Goal: Task Accomplishment & Management: Manage account settings

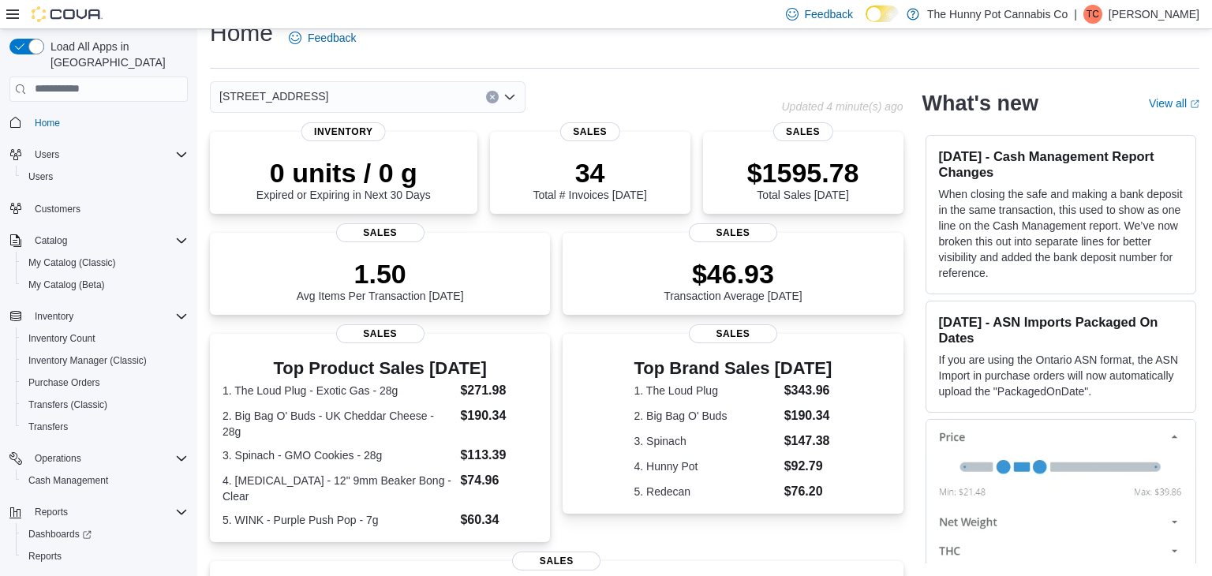
scroll to position [341, 0]
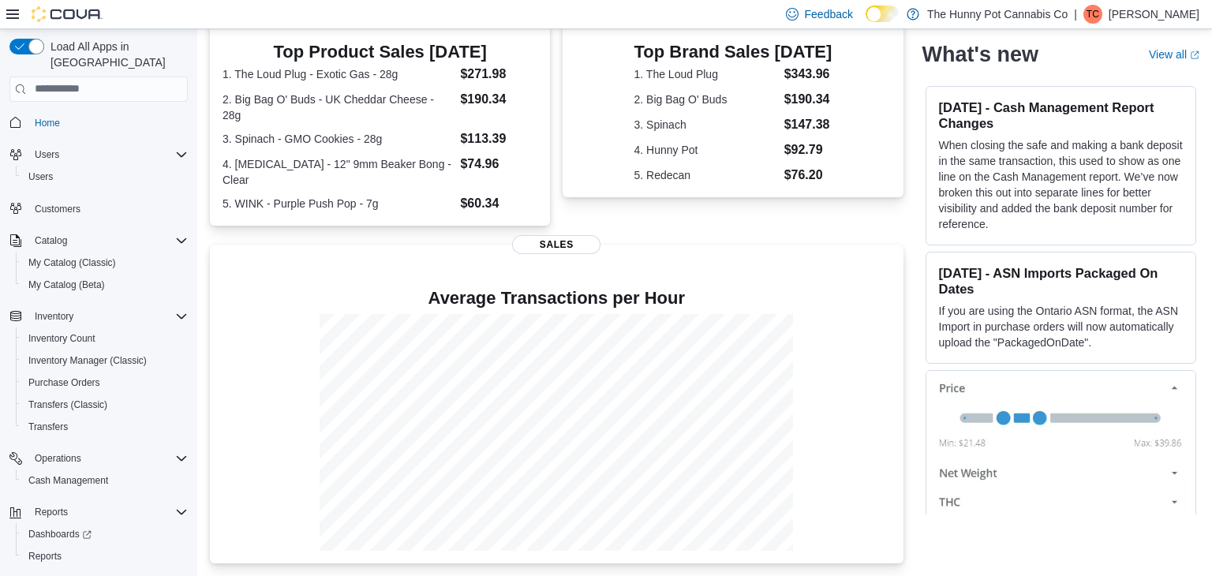
click at [866, 446] on div at bounding box center [556, 432] width 668 height 237
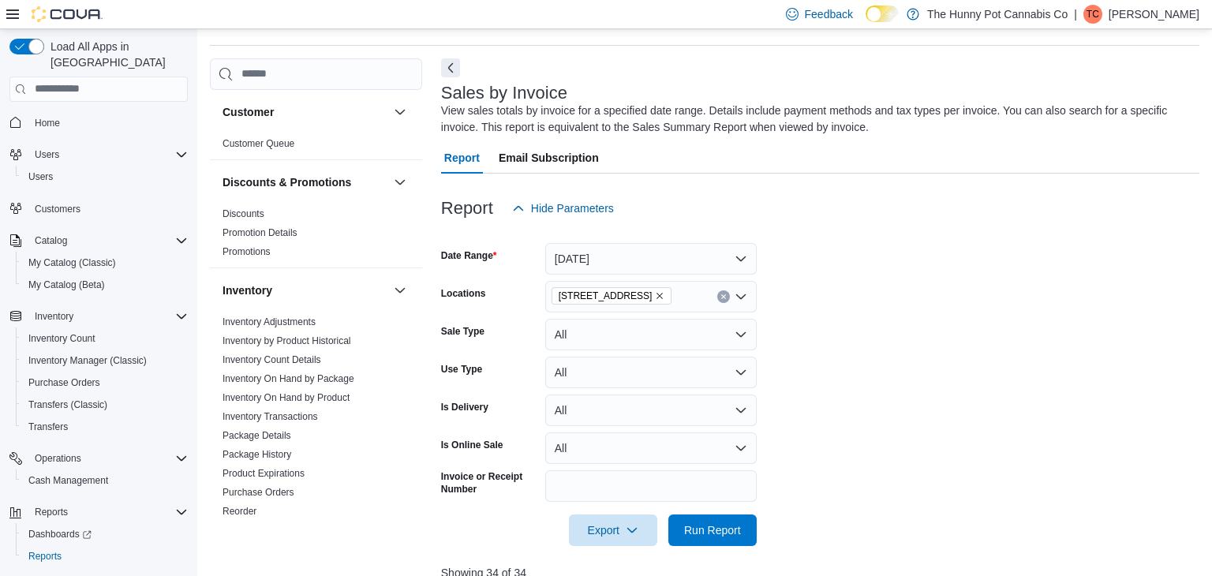
scroll to position [48, 0]
click at [118, 354] on span "Inventory Manager (Classic)" at bounding box center [87, 360] width 118 height 13
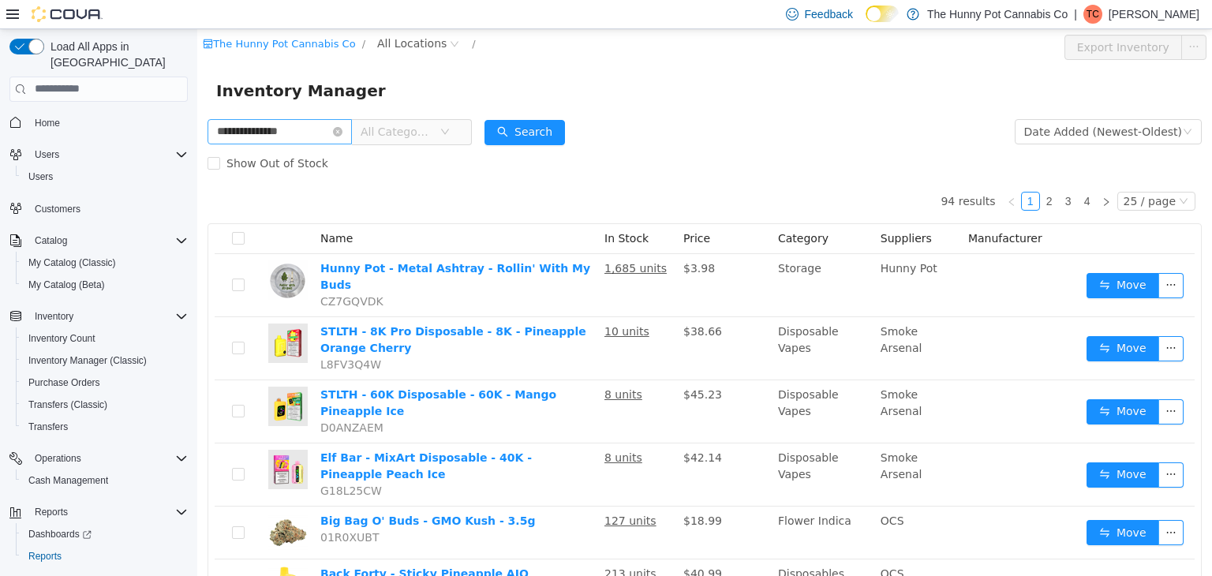
click at [217, 130] on input "**********" at bounding box center [279, 130] width 144 height 25
type input "**********"
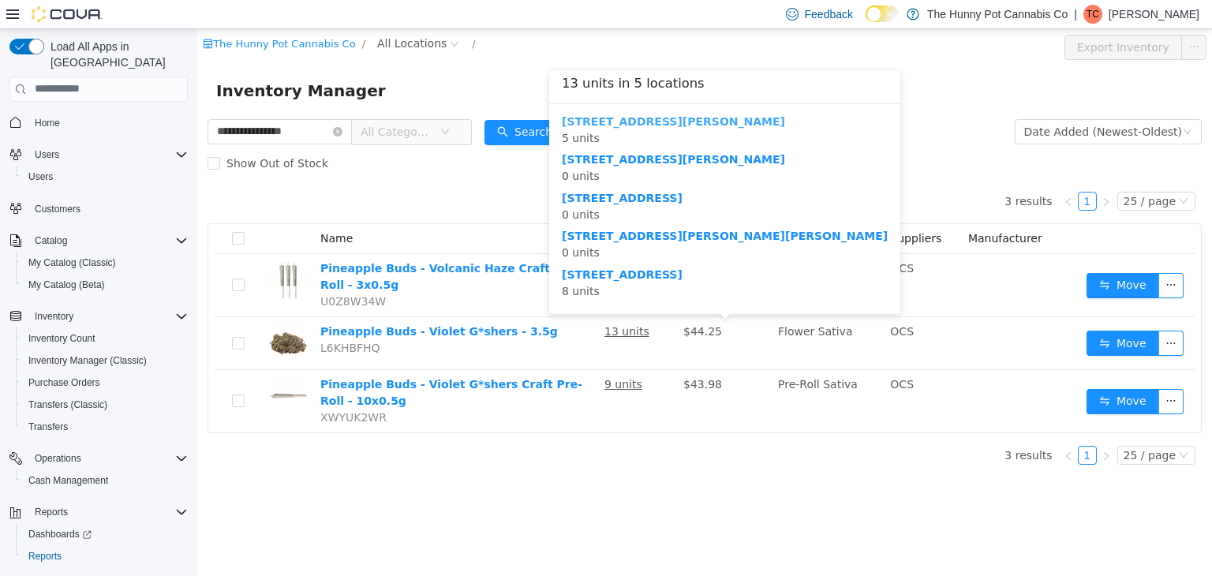
click at [613, 119] on b "[STREET_ADDRESS][PERSON_NAME]" at bounding box center [673, 120] width 223 height 13
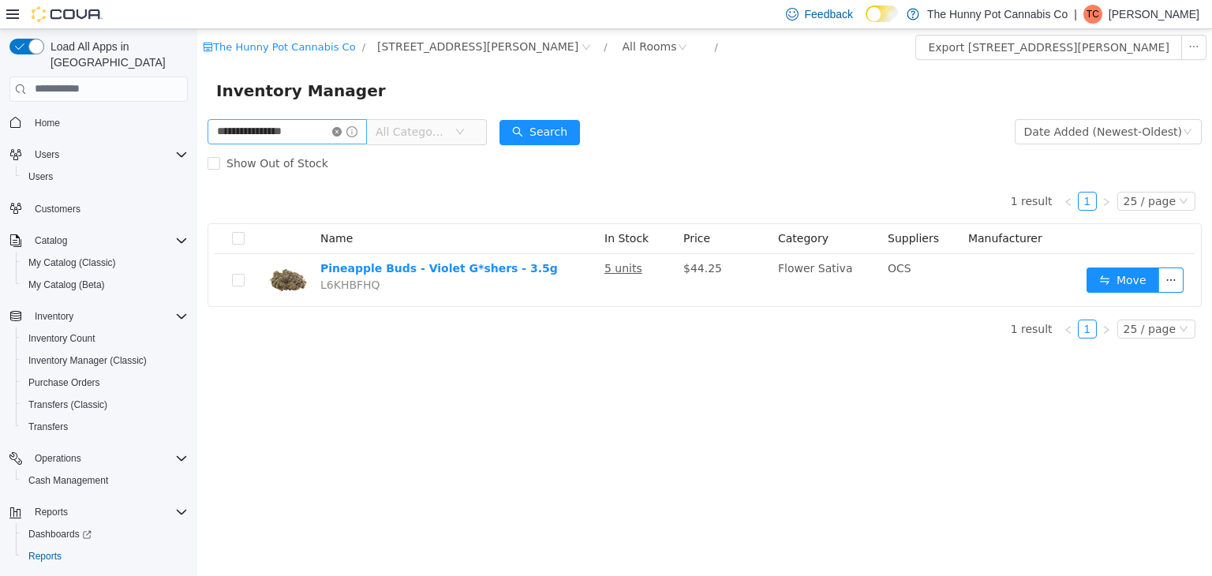
click at [342, 127] on icon "icon: close-circle" at bounding box center [336, 130] width 9 height 9
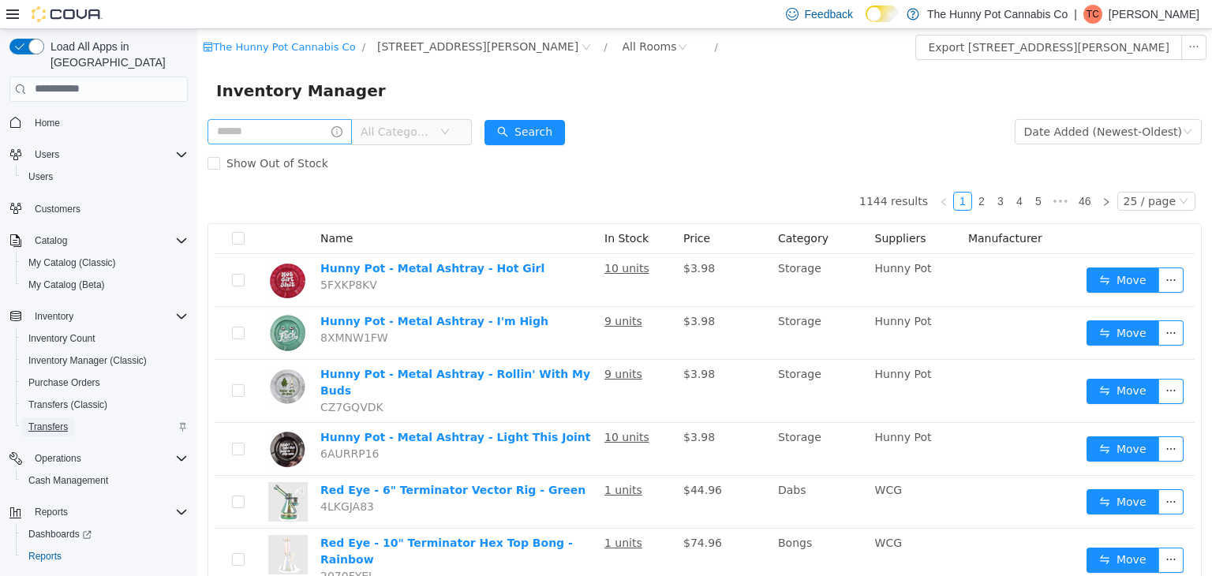
click at [51, 420] on span "Transfers" at bounding box center [47, 426] width 39 height 13
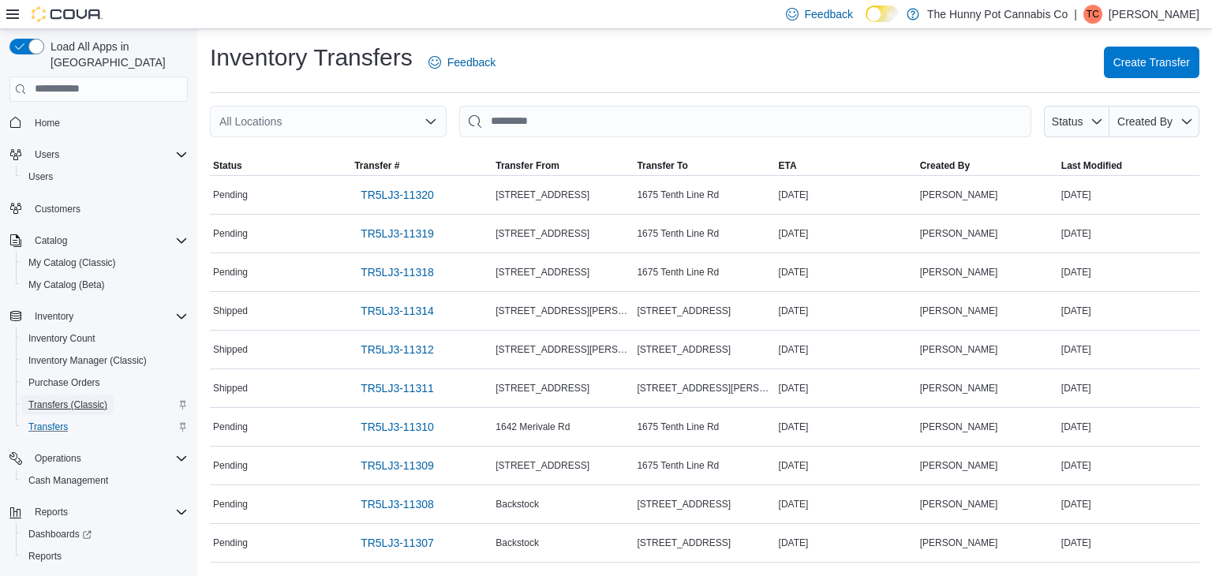
click at [50, 398] on span "Transfers (Classic)" at bounding box center [67, 404] width 79 height 13
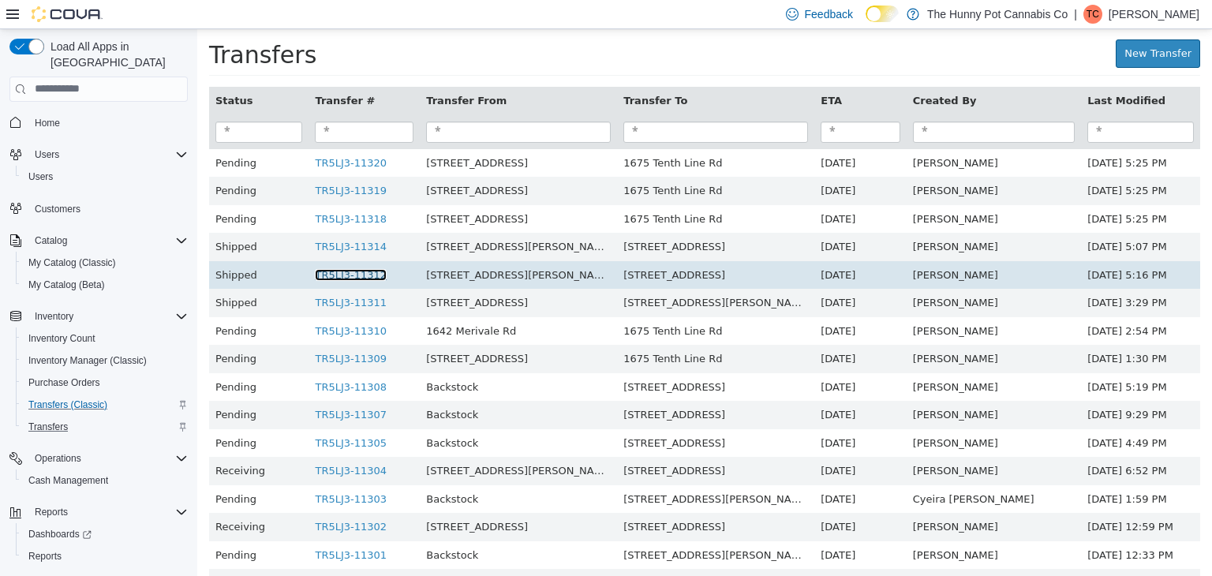
click at [349, 275] on link "TR5LJ3-11312" at bounding box center [351, 274] width 72 height 12
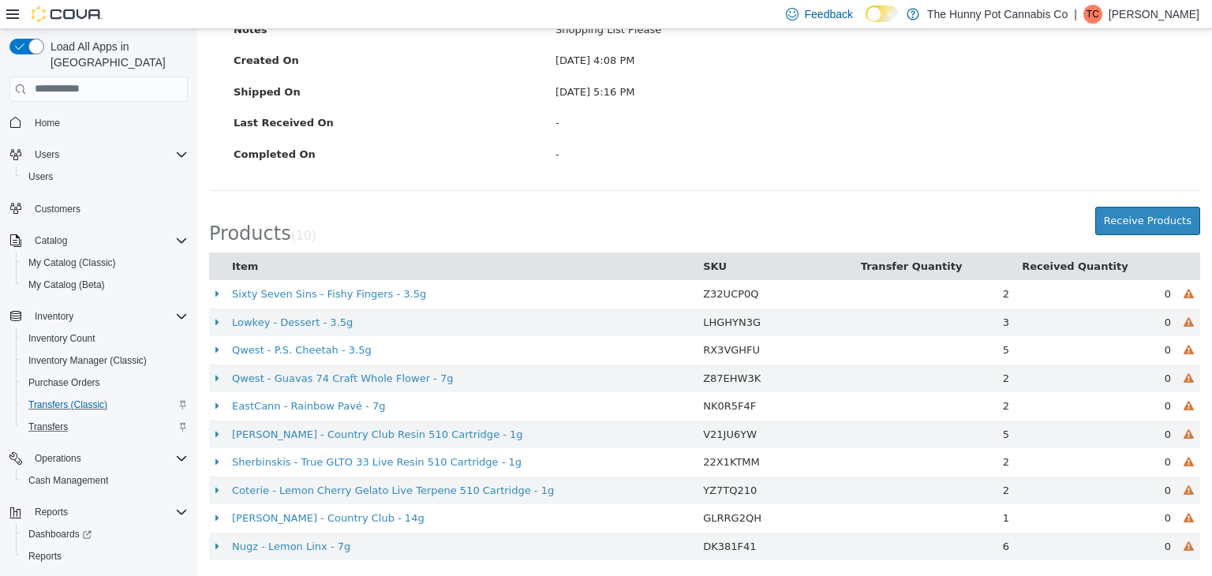
scroll to position [312, 0]
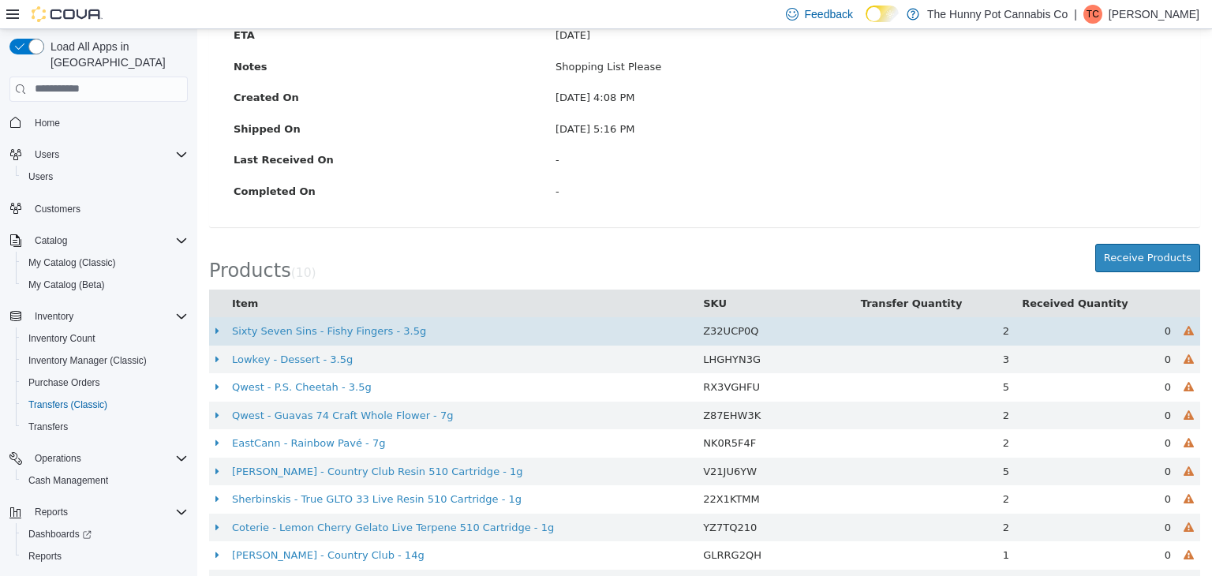
scroll to position [312, 0]
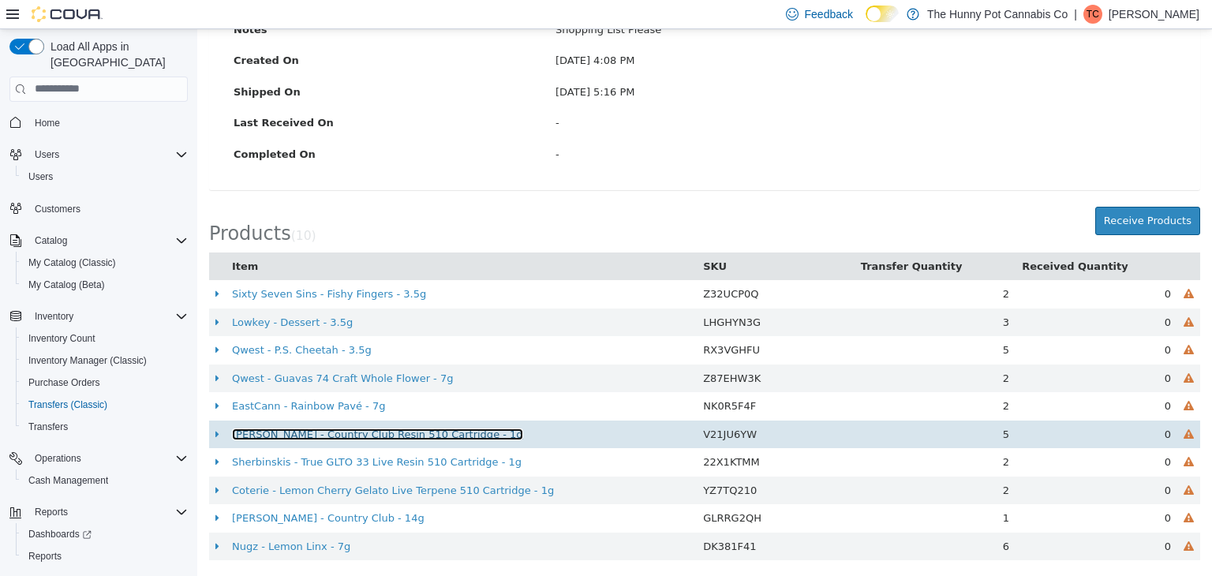
click at [403, 428] on link "[PERSON_NAME] - Country Club Resin 510 Cartridge - 1g" at bounding box center [377, 434] width 291 height 12
click at [1007, 428] on span "5" at bounding box center [1005, 434] width 6 height 12
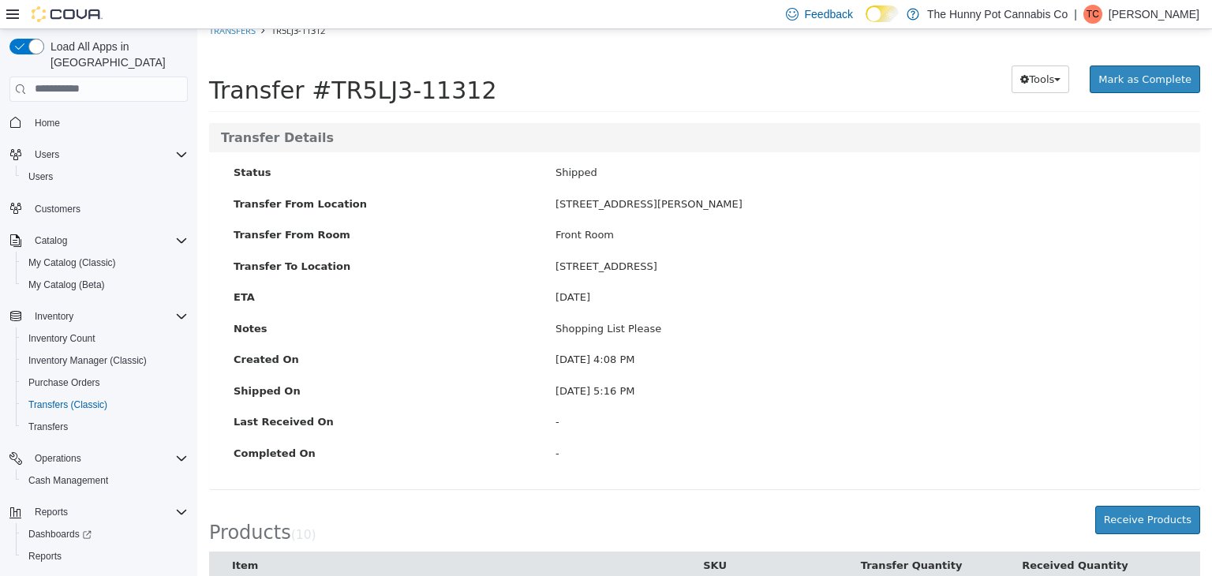
scroll to position [0, 0]
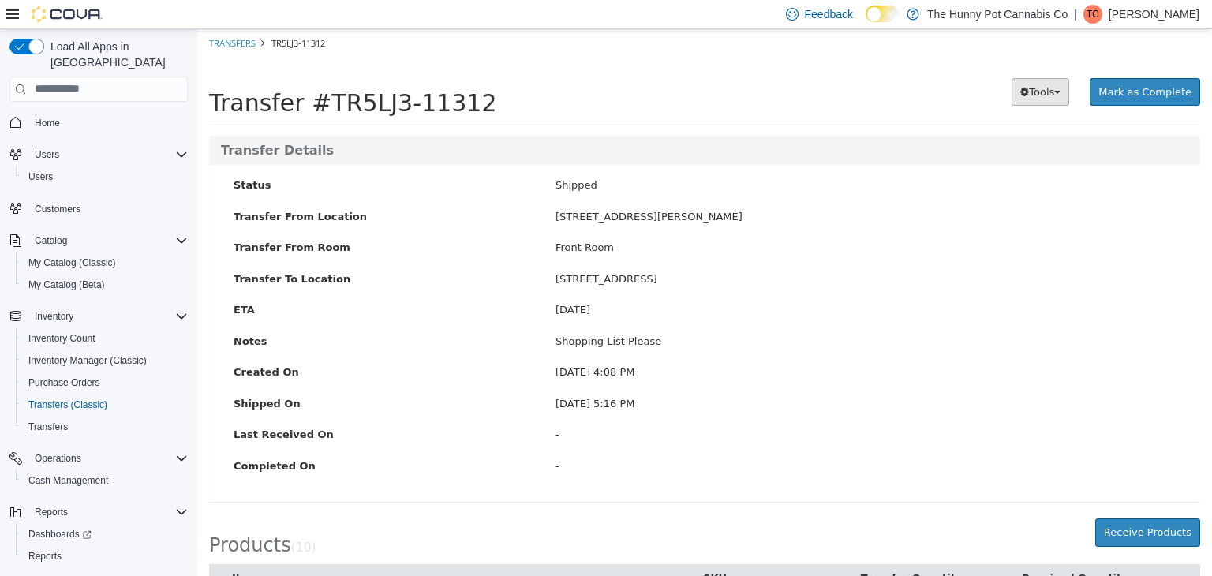
click at [1029, 87] on icon "button" at bounding box center [1024, 91] width 9 height 10
click at [720, 80] on div "Transfer #TR5LJ3-11312" at bounding box center [502, 91] width 586 height 49
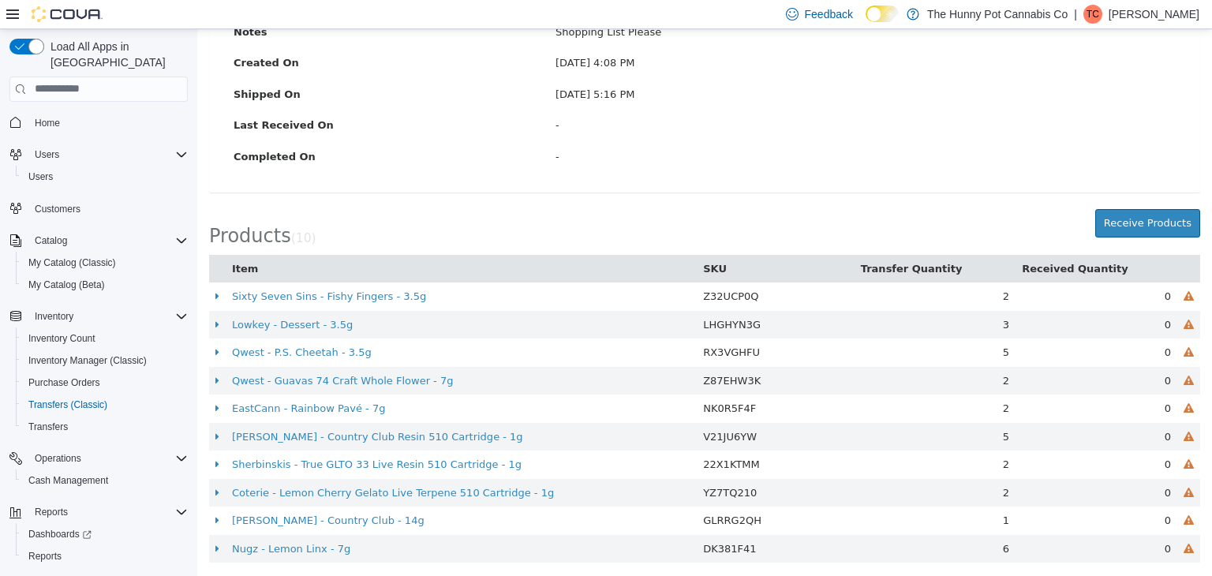
scroll to position [312, 0]
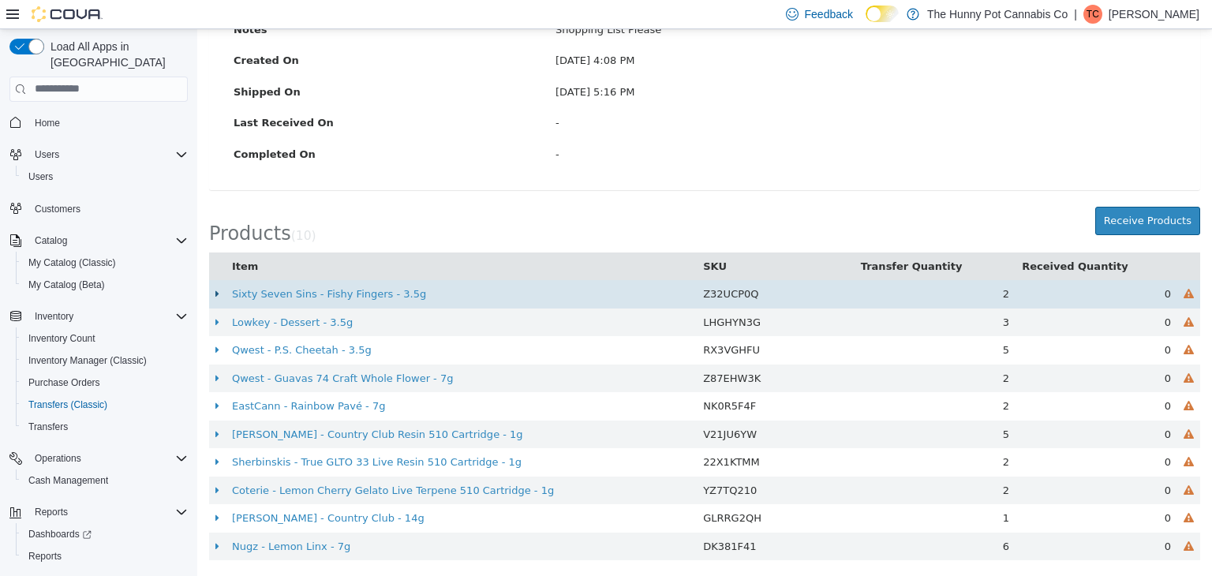
click at [215, 291] on icon at bounding box center [217, 293] width 4 height 10
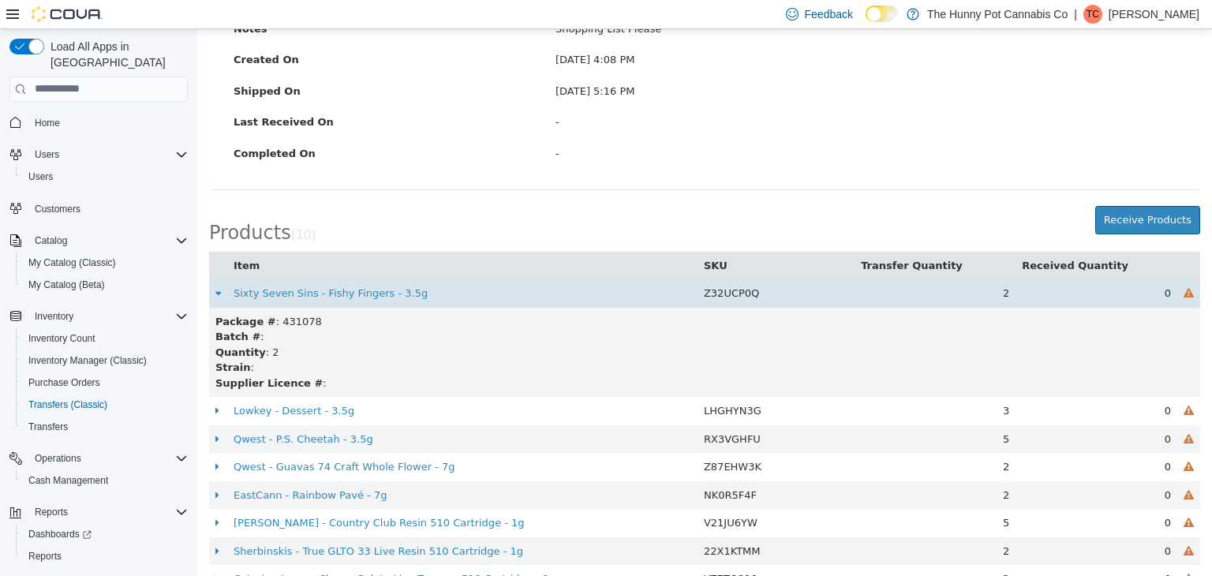
click at [215, 291] on icon at bounding box center [218, 292] width 6 height 10
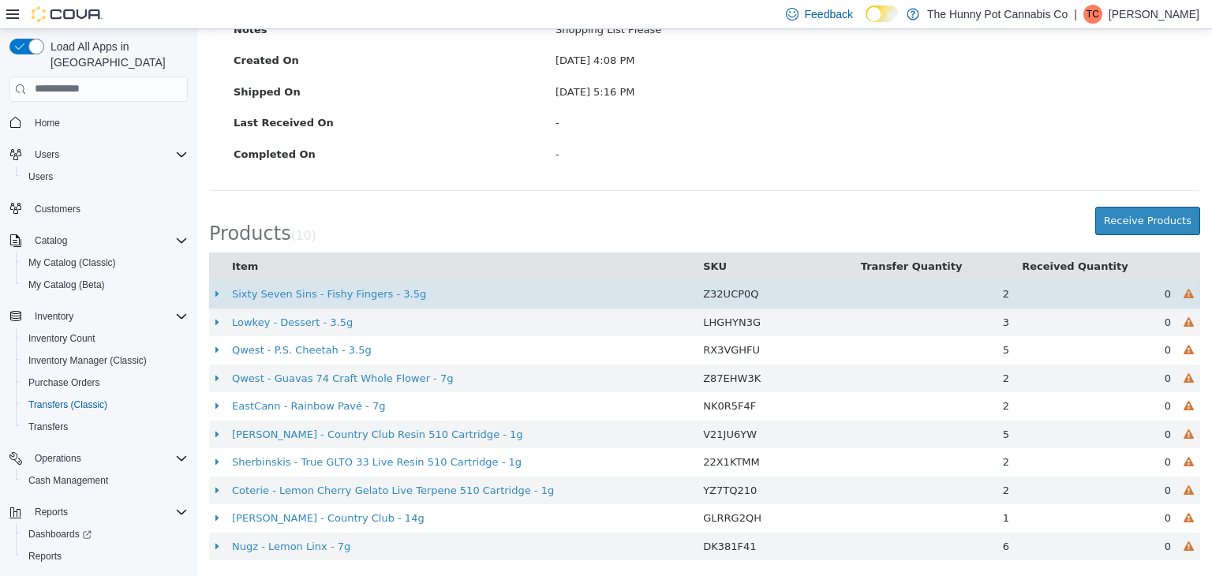
scroll to position [0, 0]
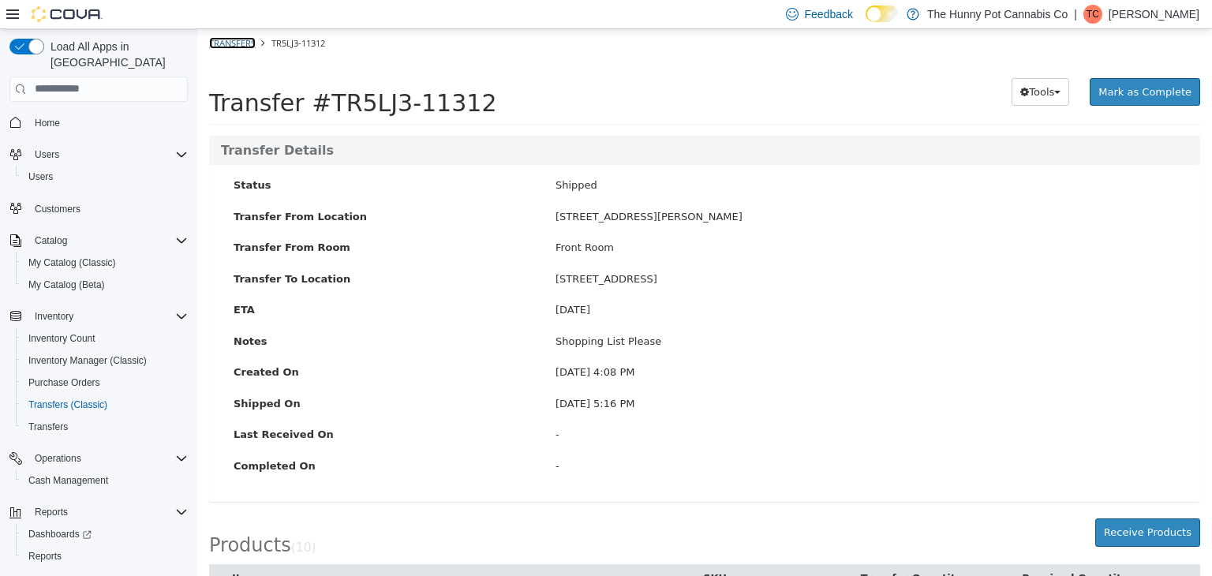
click at [235, 45] on link "Transfers" at bounding box center [232, 42] width 47 height 12
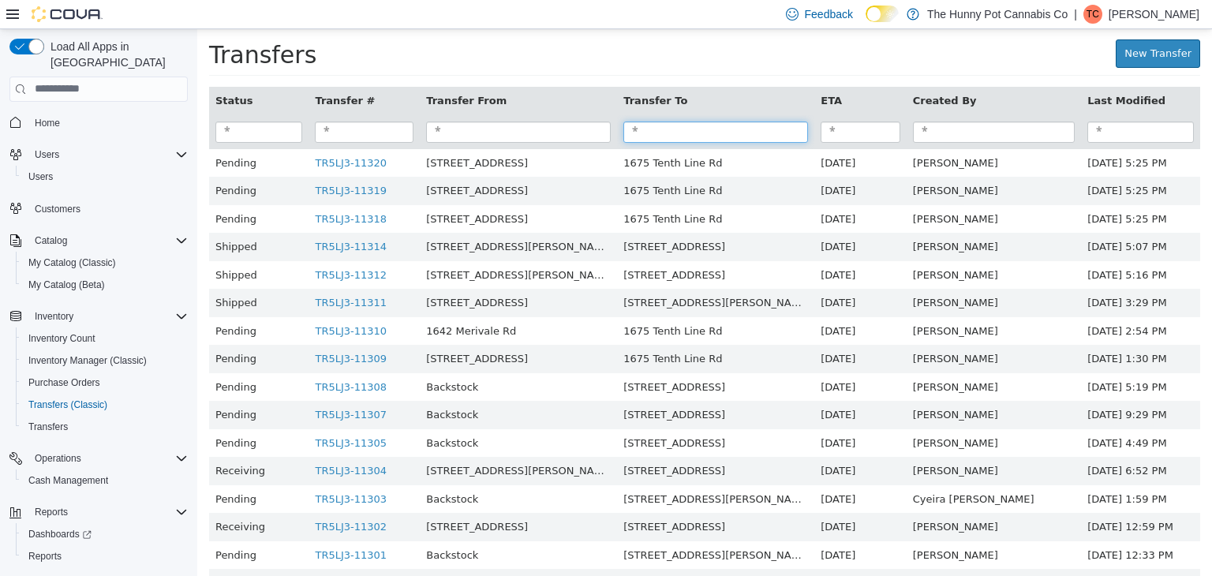
click at [696, 121] on input "search" at bounding box center [715, 131] width 185 height 21
type input "***"
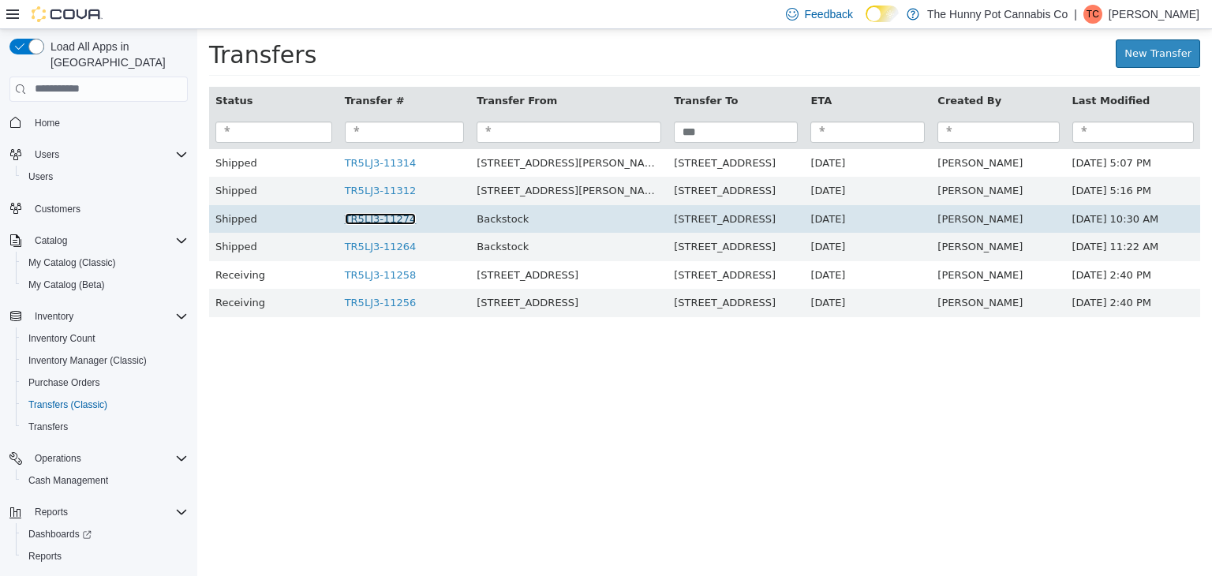
click at [386, 216] on link "TR5LJ3-11274" at bounding box center [381, 218] width 72 height 12
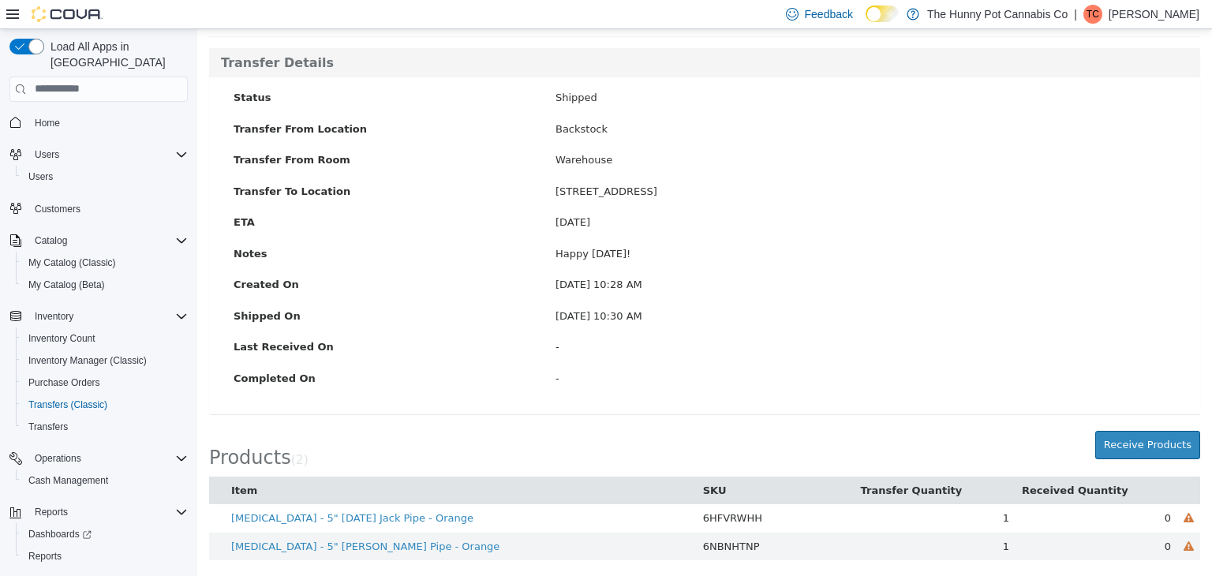
scroll to position [85, 0]
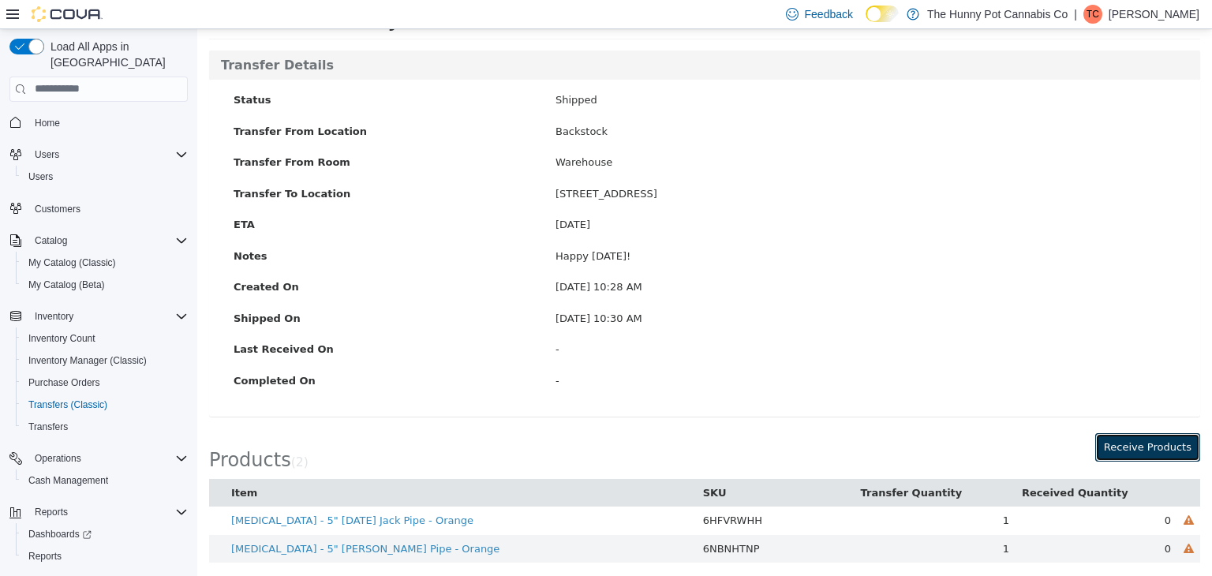
click at [1181, 450] on button "Receive Products" at bounding box center [1147, 446] width 105 height 28
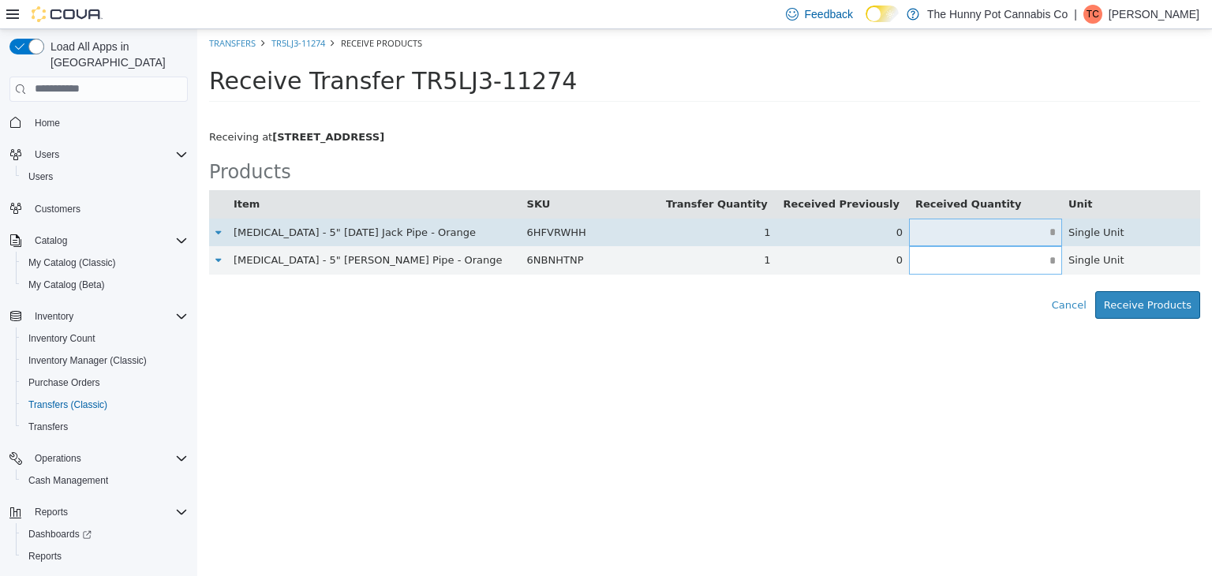
click at [1008, 235] on input "text" at bounding box center [985, 232] width 153 height 12
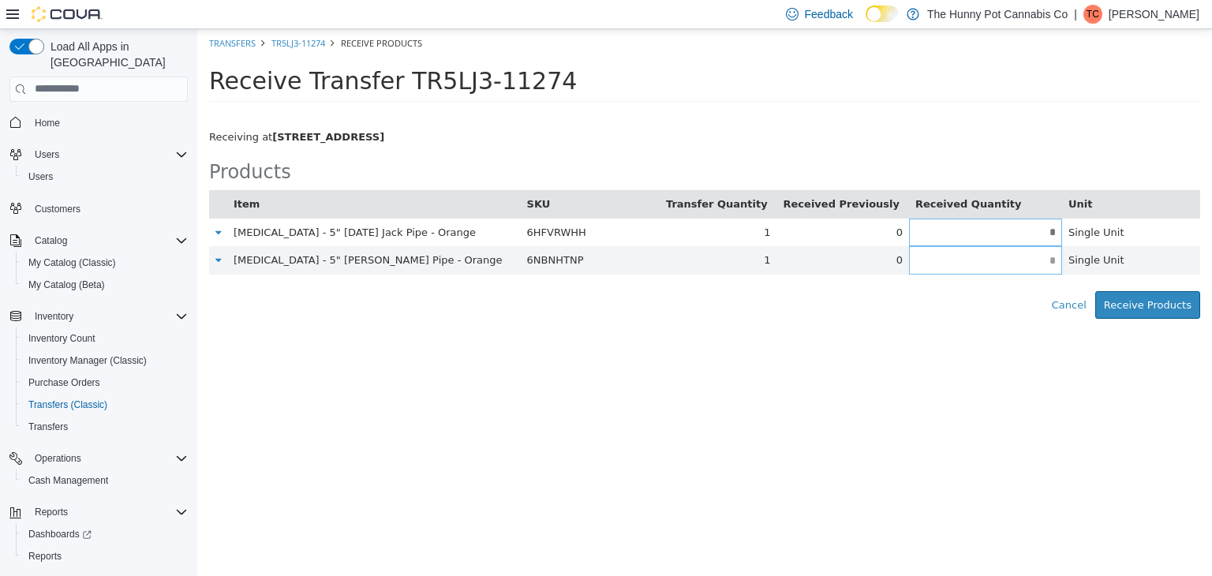
type input "*"
click at [1111, 296] on button "Receive Products" at bounding box center [1147, 304] width 105 height 28
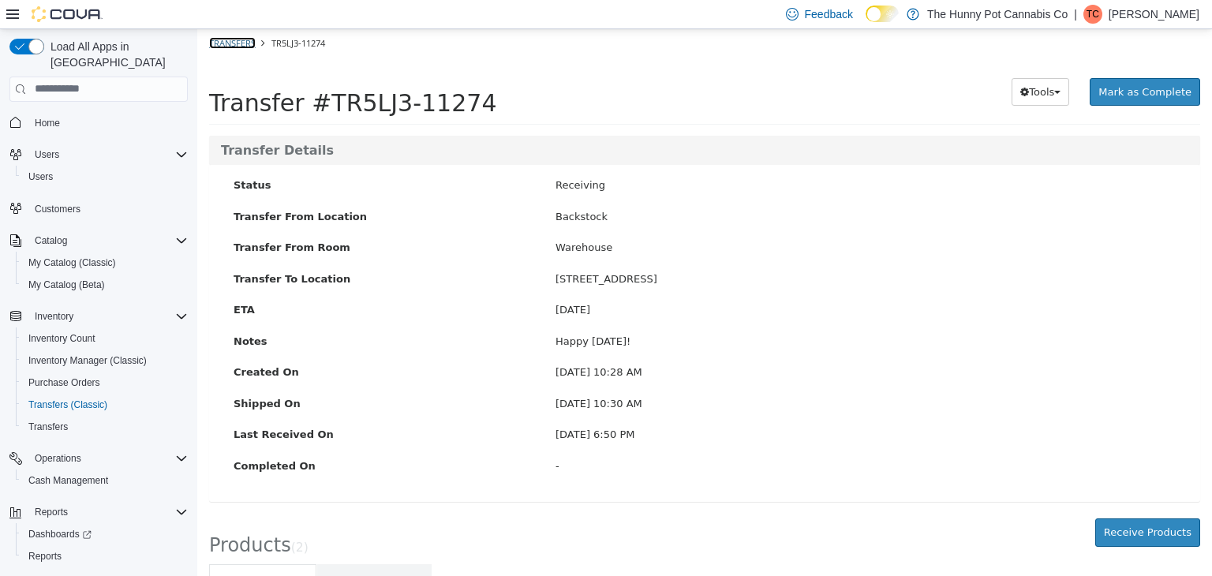
click at [236, 45] on link "Transfers" at bounding box center [232, 42] width 47 height 12
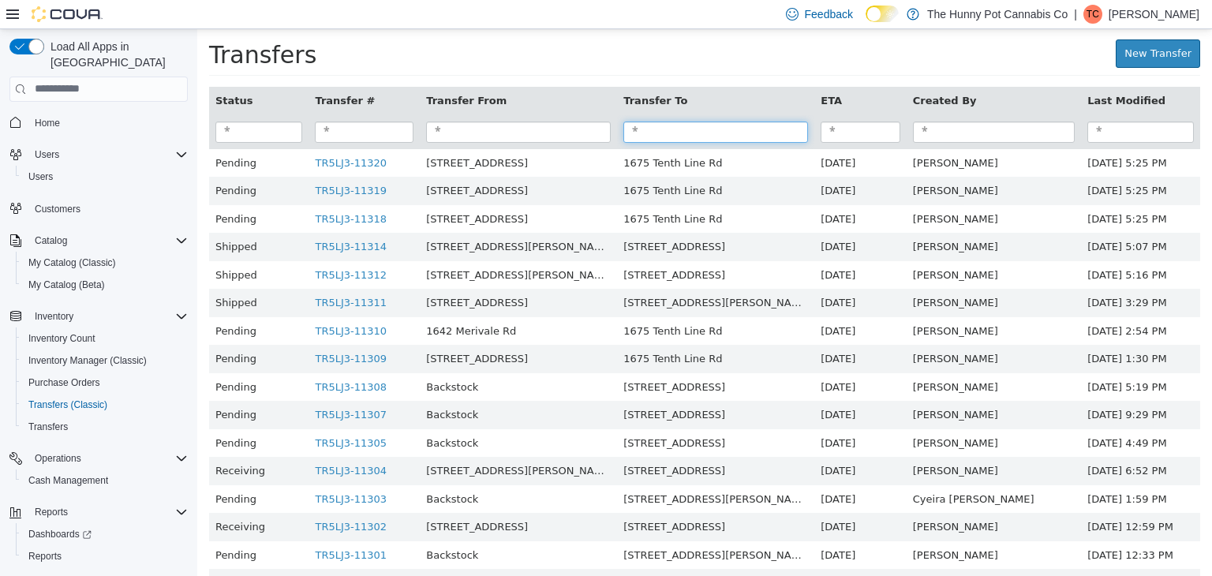
click at [653, 123] on input "search" at bounding box center [715, 131] width 185 height 21
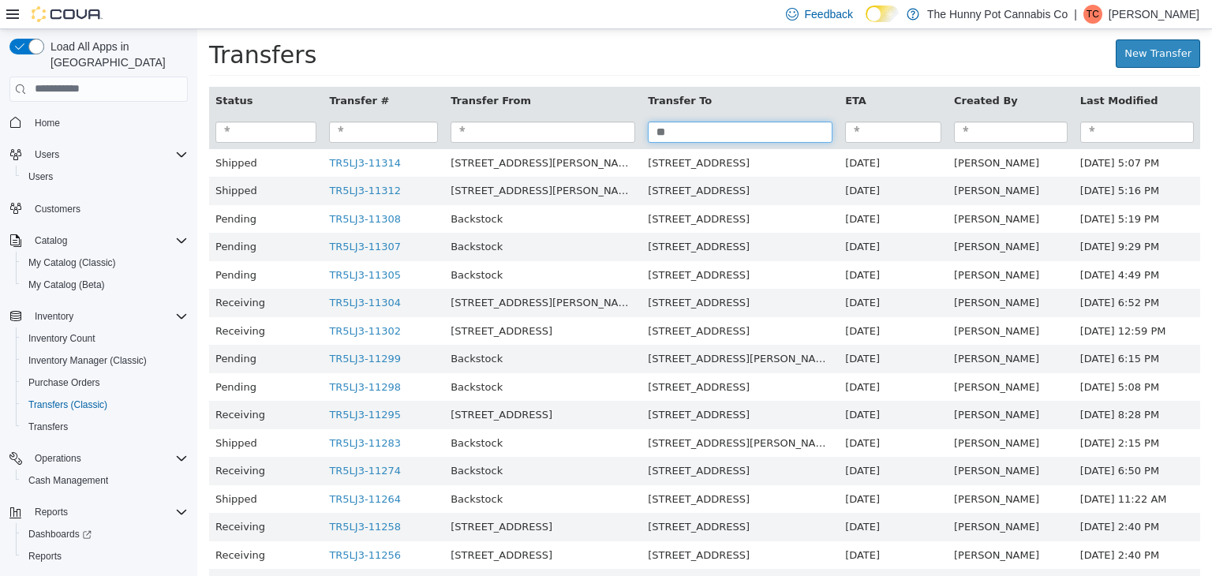
type input "***"
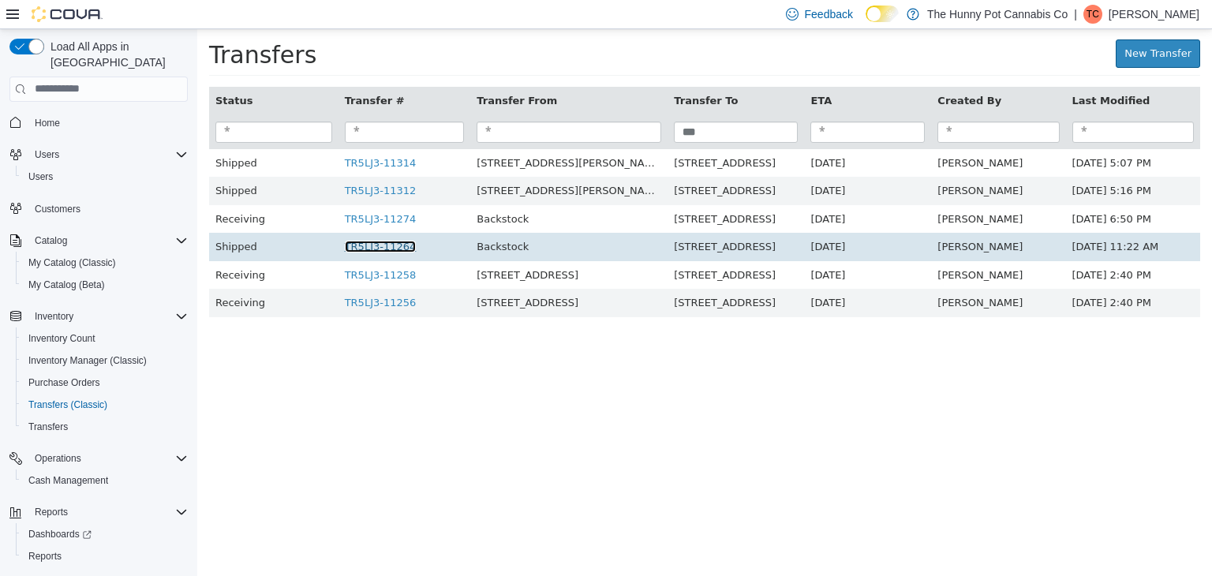
click at [374, 250] on link "TR5LJ3-11264" at bounding box center [381, 246] width 72 height 12
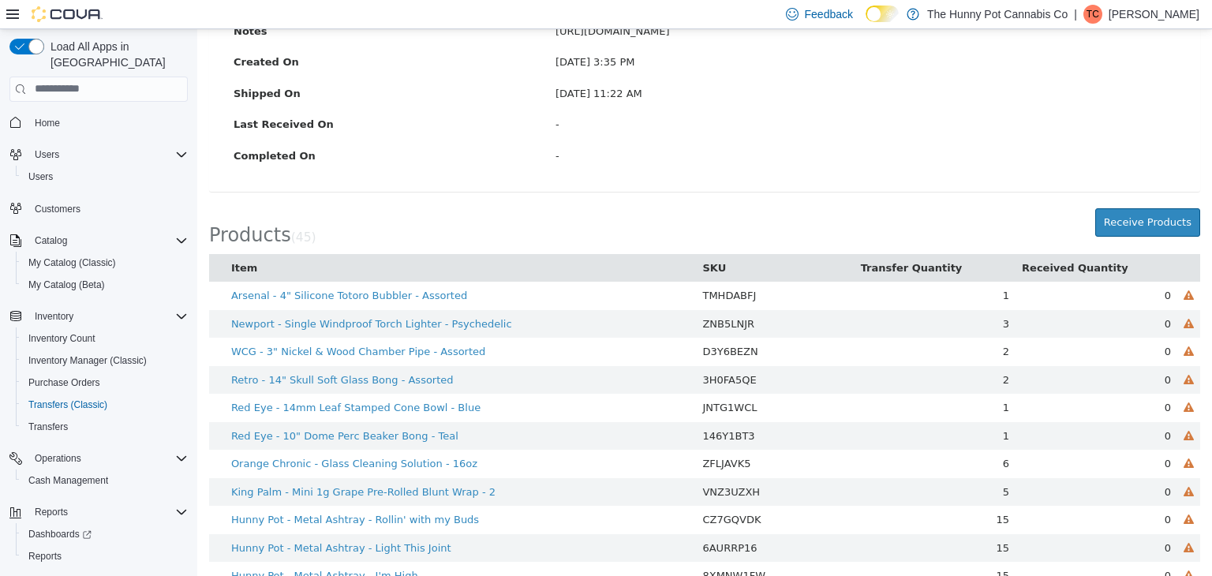
scroll to position [314, 0]
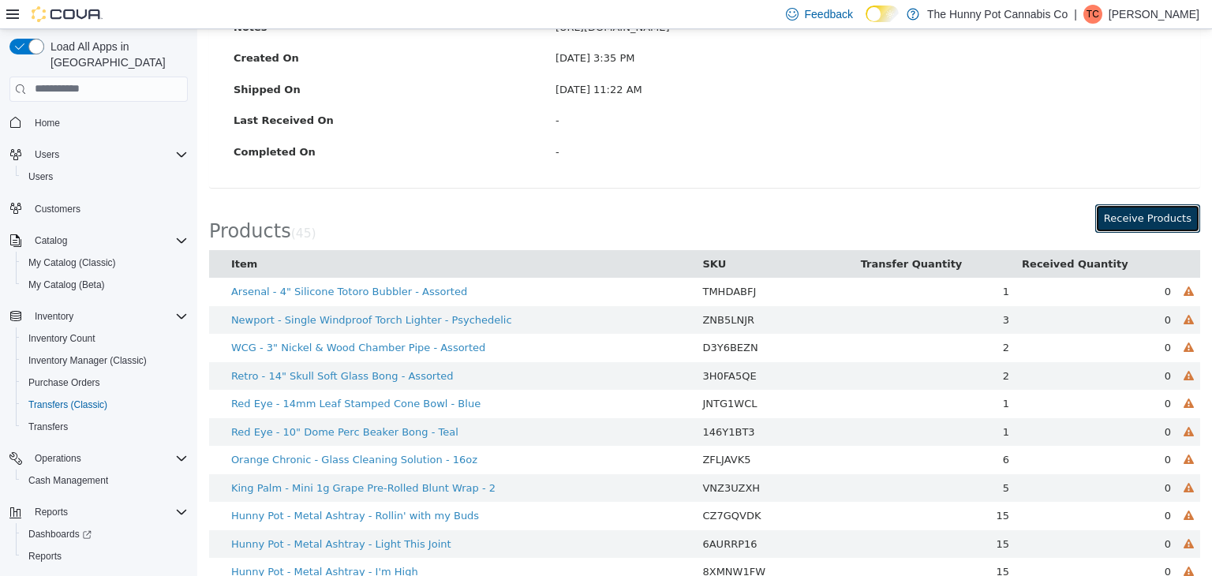
click at [1126, 215] on button "Receive Products" at bounding box center [1147, 217] width 105 height 28
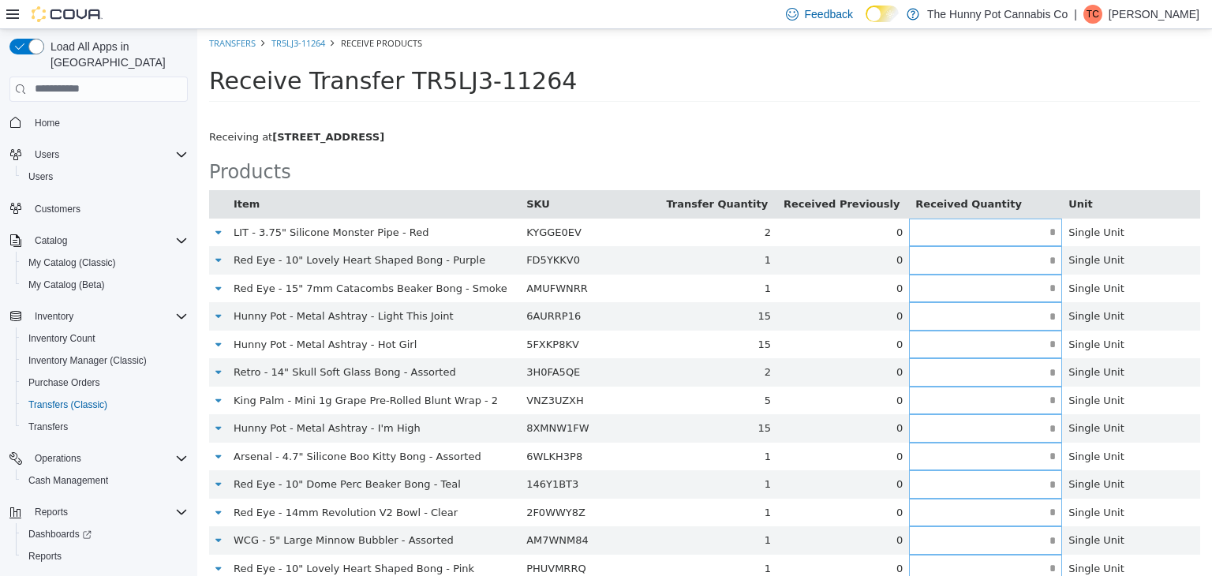
scroll to position [546, 0]
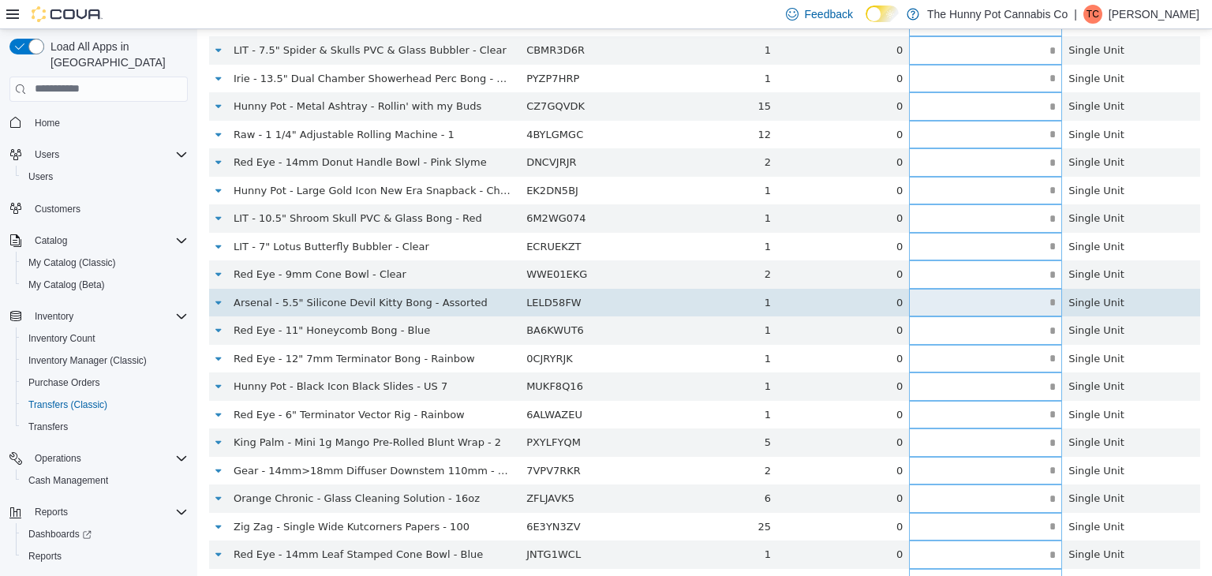
click at [950, 302] on input "text" at bounding box center [985, 302] width 153 height 12
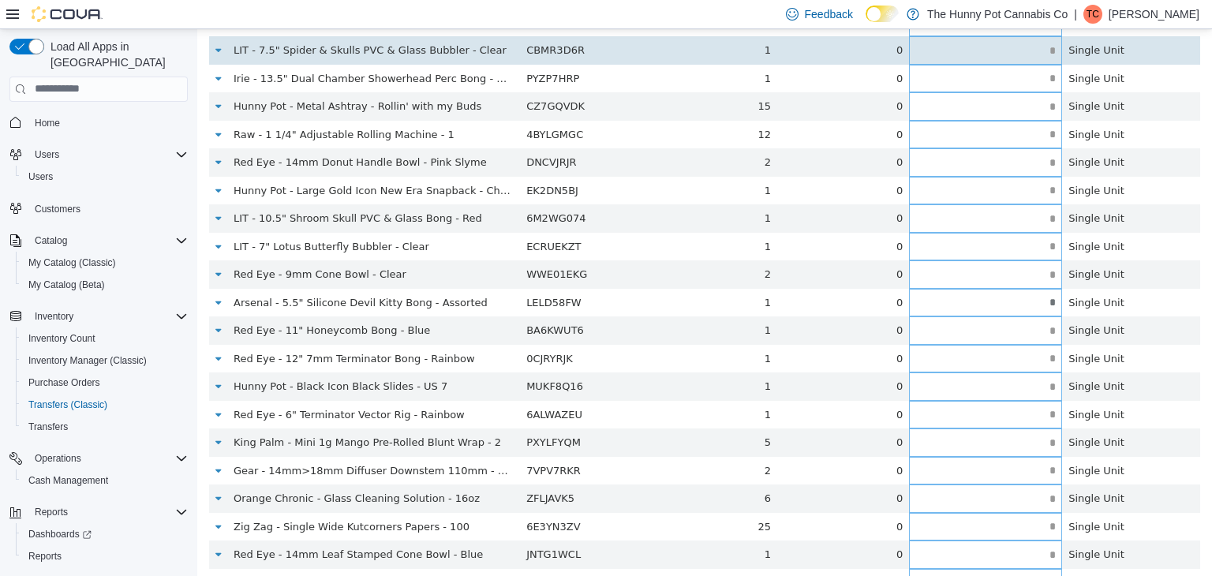
type input "*"
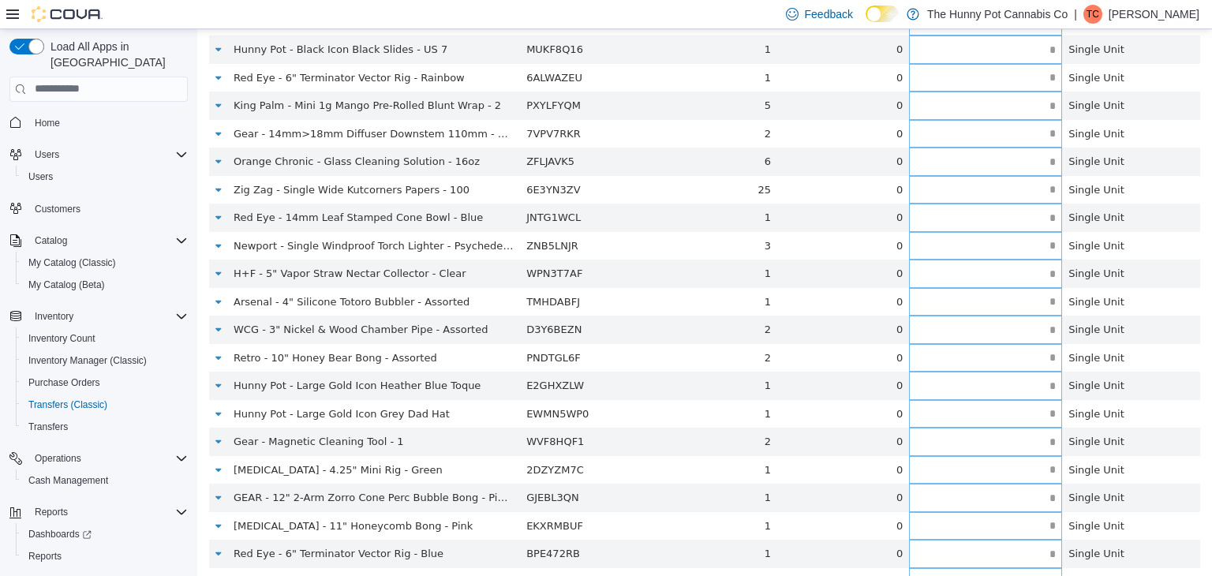
scroll to position [155, 0]
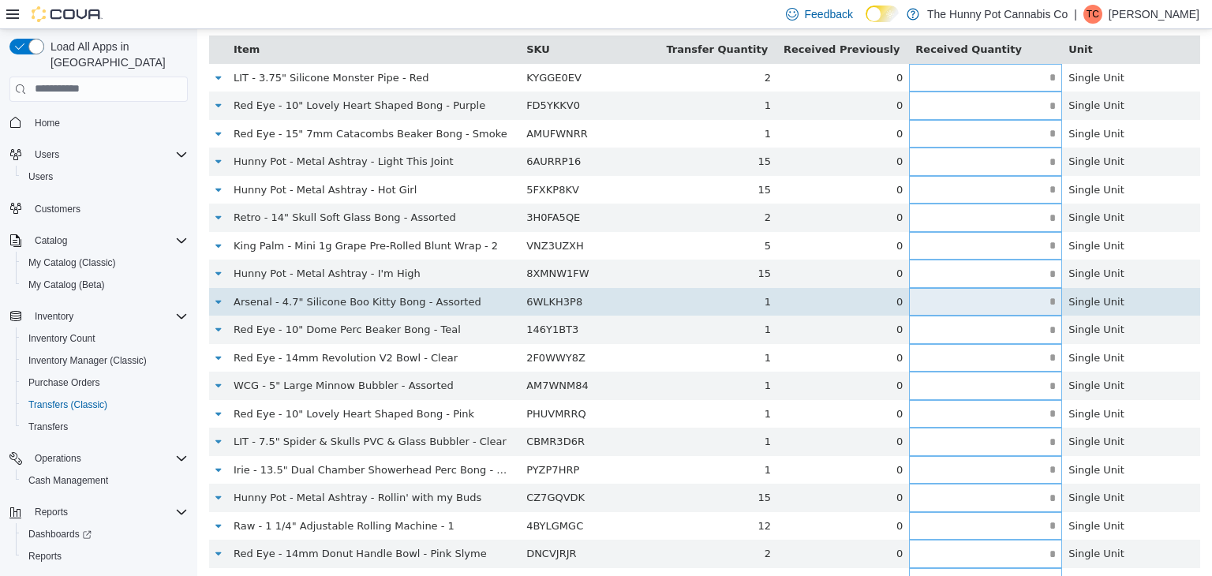
click at [1050, 298] on input "text" at bounding box center [985, 301] width 153 height 12
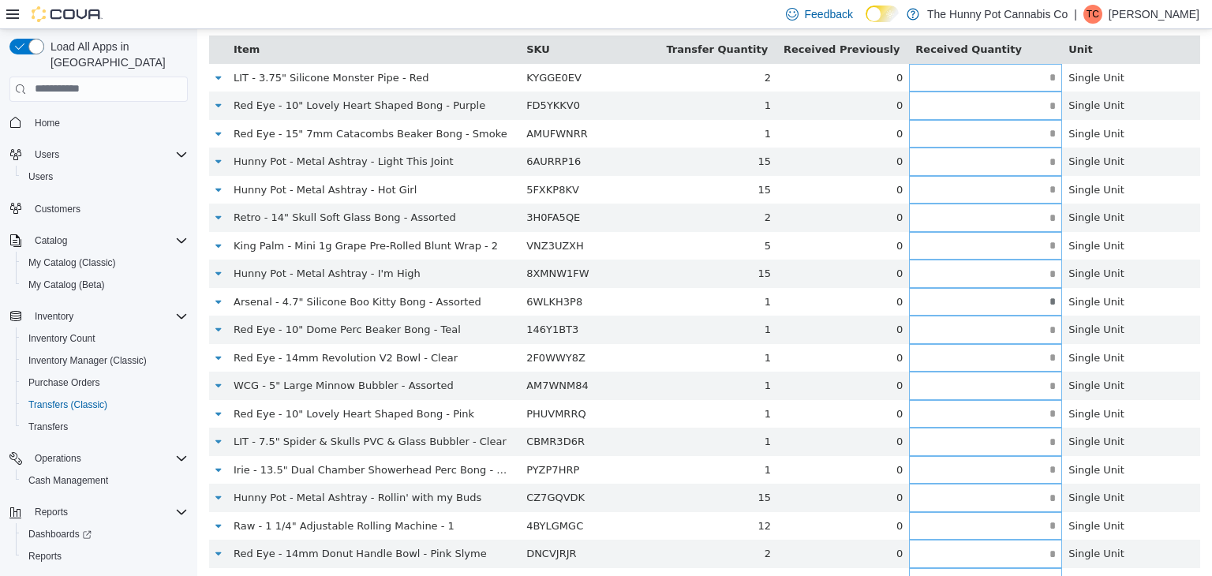
type input "*"
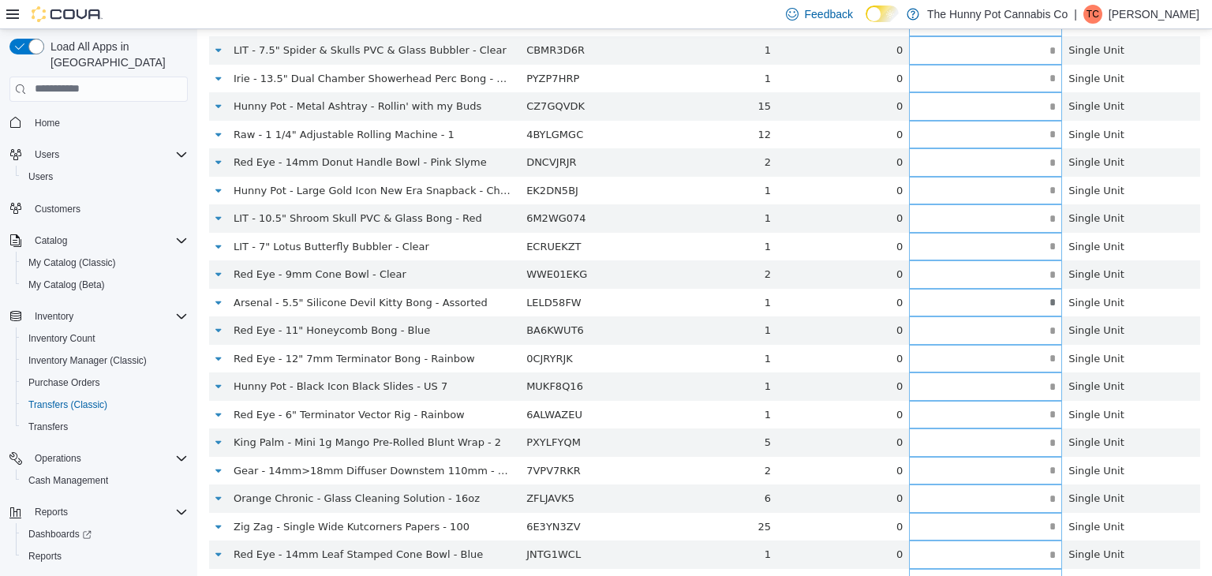
scroll to position [211, 0]
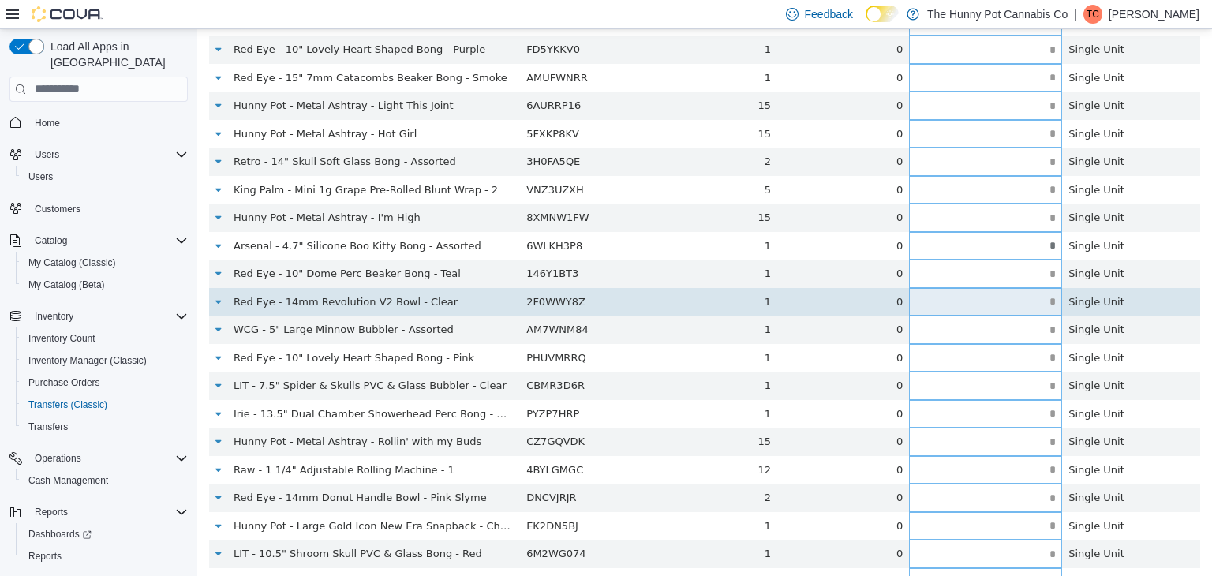
click at [1047, 301] on input "text" at bounding box center [985, 301] width 153 height 12
click at [1000, 297] on input "text" at bounding box center [985, 301] width 153 height 12
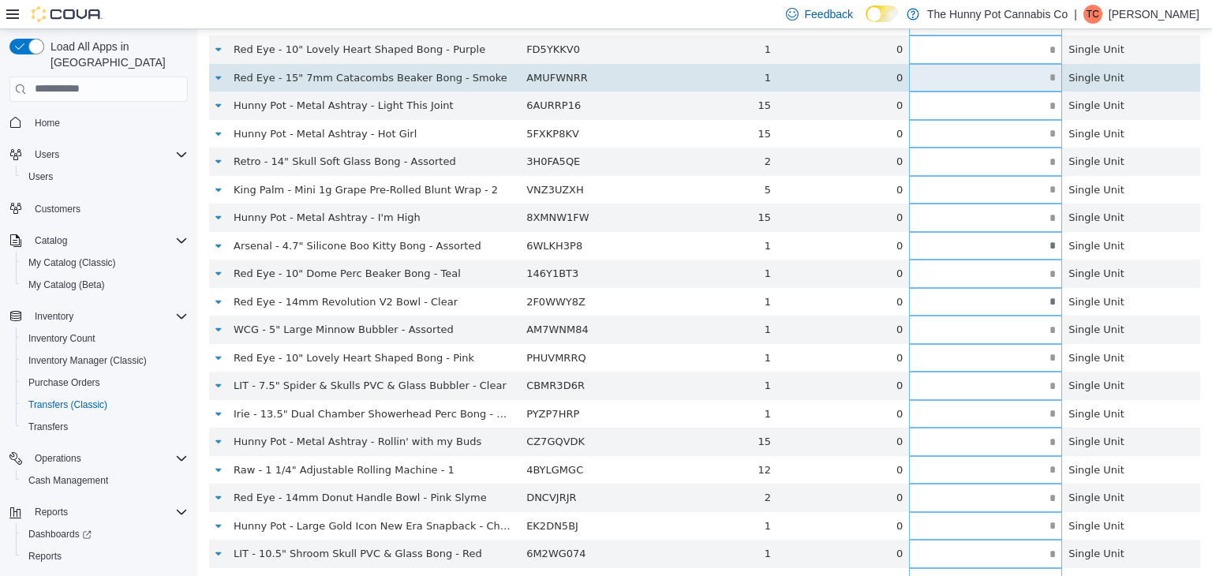
type input "*"
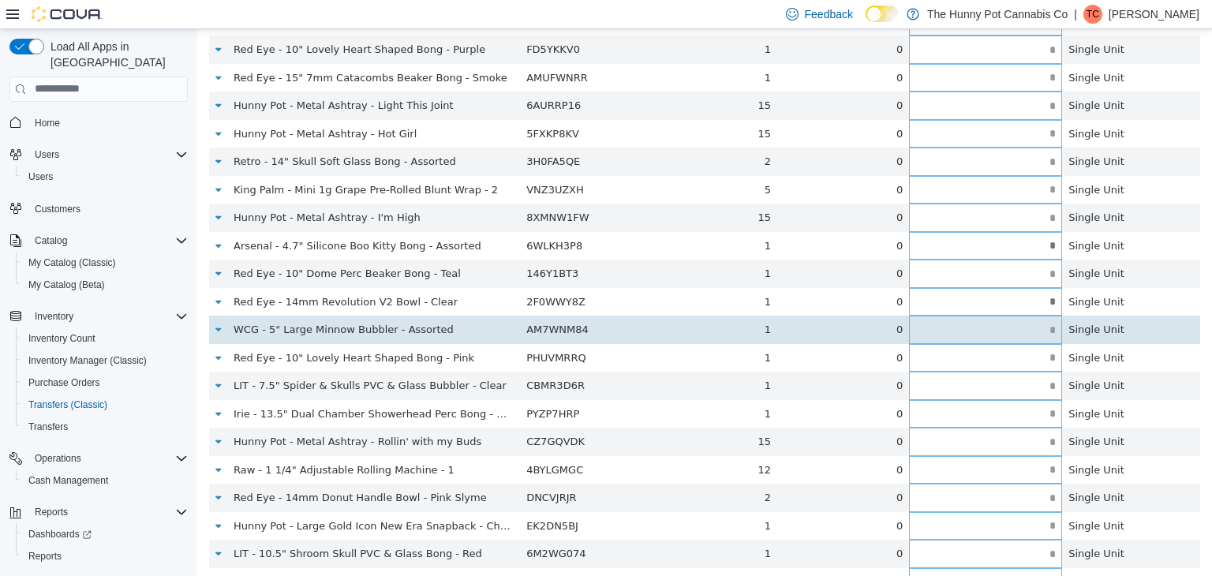
click at [1048, 327] on input "text" at bounding box center [985, 329] width 153 height 12
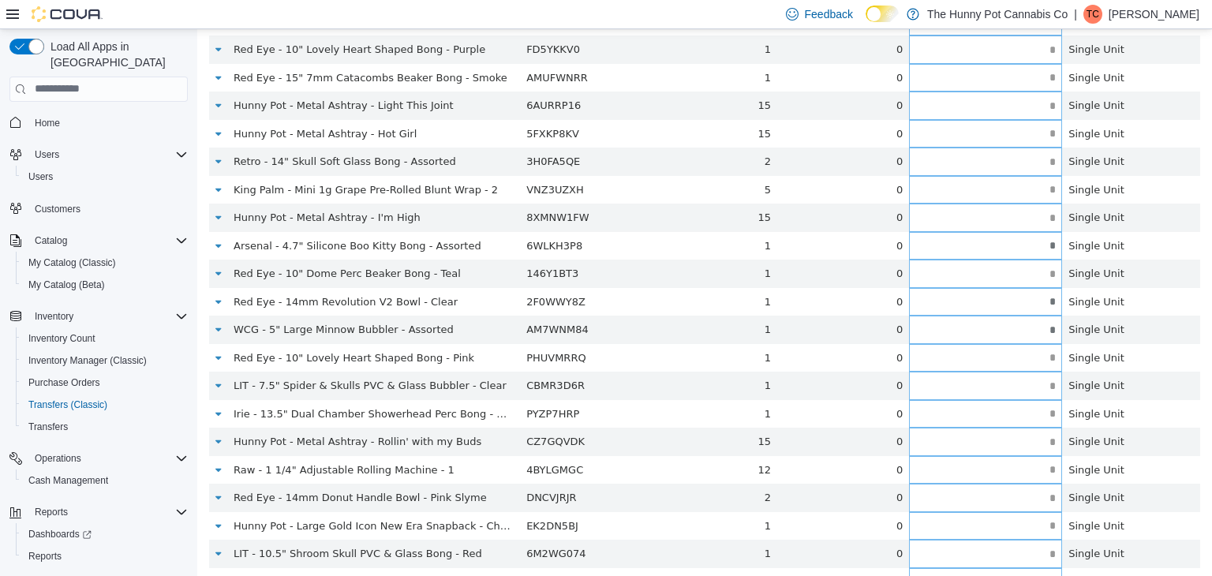
type input "*"
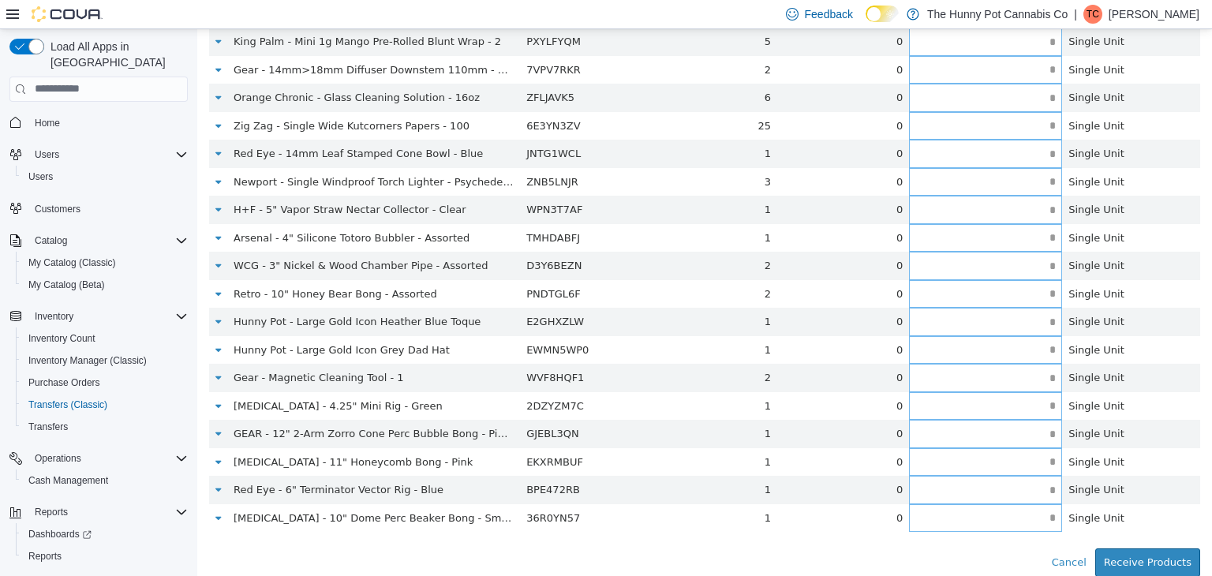
scroll to position [98, 0]
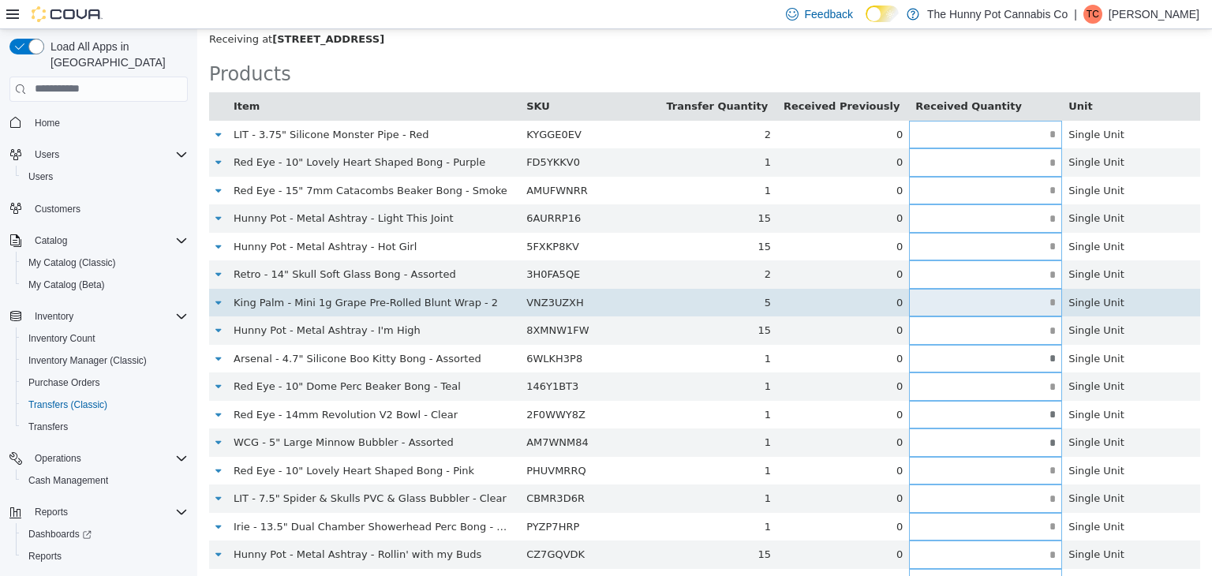
click at [1043, 306] on input "text" at bounding box center [985, 302] width 153 height 12
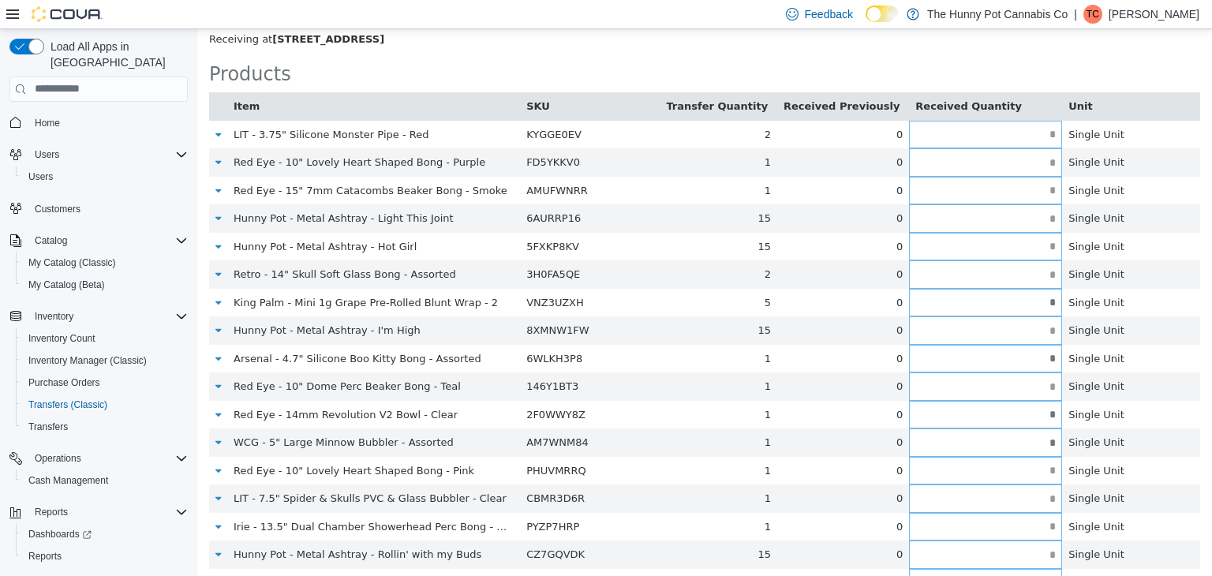
type input "*"
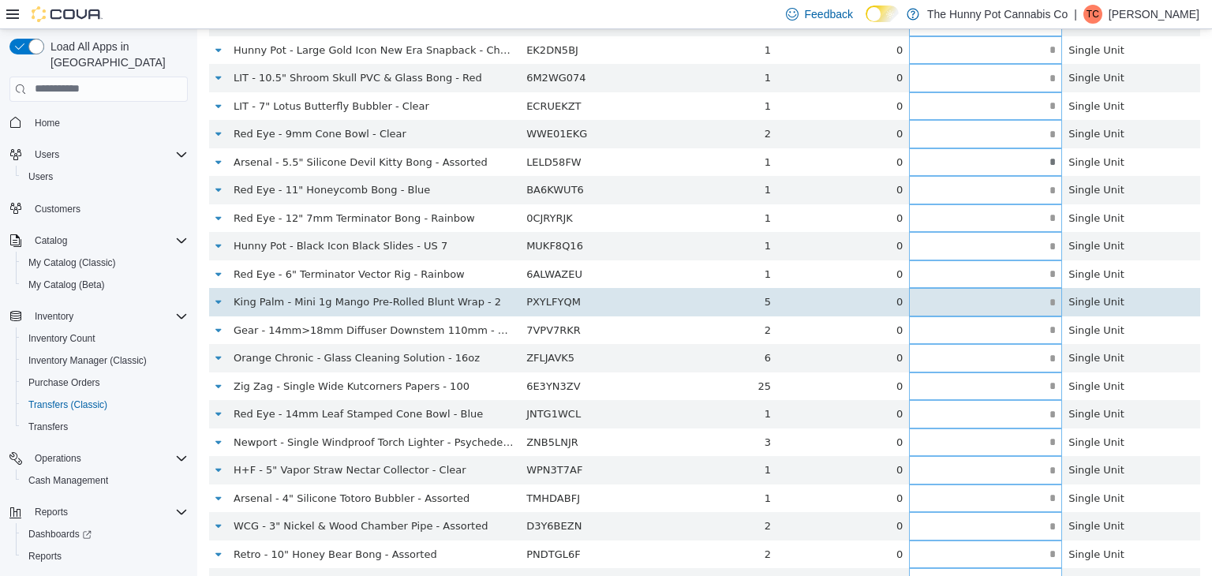
click at [1045, 304] on input "text" at bounding box center [985, 302] width 153 height 12
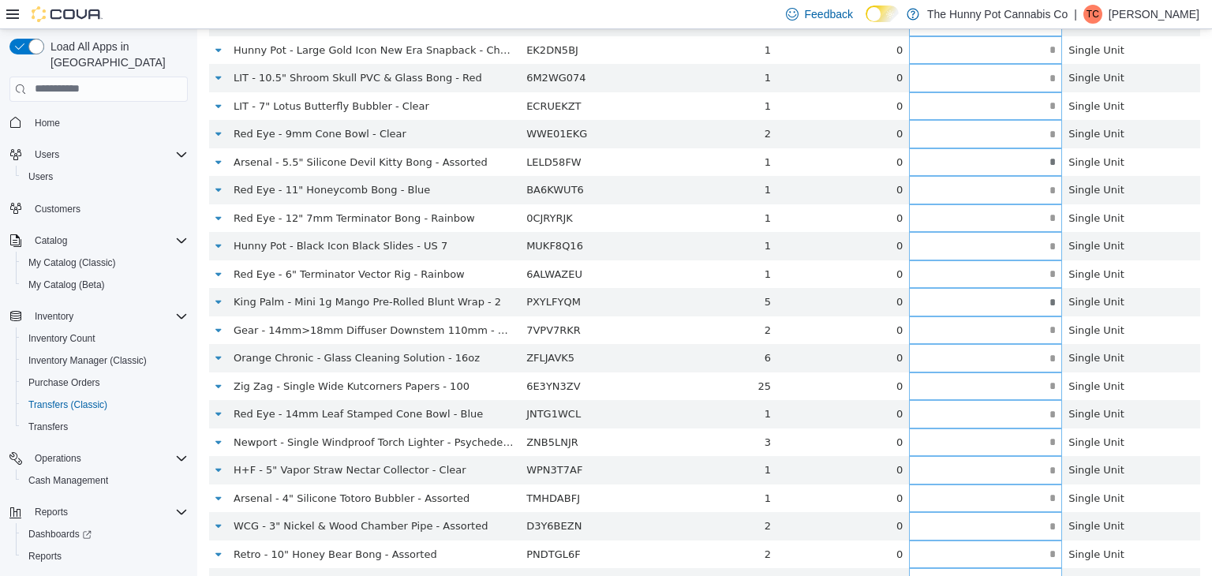
type input "*"
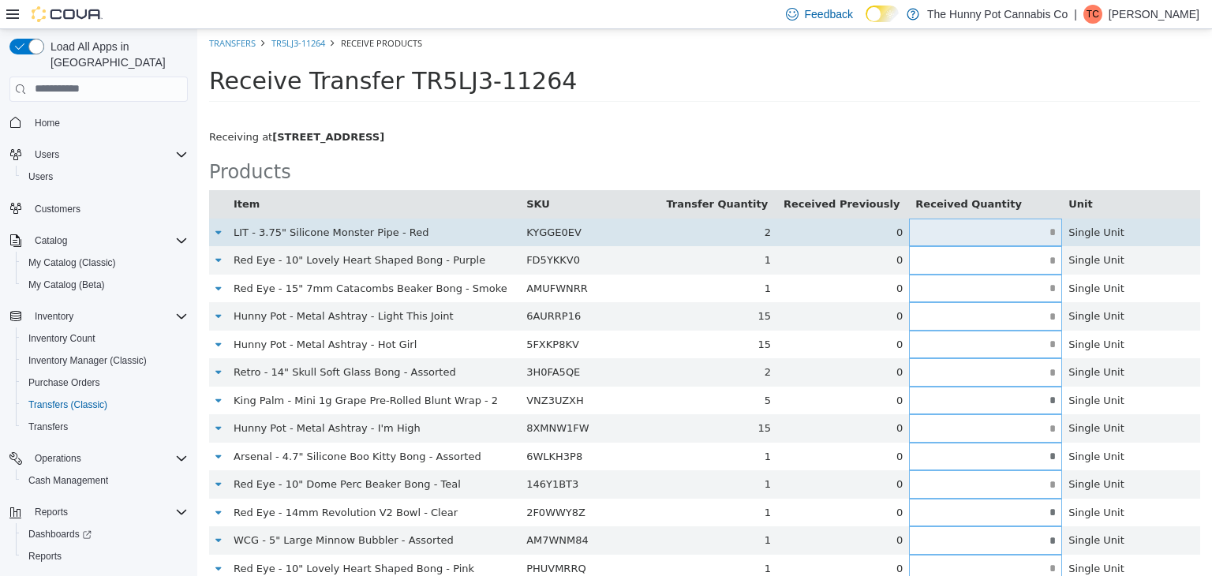
click at [1048, 233] on input "text" at bounding box center [985, 232] width 153 height 12
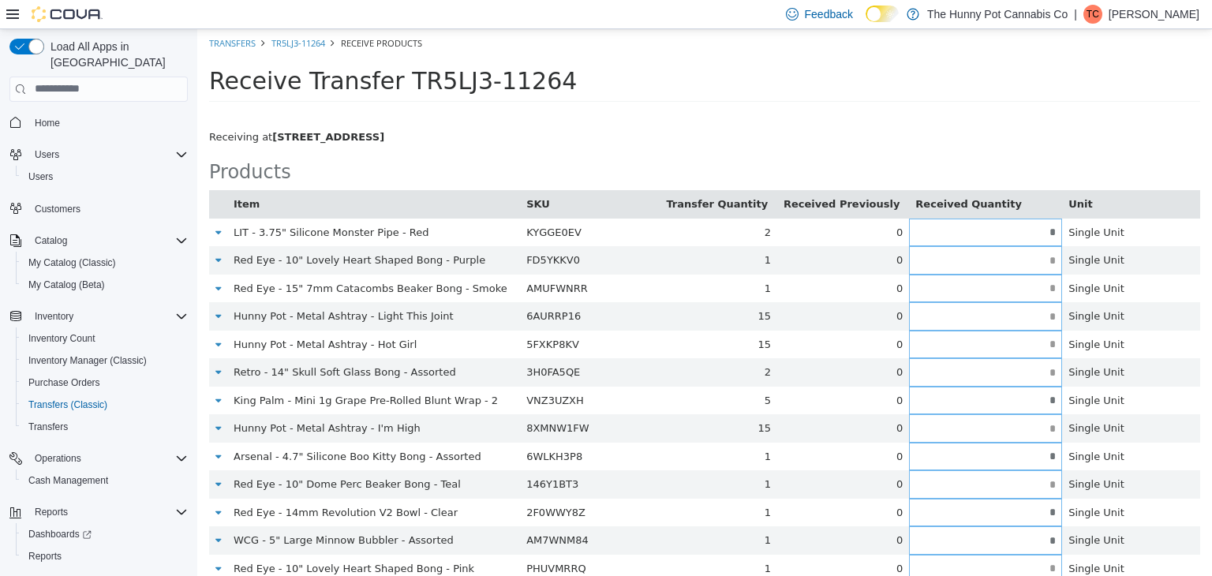
type input "*"
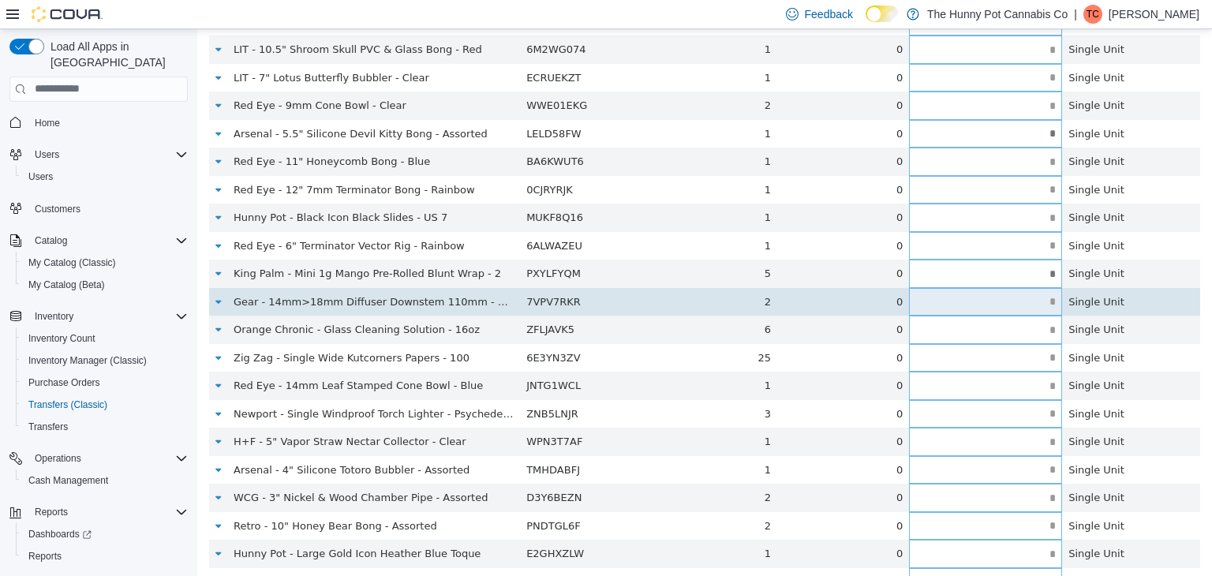
click at [1049, 299] on input "text" at bounding box center [985, 301] width 153 height 12
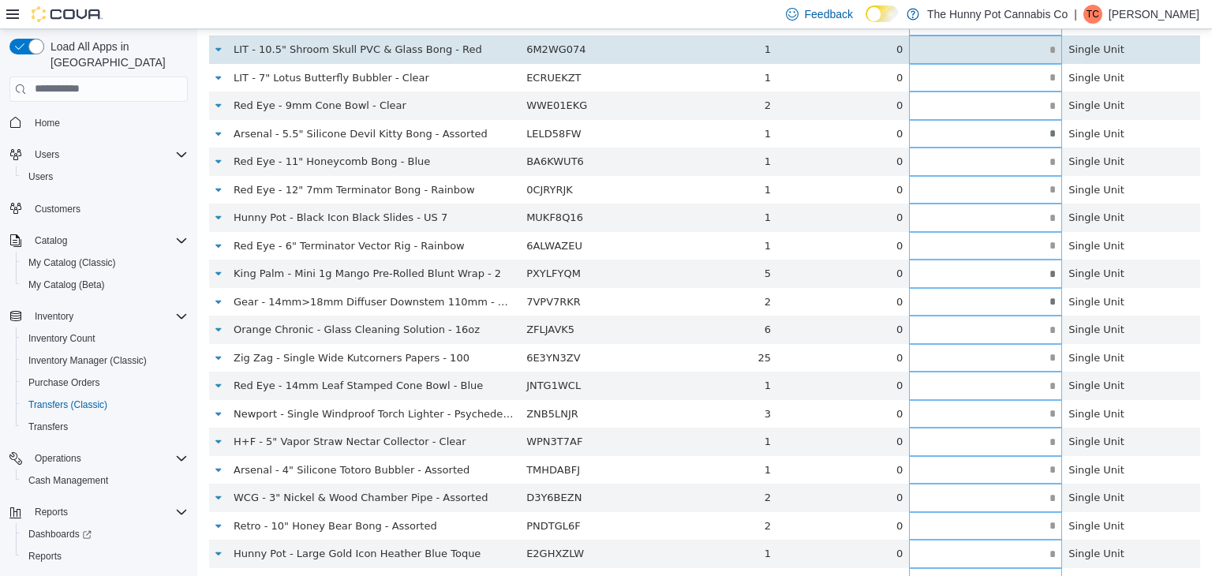
type input "*"
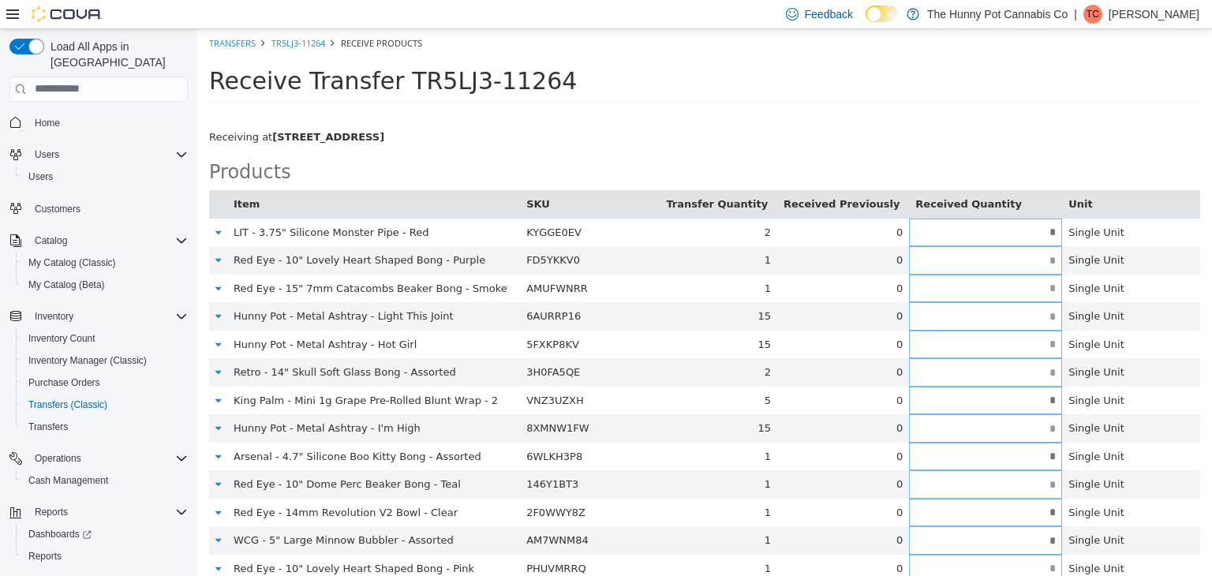
scroll to position [518, 0]
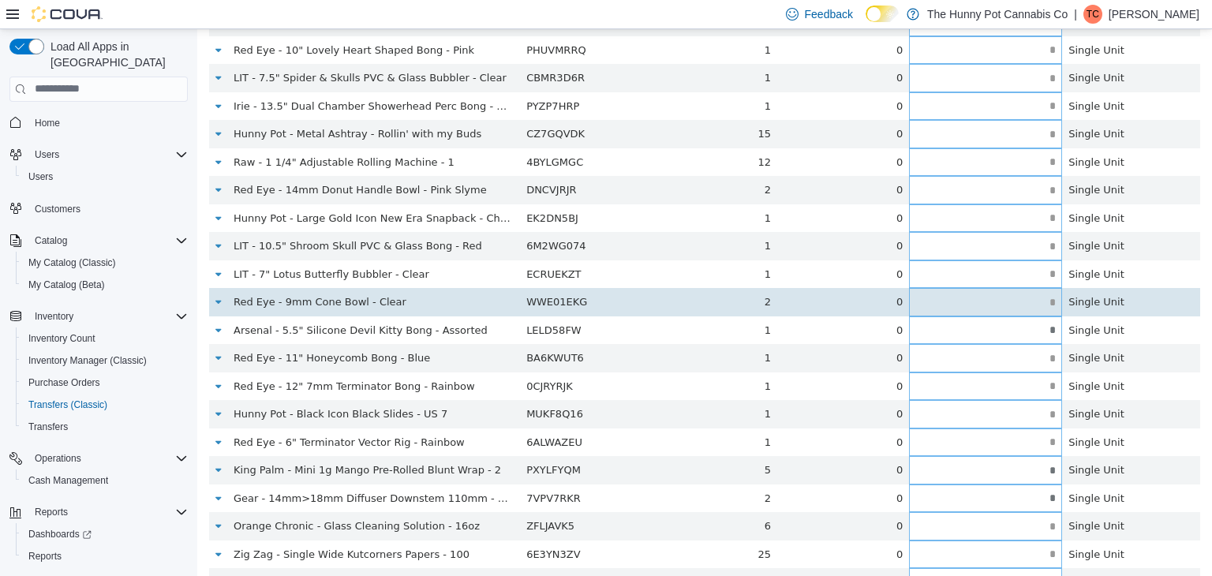
click at [1051, 305] on input "text" at bounding box center [985, 302] width 153 height 12
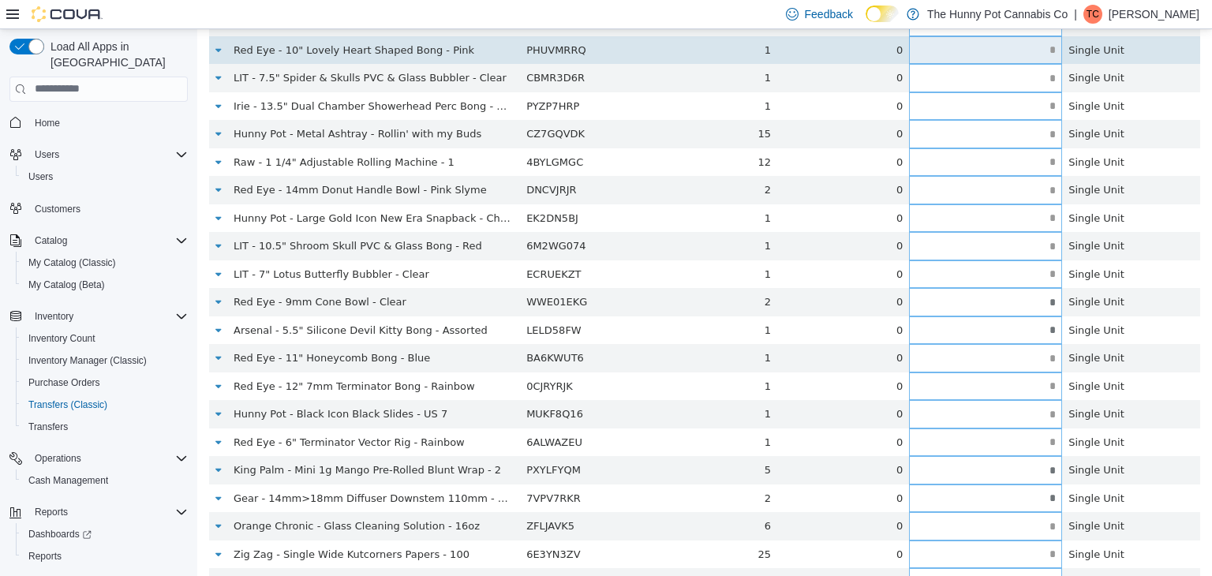
type input "*"
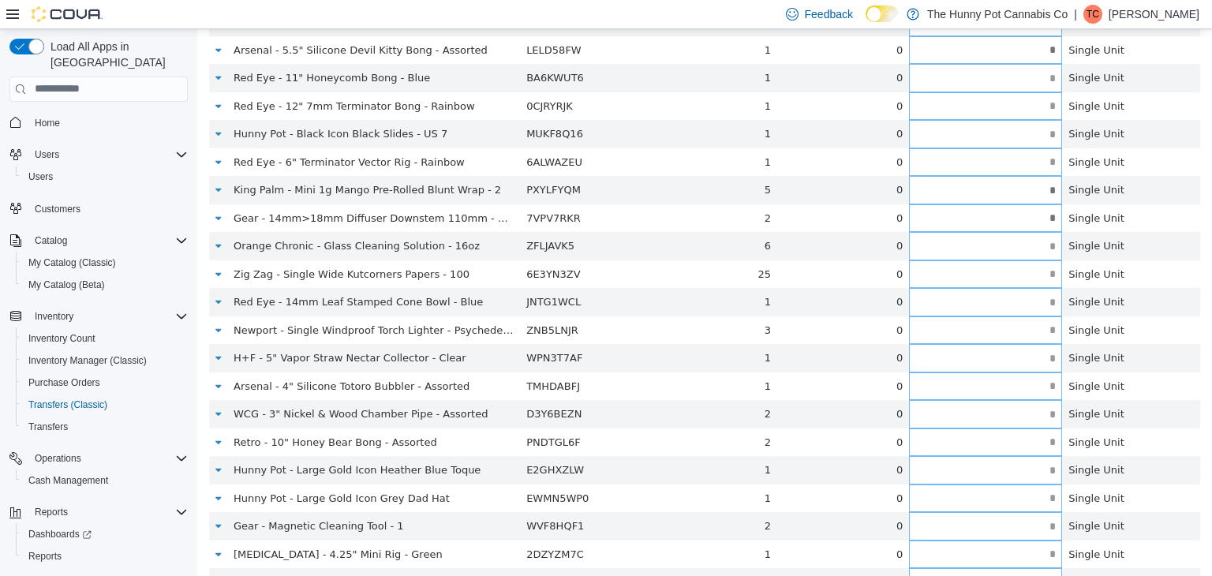
scroll to position [406, 0]
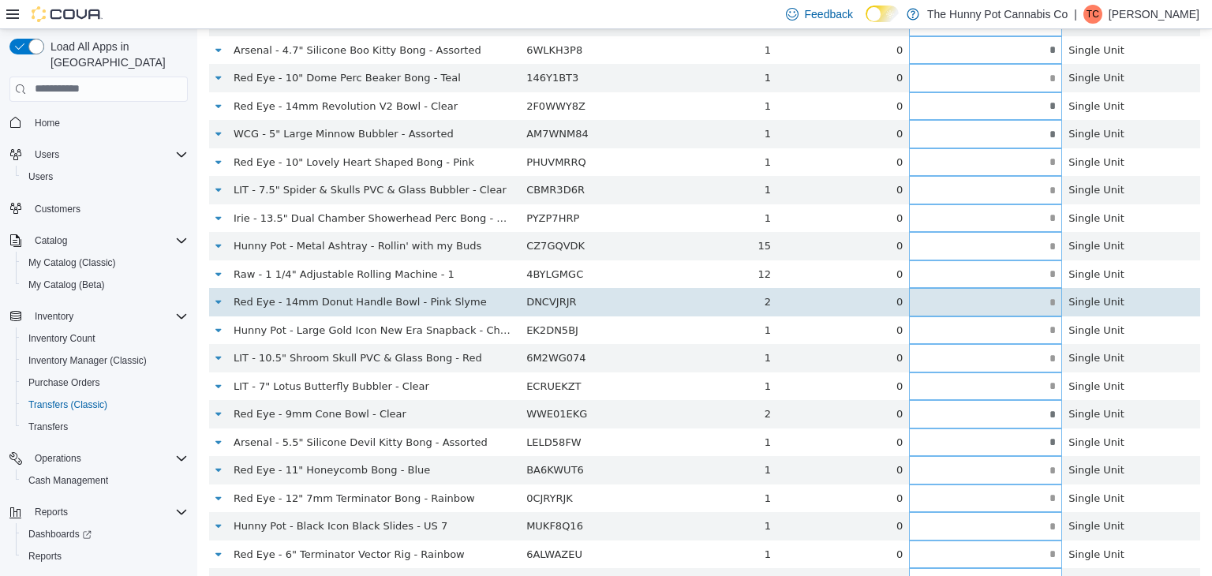
click at [1044, 309] on td at bounding box center [985, 301] width 153 height 28
click at [1045, 304] on input "text" at bounding box center [985, 302] width 153 height 12
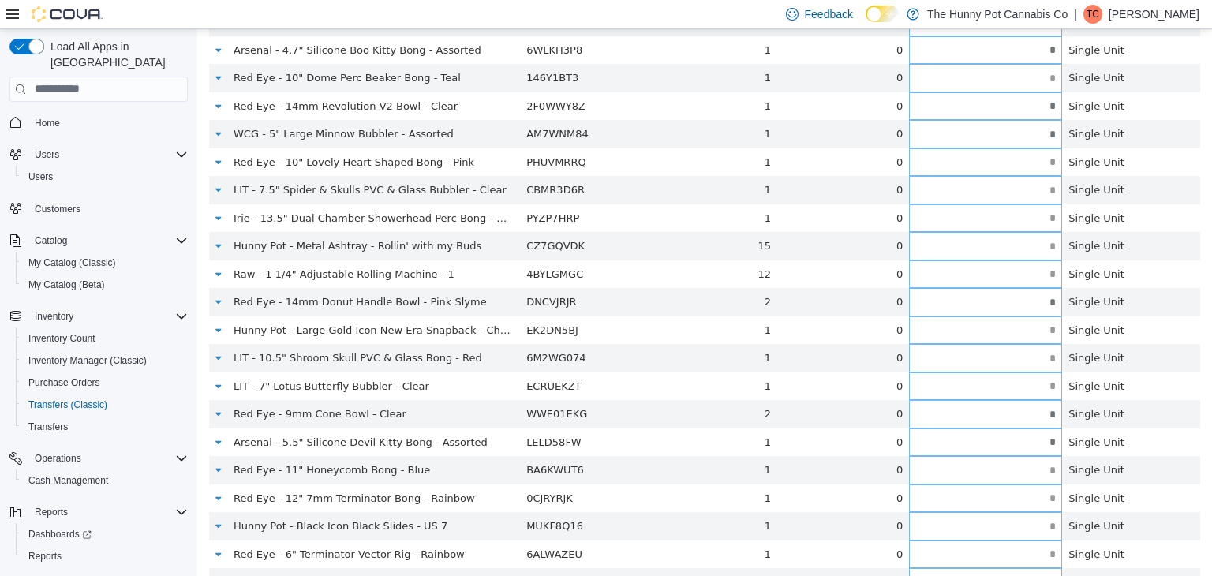
type input "*"
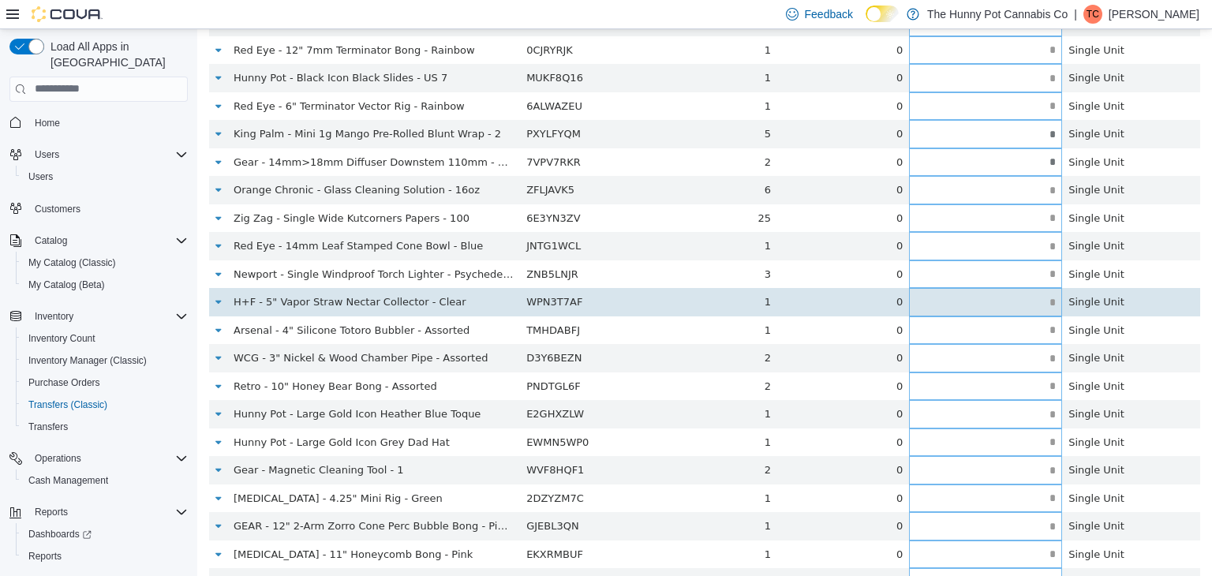
click at [1047, 303] on input "text" at bounding box center [985, 302] width 153 height 12
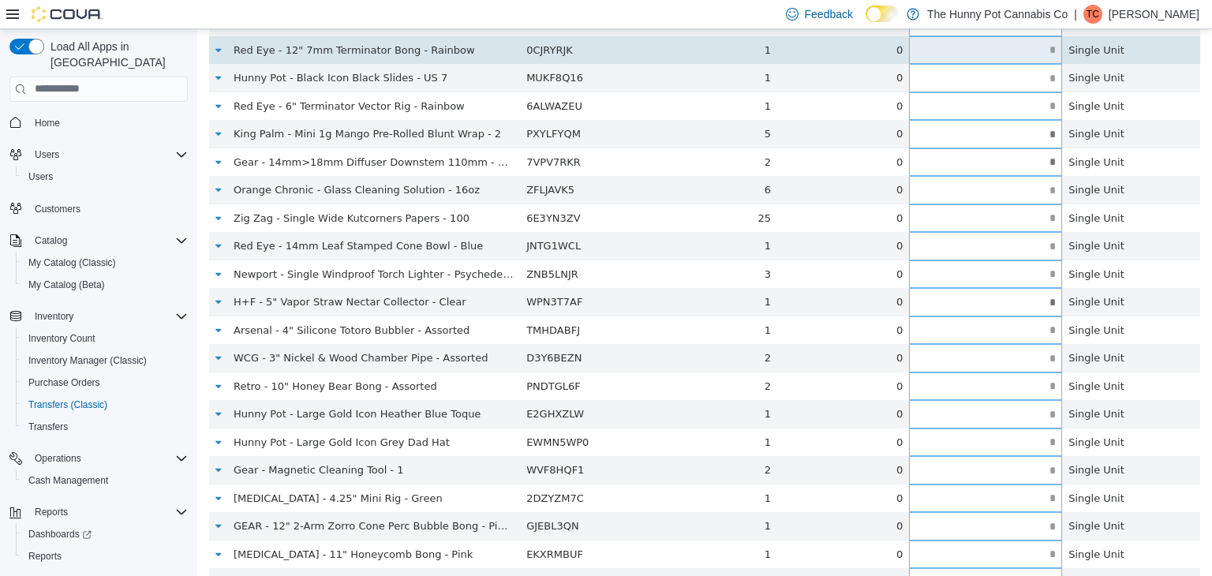
type input "*"
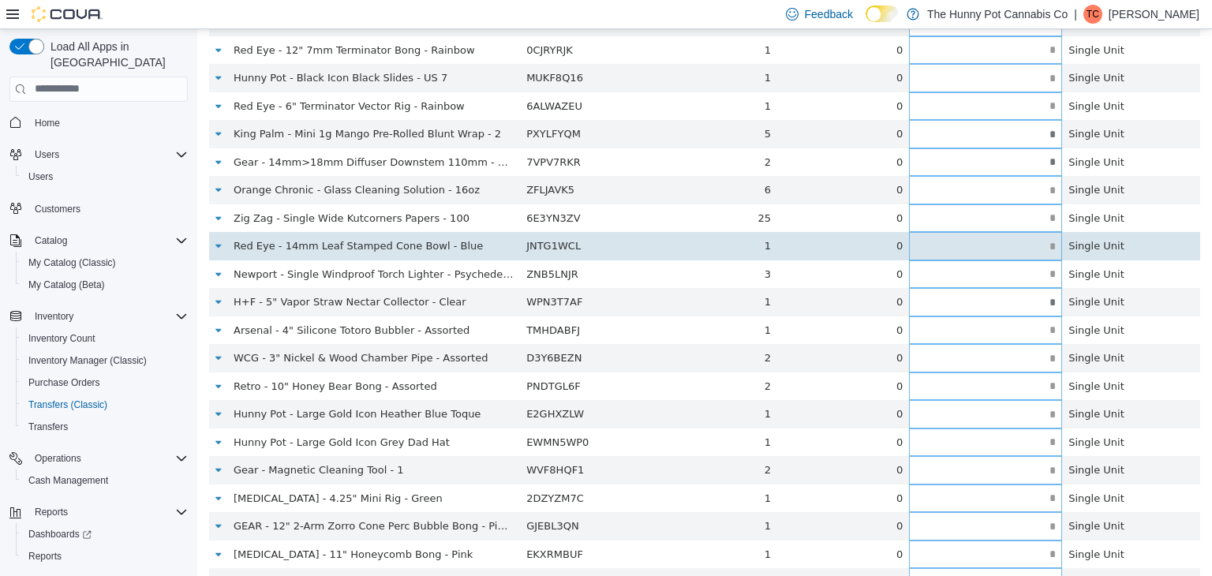
click at [1044, 247] on input "text" at bounding box center [985, 246] width 153 height 12
click at [1037, 245] on input "text" at bounding box center [1000, 243] width 123 height 12
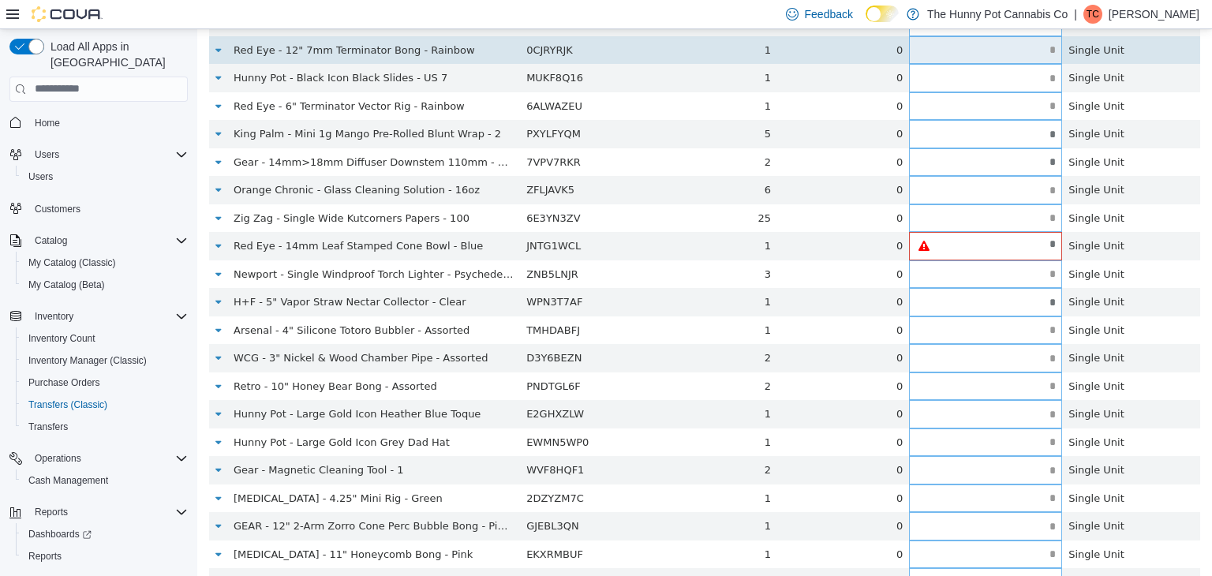
type input "*"
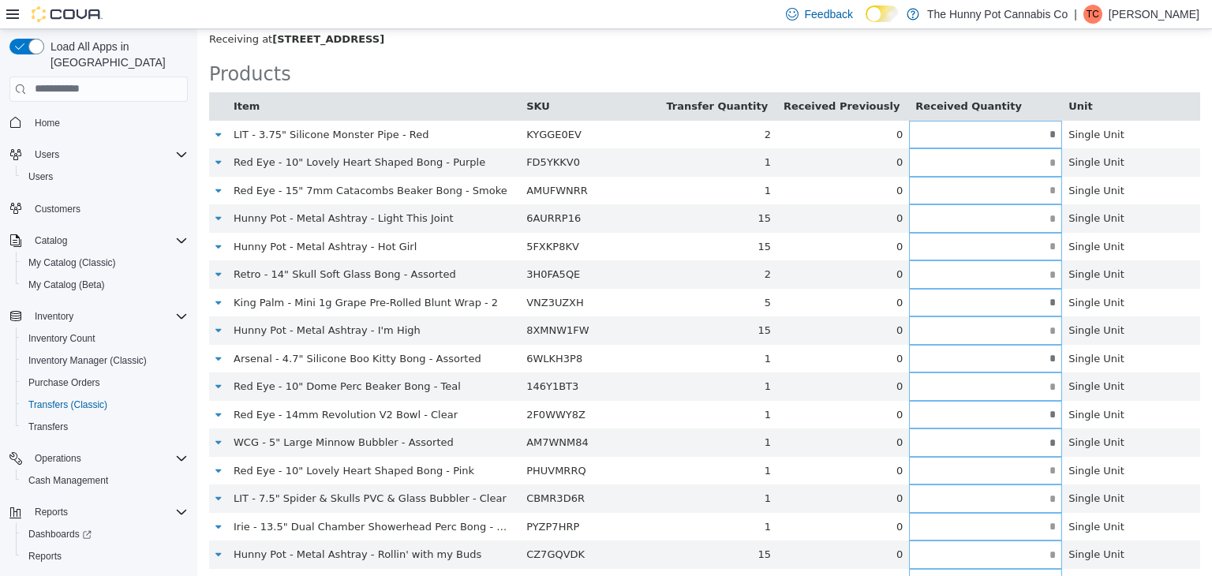
scroll to position [947, 0]
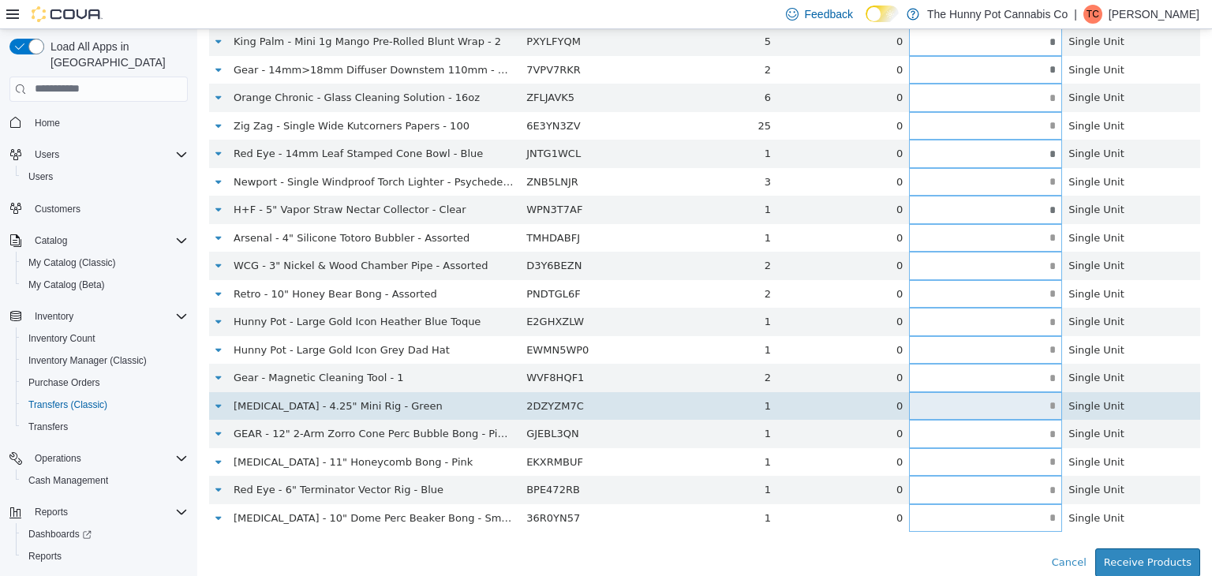
click at [1031, 405] on input "text" at bounding box center [985, 405] width 153 height 12
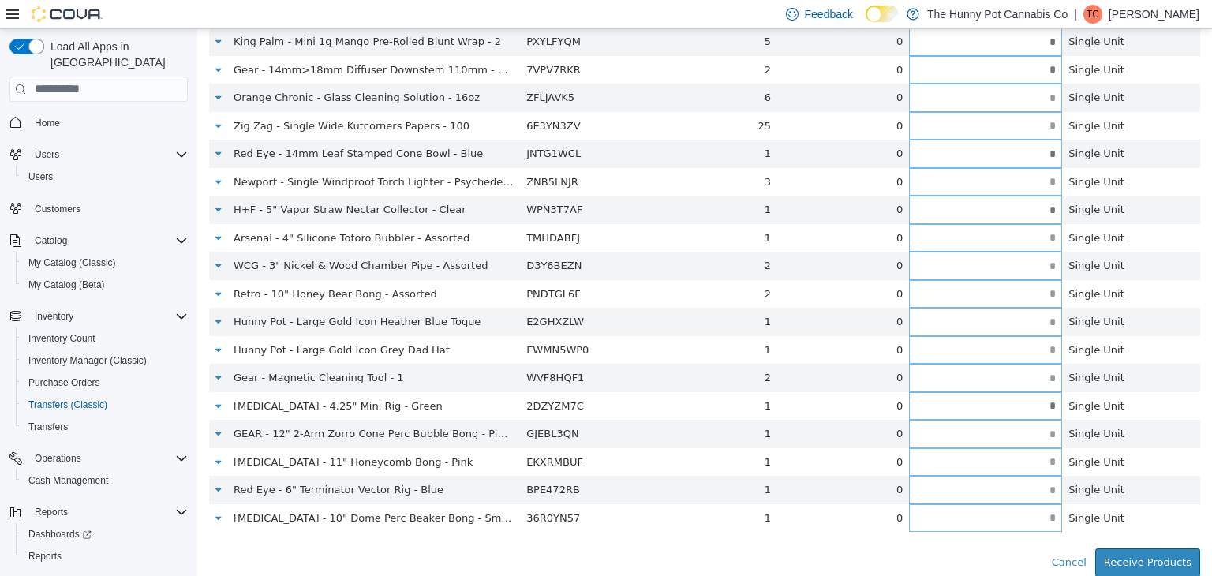
type input "*"
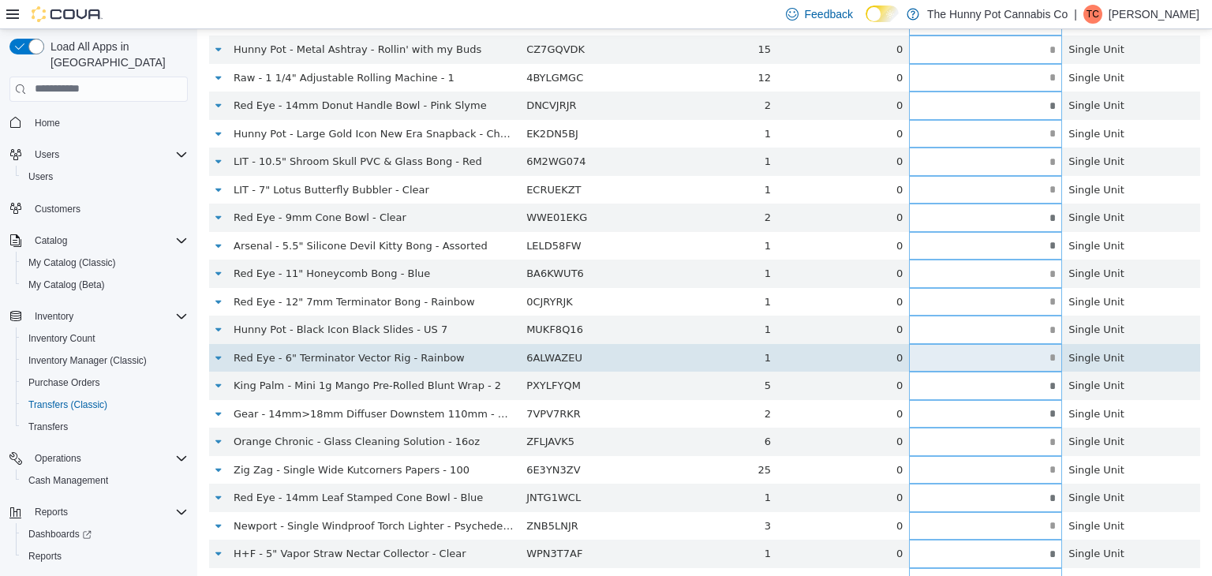
click at [1048, 359] on input "text" at bounding box center [985, 357] width 153 height 12
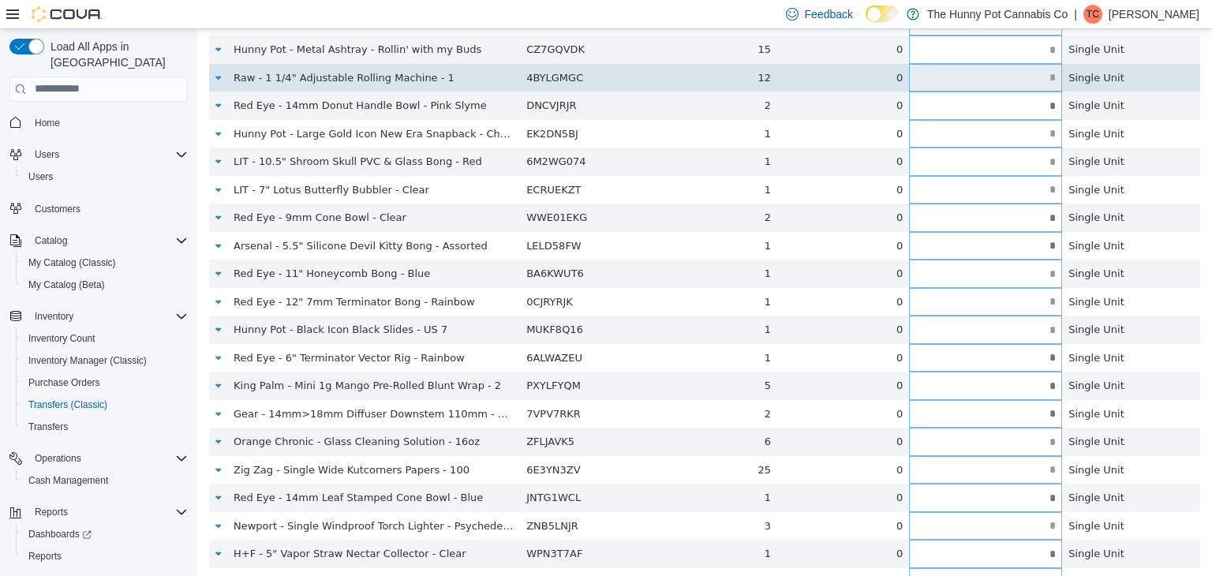
type input "*"
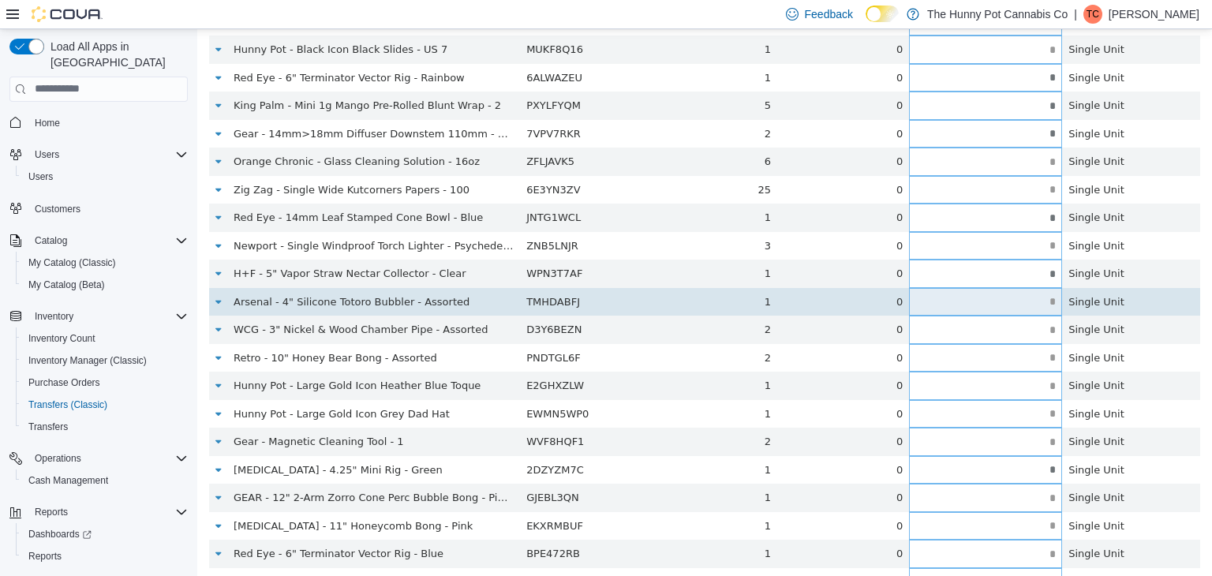
click at [1048, 301] on input "text" at bounding box center [985, 301] width 153 height 12
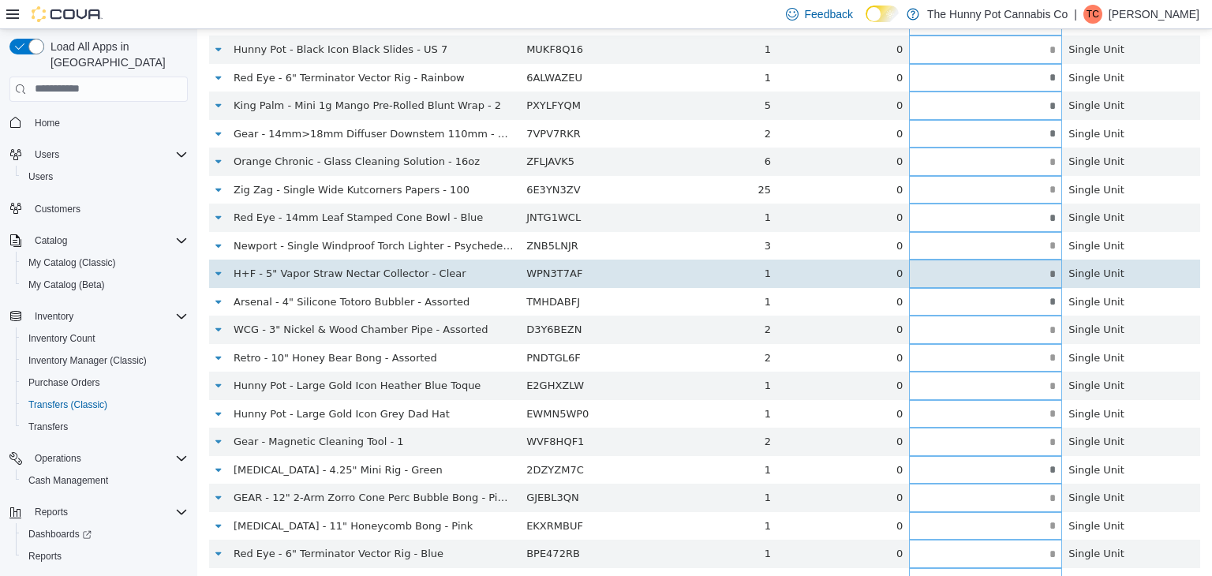
type input "*"
click at [994, 272] on input "*" at bounding box center [985, 273] width 153 height 12
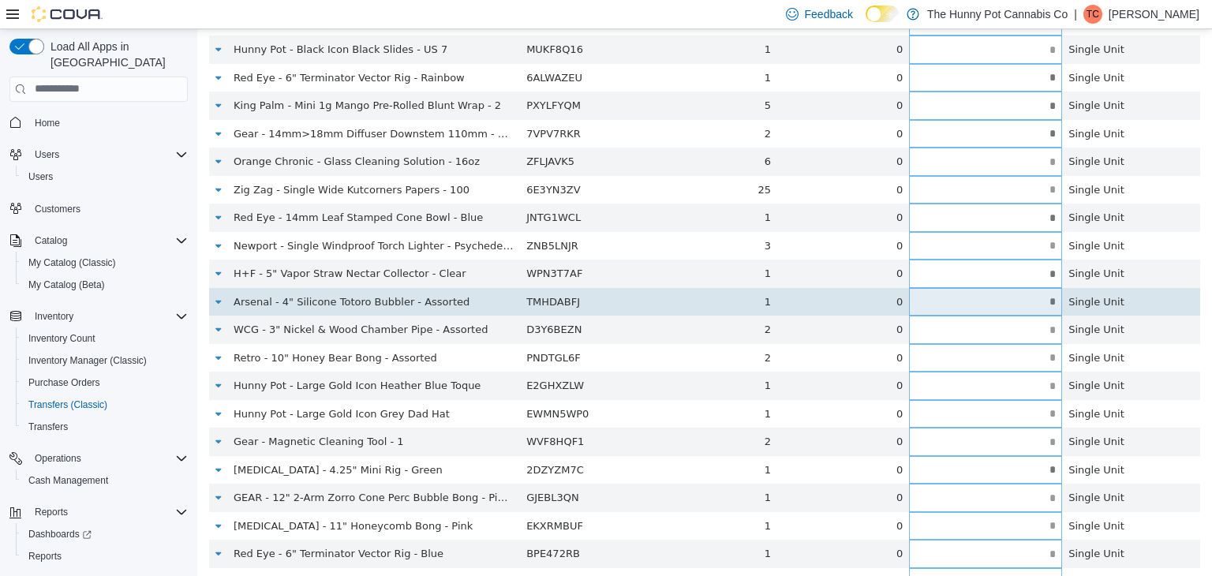
click at [999, 297] on input "*" at bounding box center [985, 301] width 153 height 12
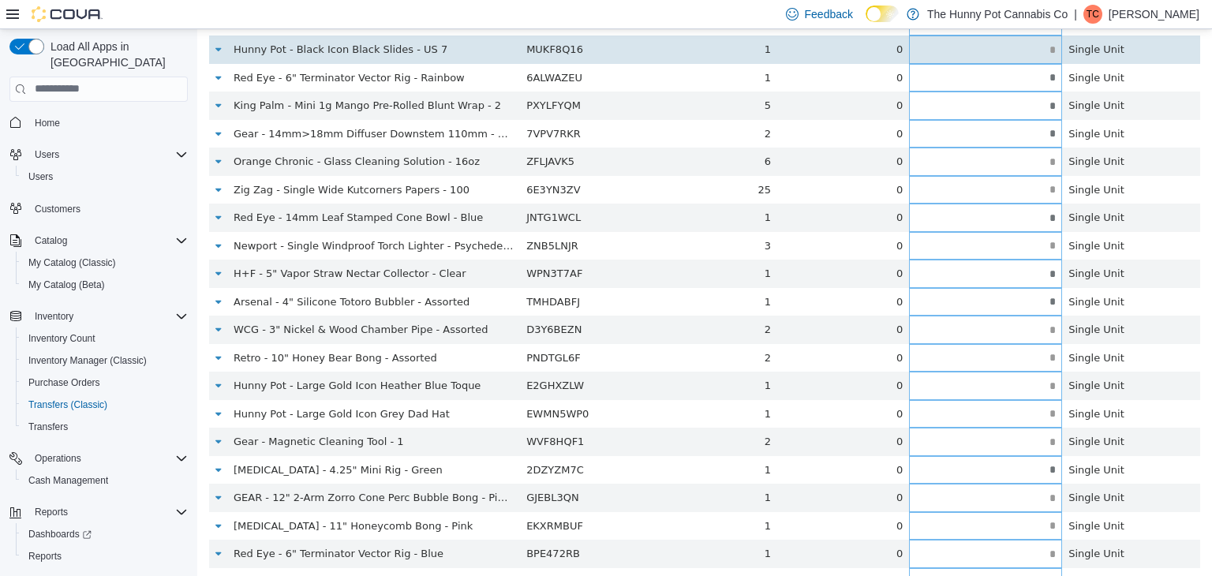
scroll to position [0, 0]
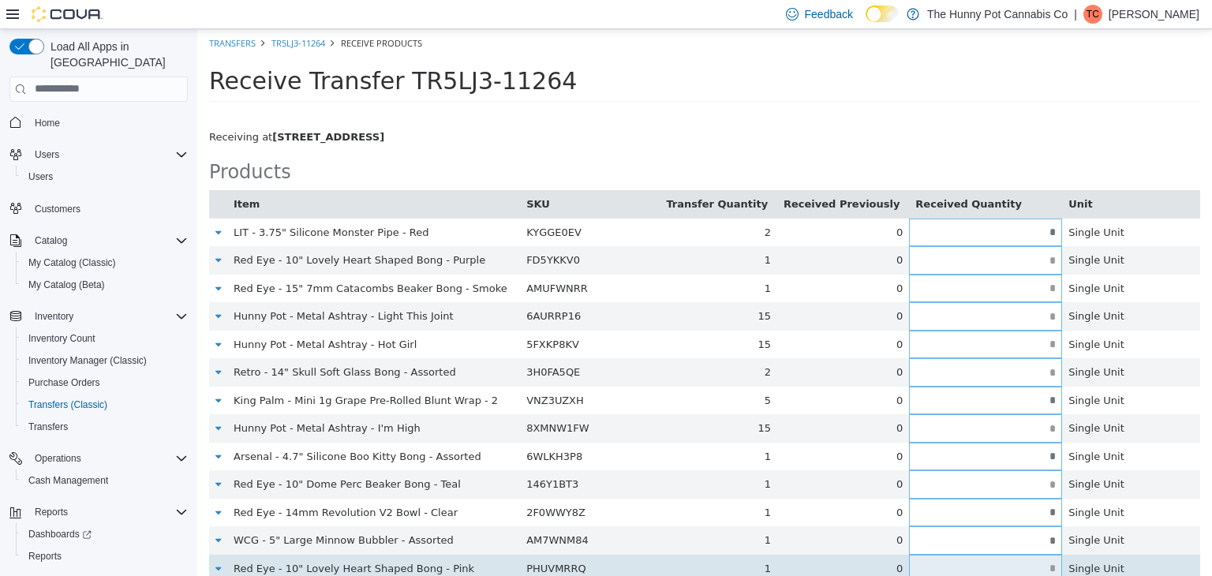
click at [1034, 562] on input "text" at bounding box center [985, 568] width 153 height 12
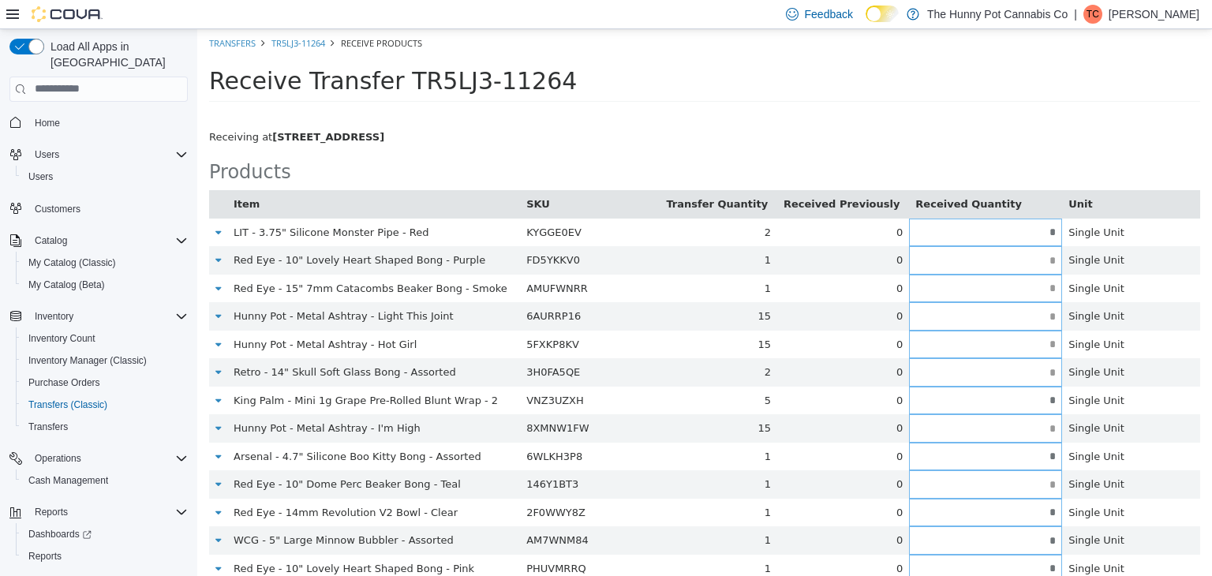
type input "*"
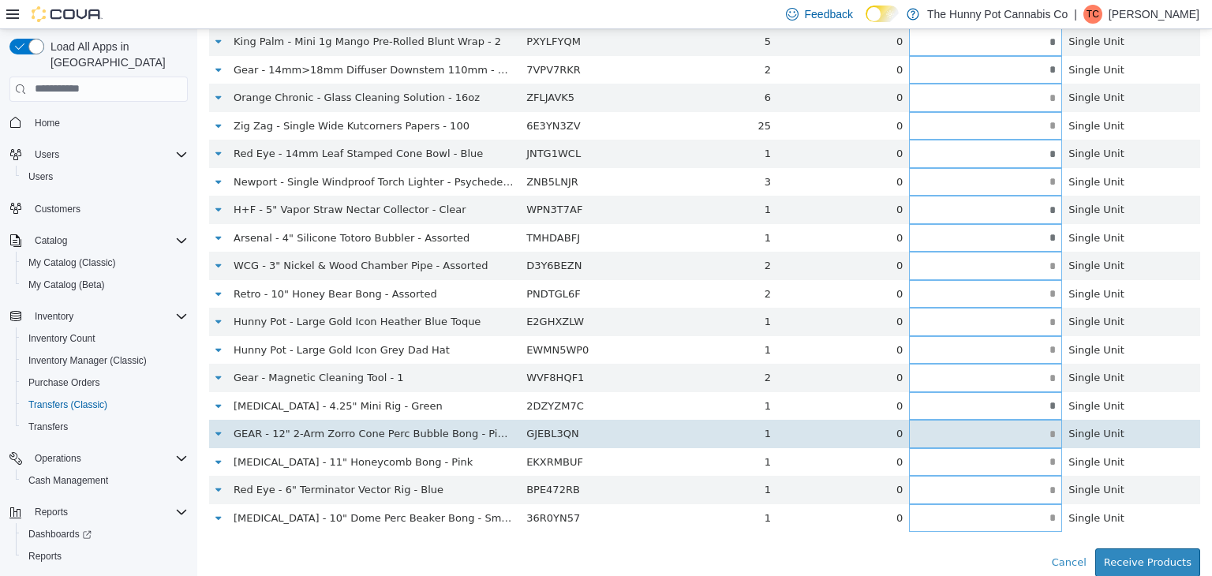
click at [1023, 434] on input "text" at bounding box center [985, 434] width 153 height 12
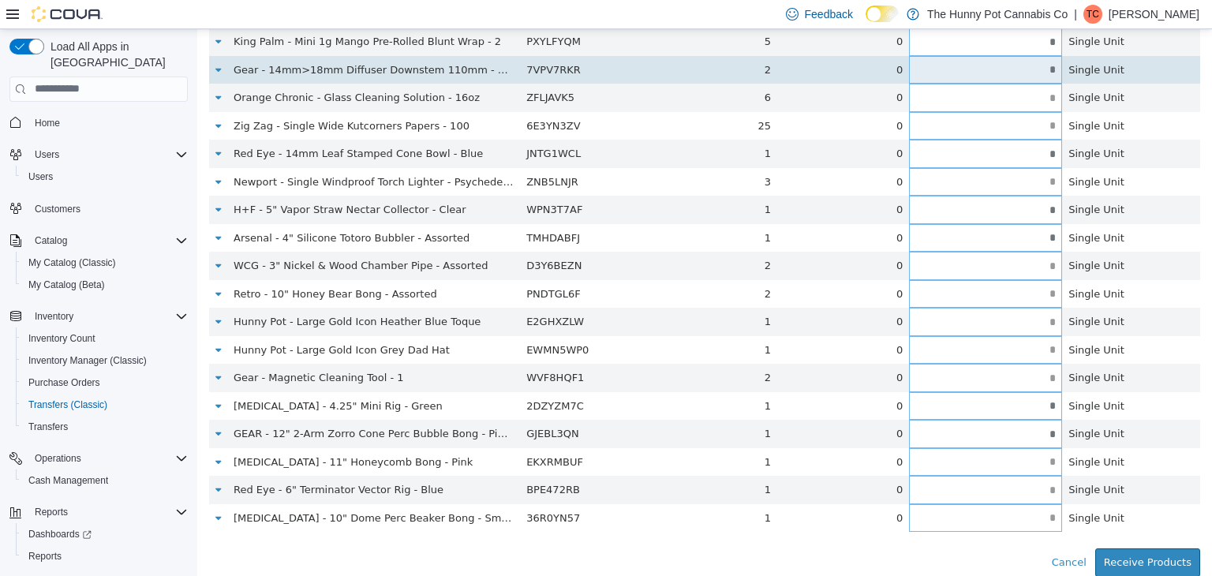
type input "*"
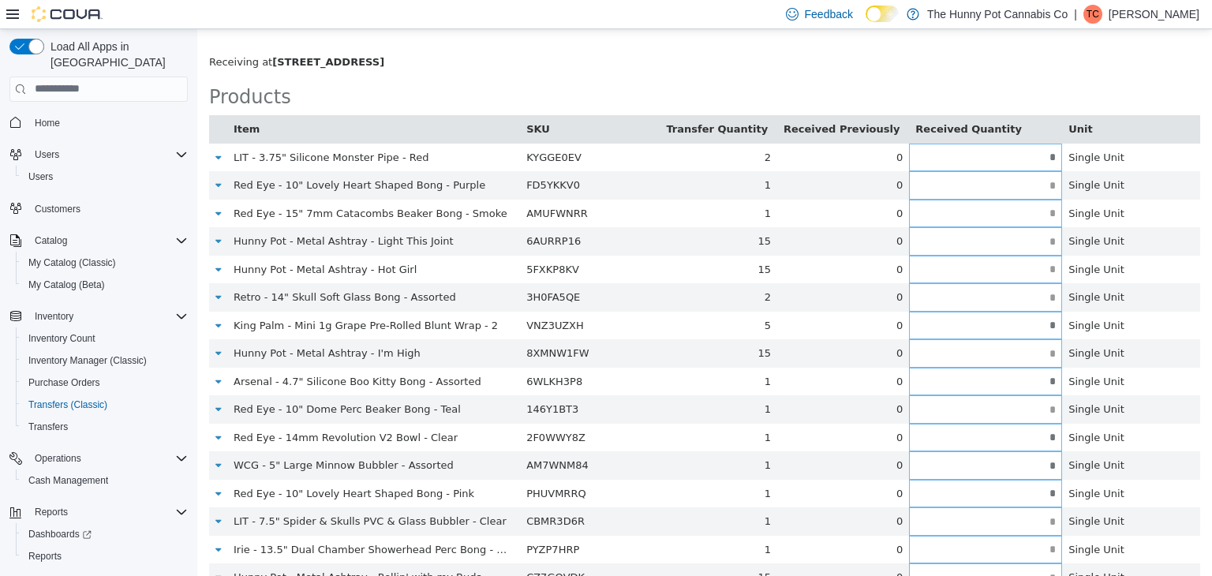
scroll to position [79, 0]
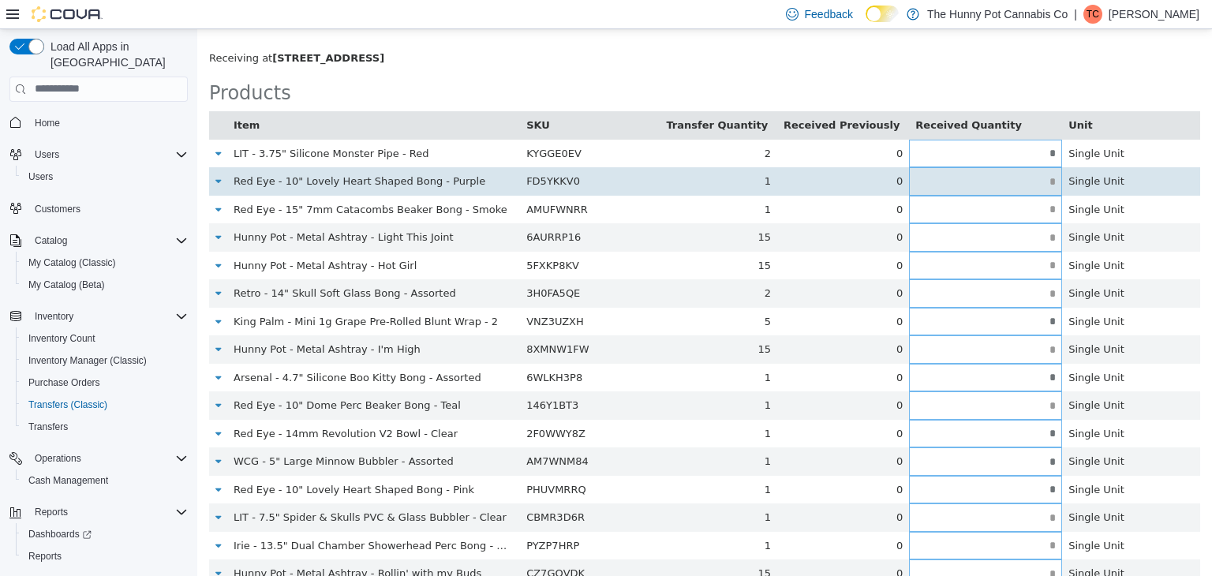
click at [1051, 182] on input "text" at bounding box center [985, 181] width 153 height 12
type input "*"
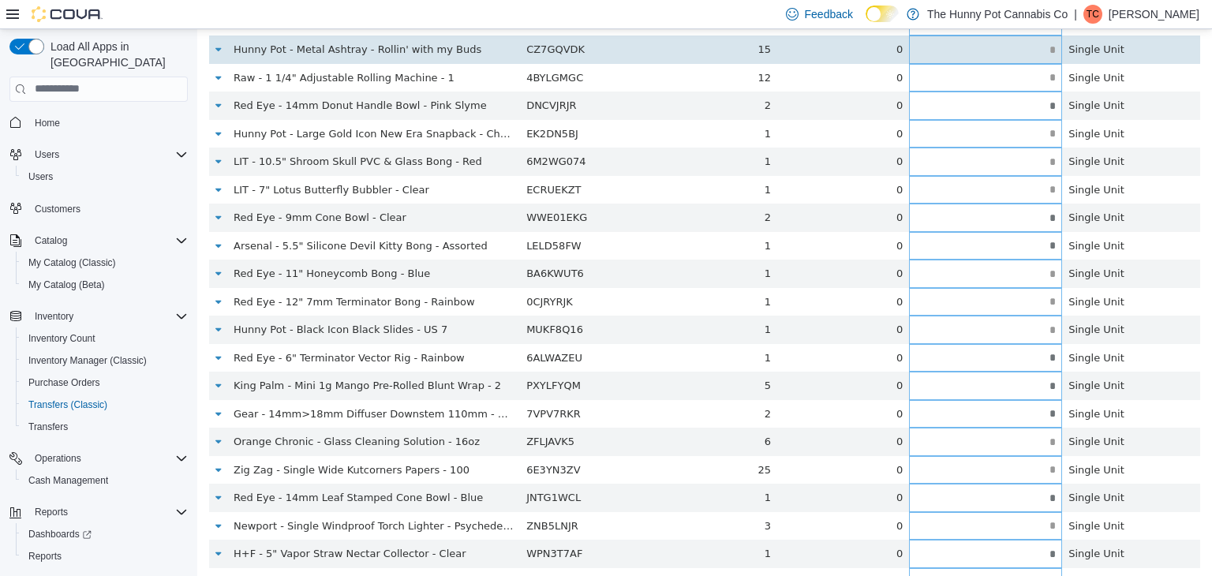
scroll to position [947, 0]
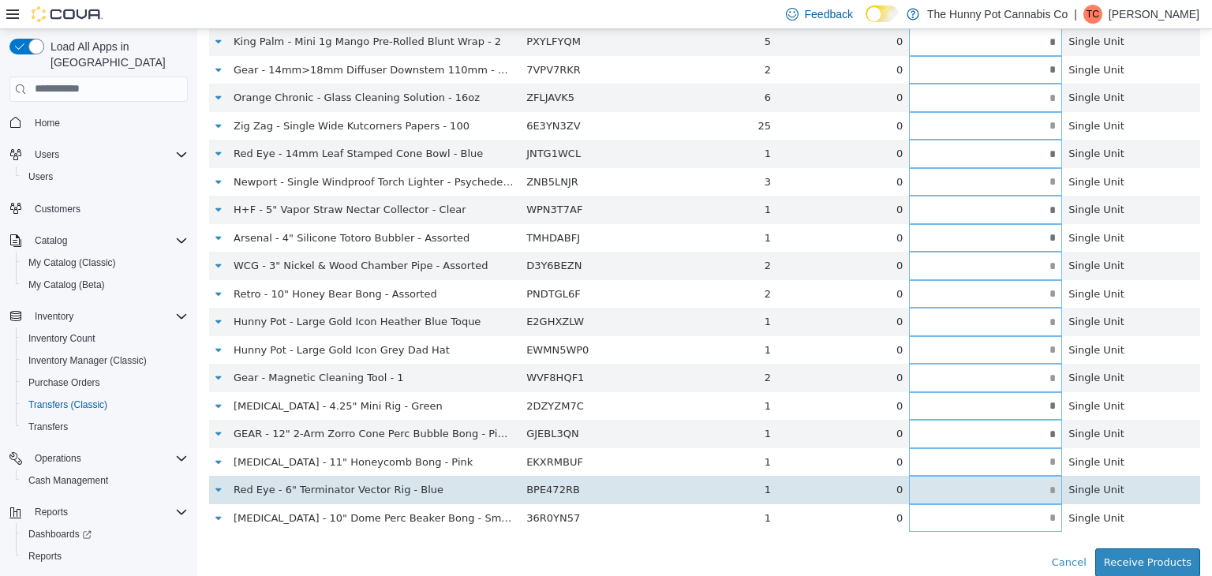
click at [1022, 487] on input "text" at bounding box center [985, 490] width 153 height 12
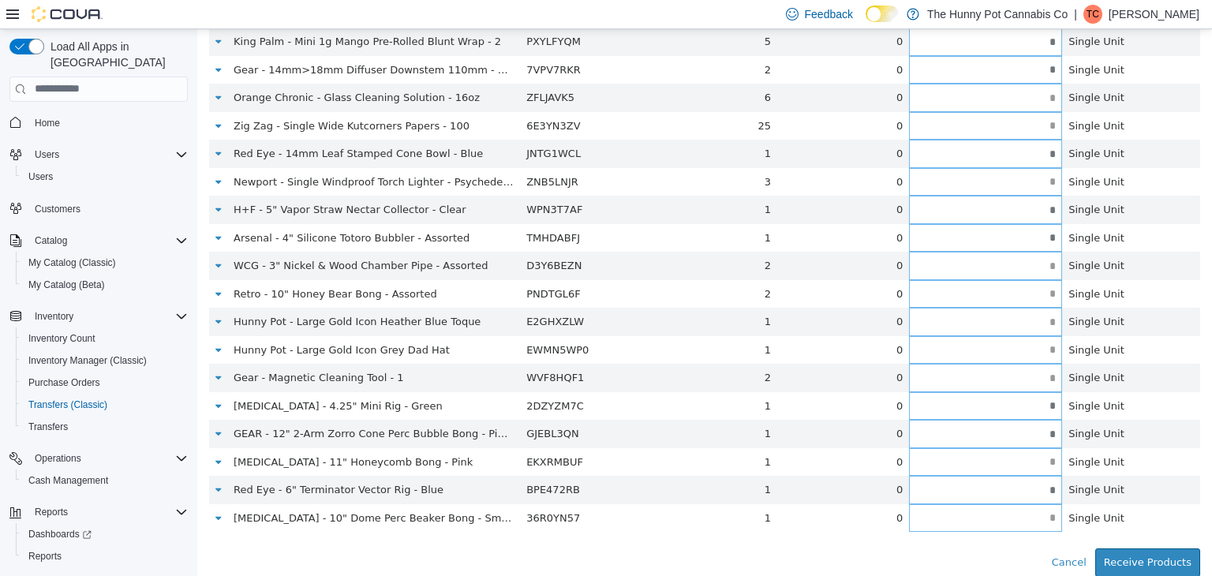
type input "*"
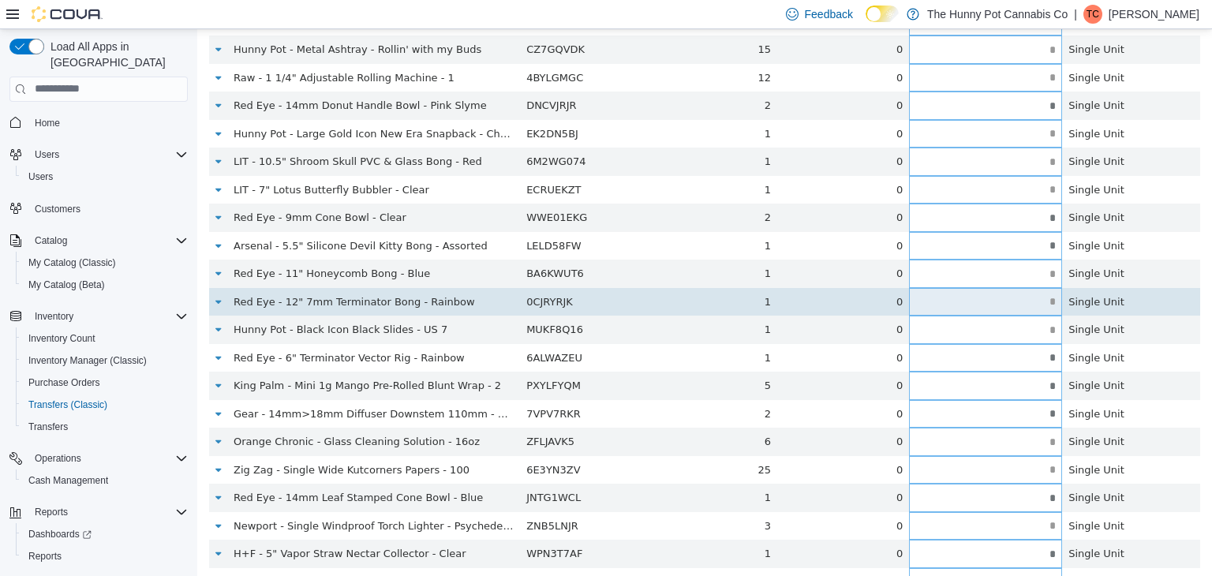
click at [1044, 306] on input "text" at bounding box center [985, 301] width 153 height 12
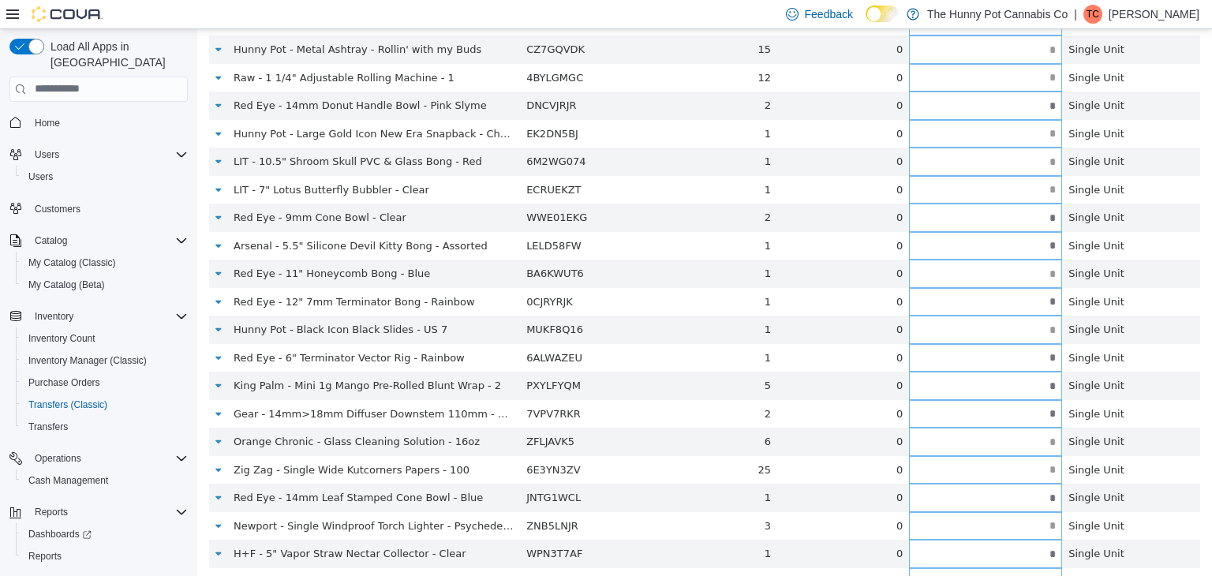
type input "*"
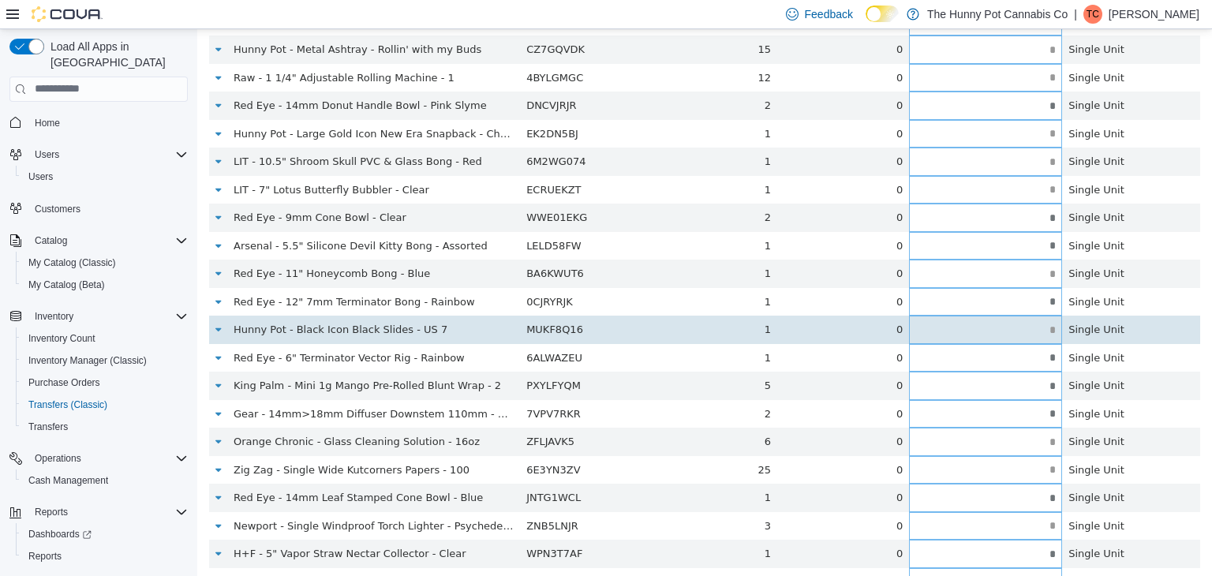
click at [1042, 332] on input "text" at bounding box center [985, 329] width 153 height 12
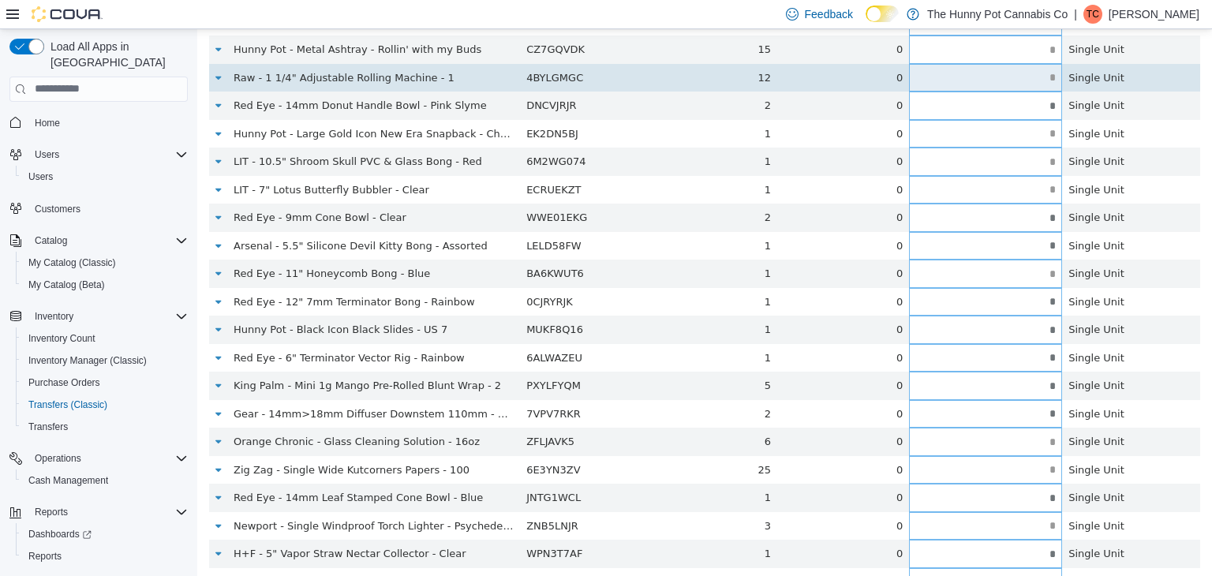
type input "*"
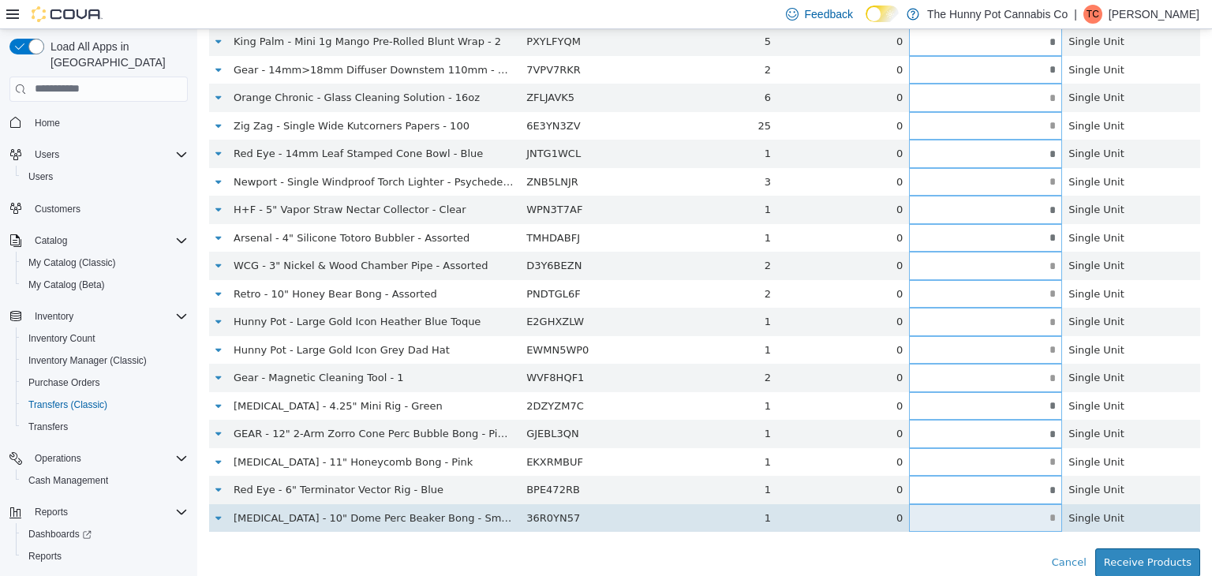
click at [1042, 517] on input "text" at bounding box center [985, 517] width 153 height 12
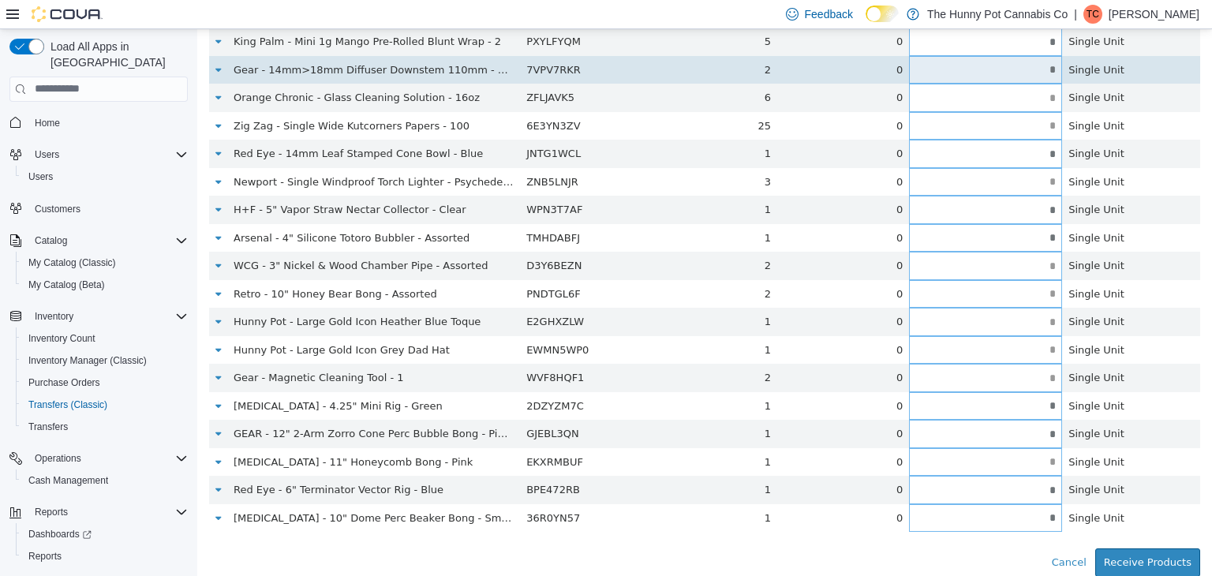
type input "*"
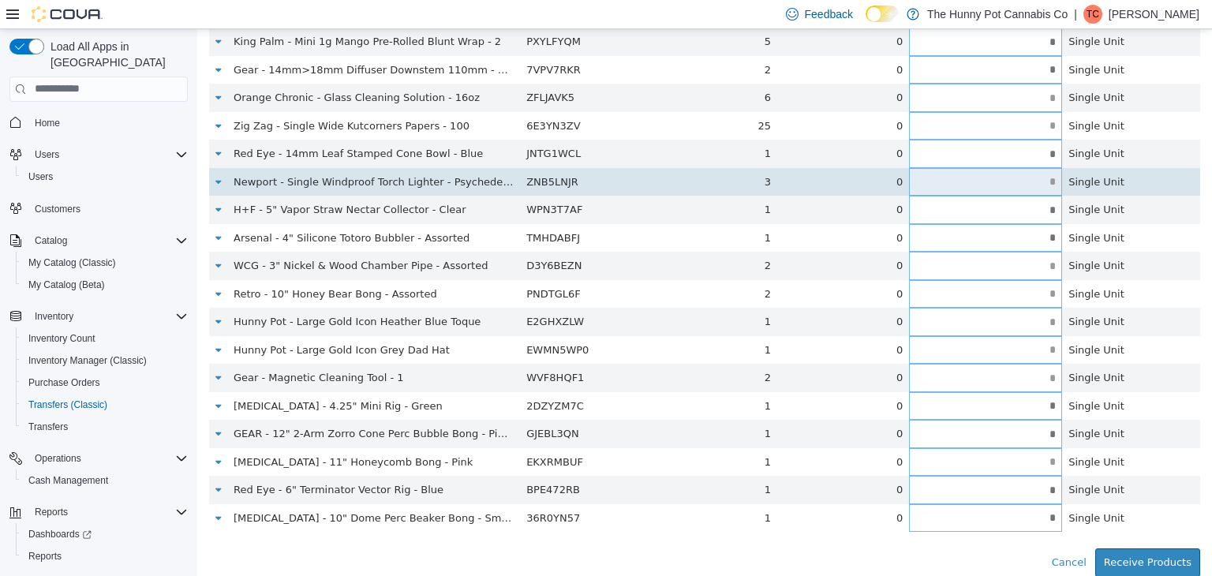
click at [1049, 176] on input "text" at bounding box center [985, 181] width 153 height 12
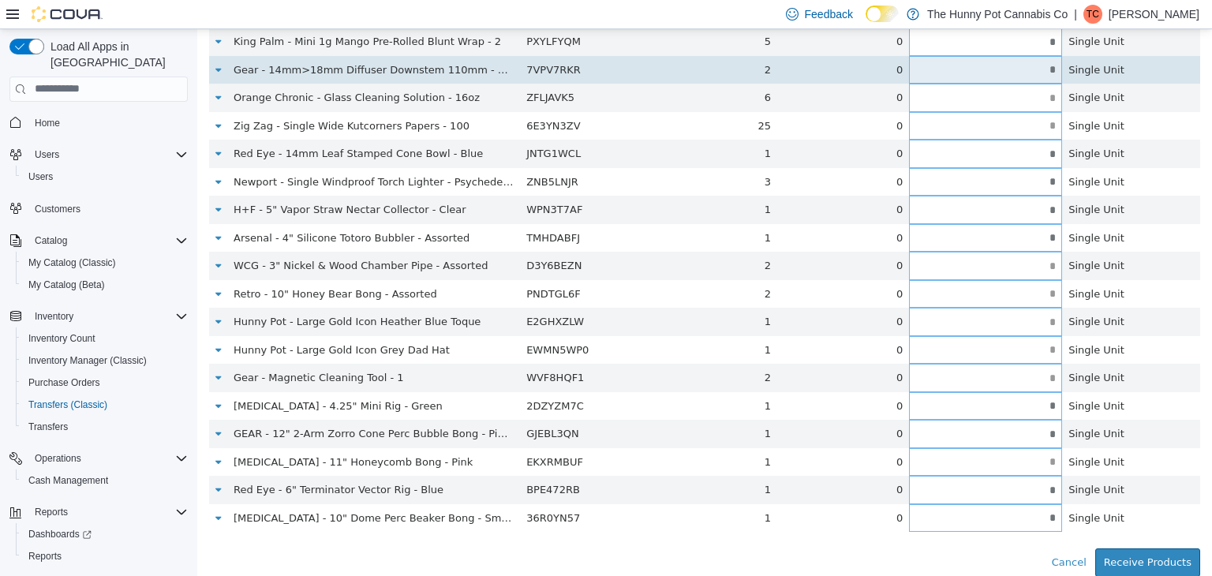
type input "*"
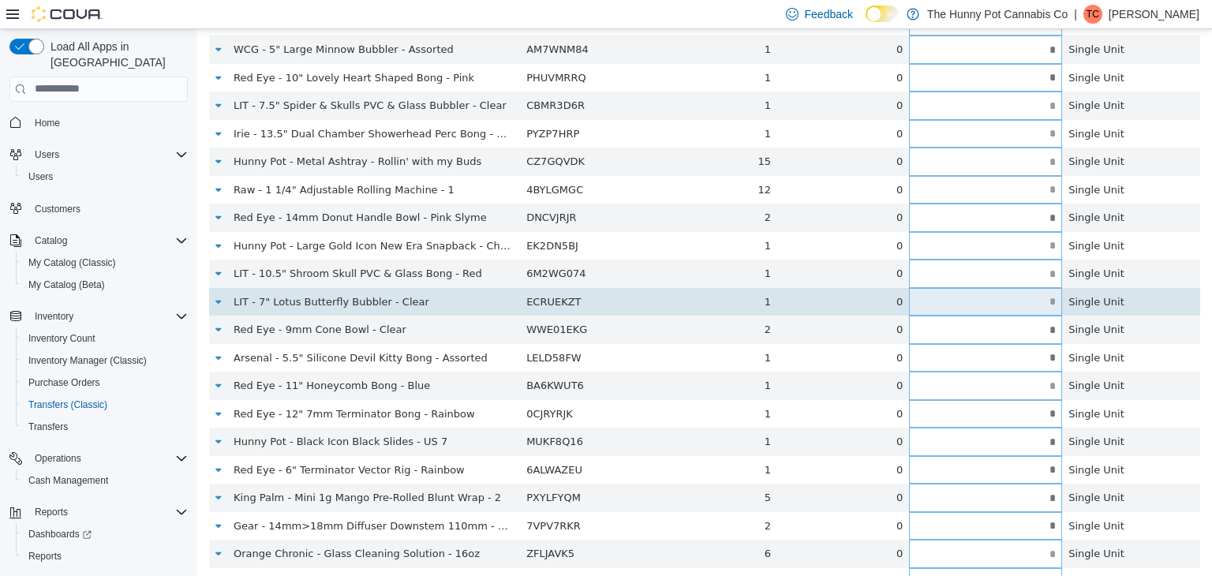
click at [1051, 305] on input "text" at bounding box center [985, 301] width 153 height 12
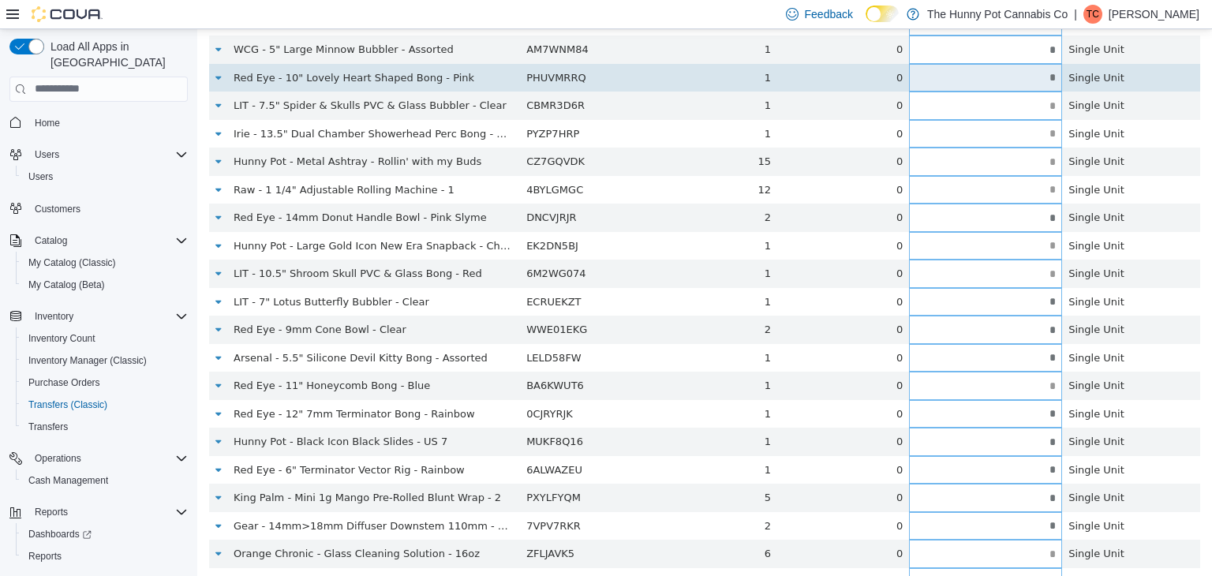
type input "*"
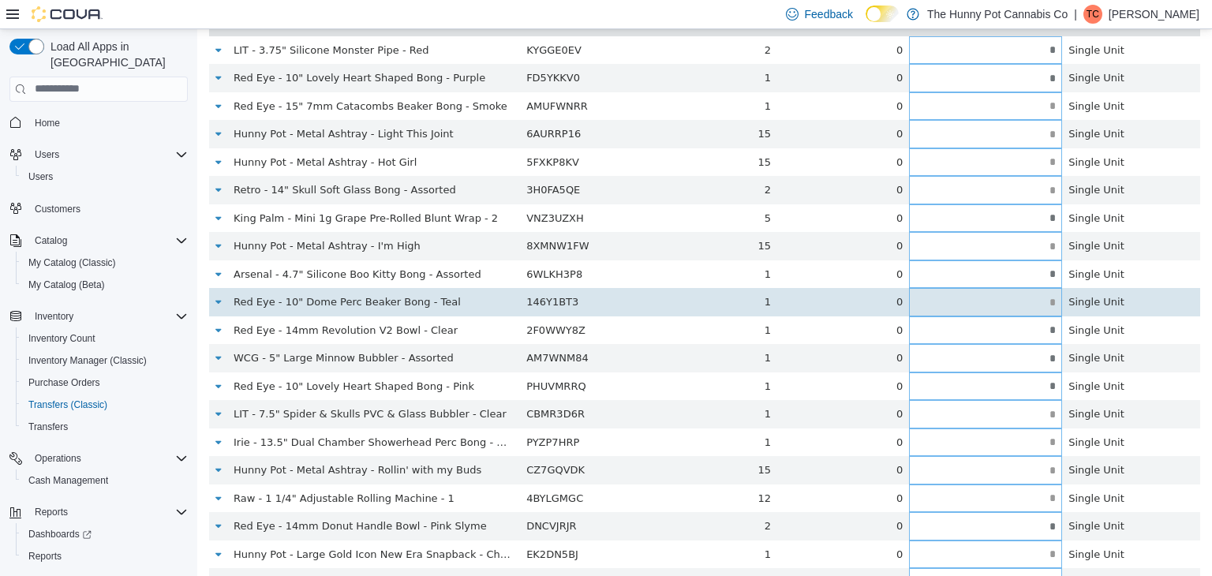
click at [1049, 304] on input "text" at bounding box center [985, 302] width 153 height 12
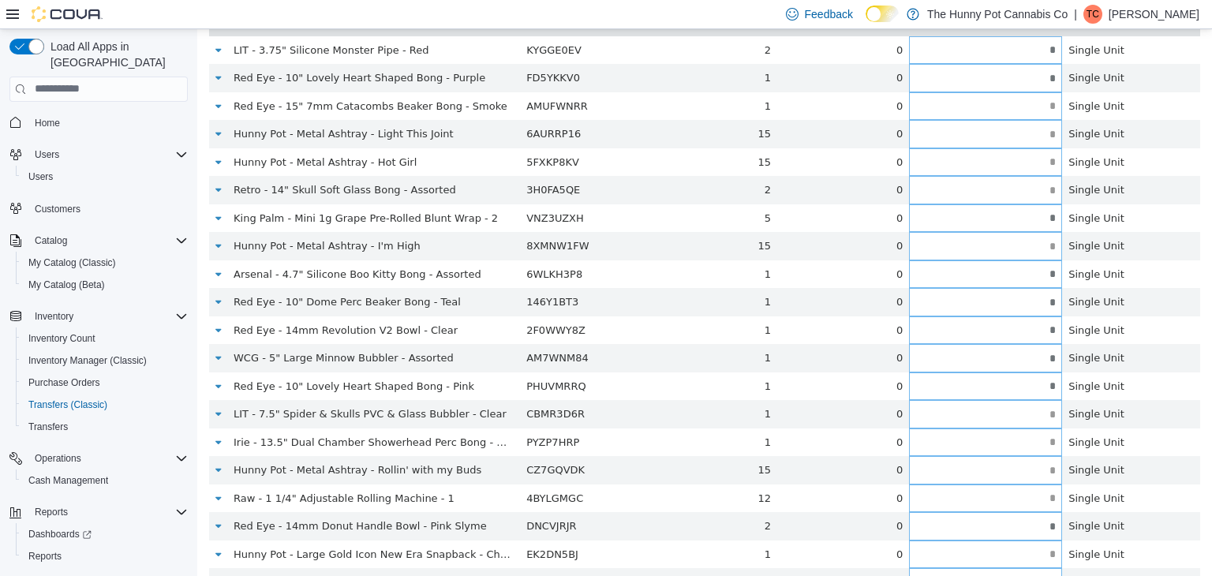
type input "*"
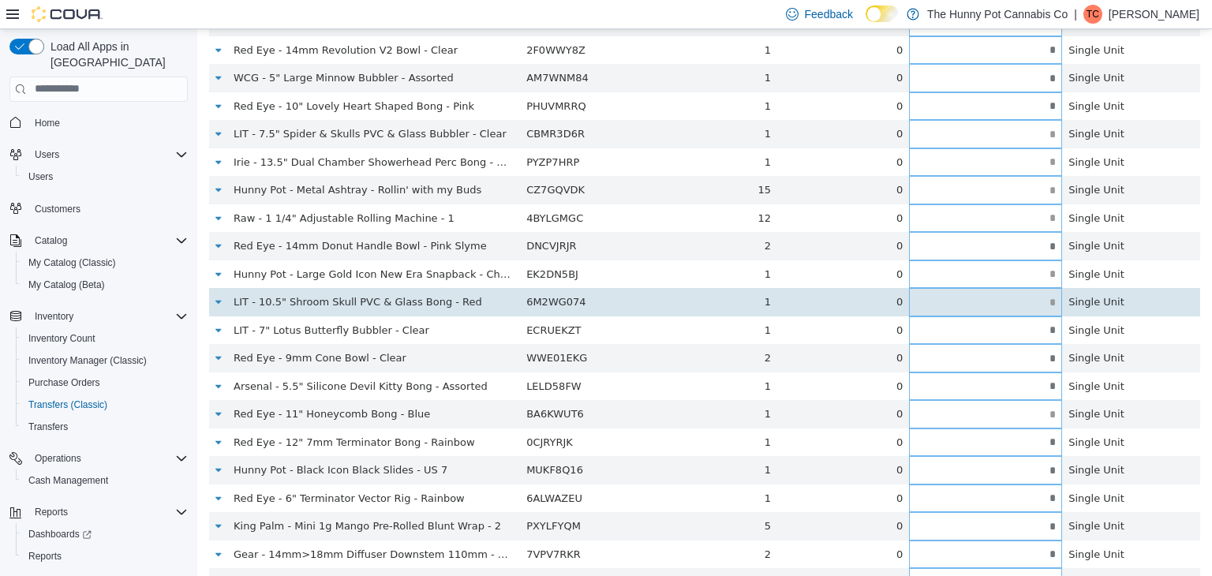
click at [1045, 302] on input "text" at bounding box center [985, 302] width 153 height 12
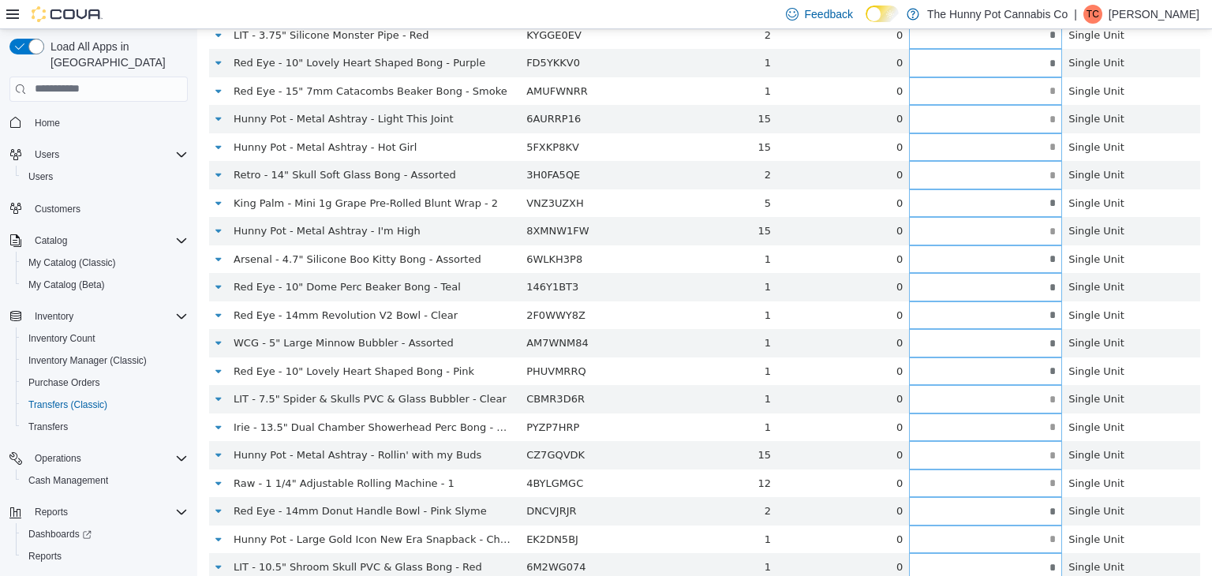
scroll to position [198, 0]
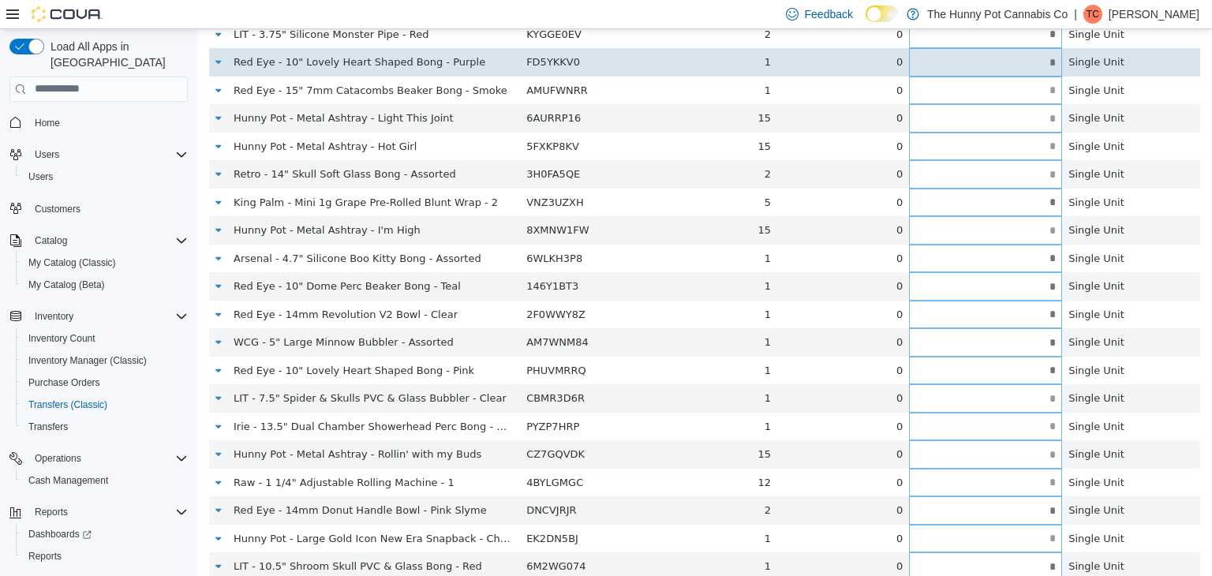
type input "*"
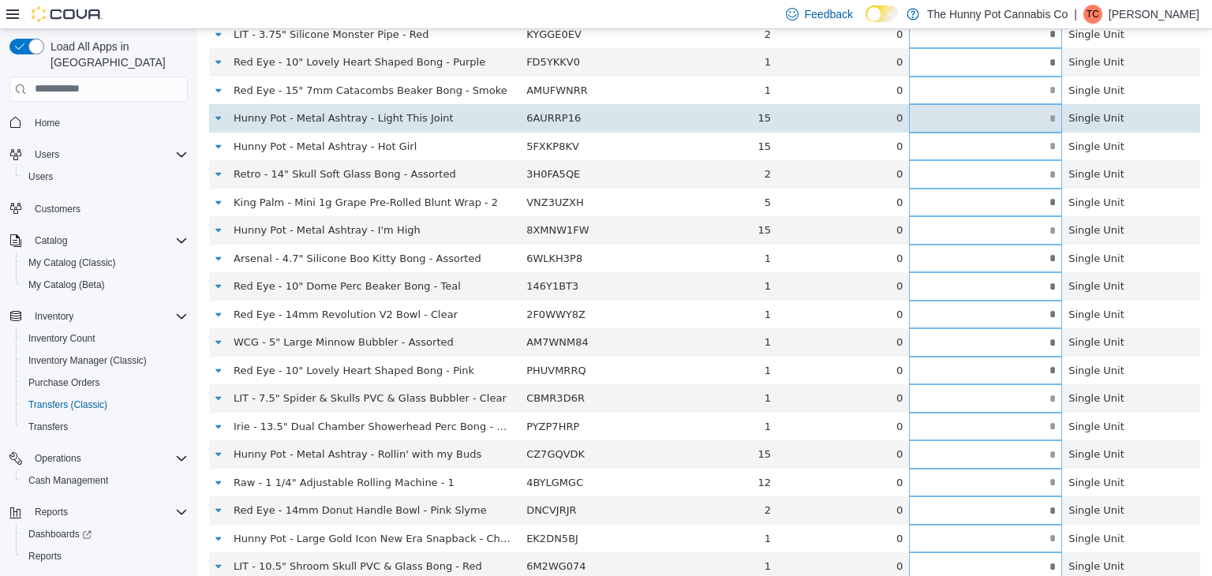
click at [1040, 120] on input "text" at bounding box center [985, 118] width 153 height 12
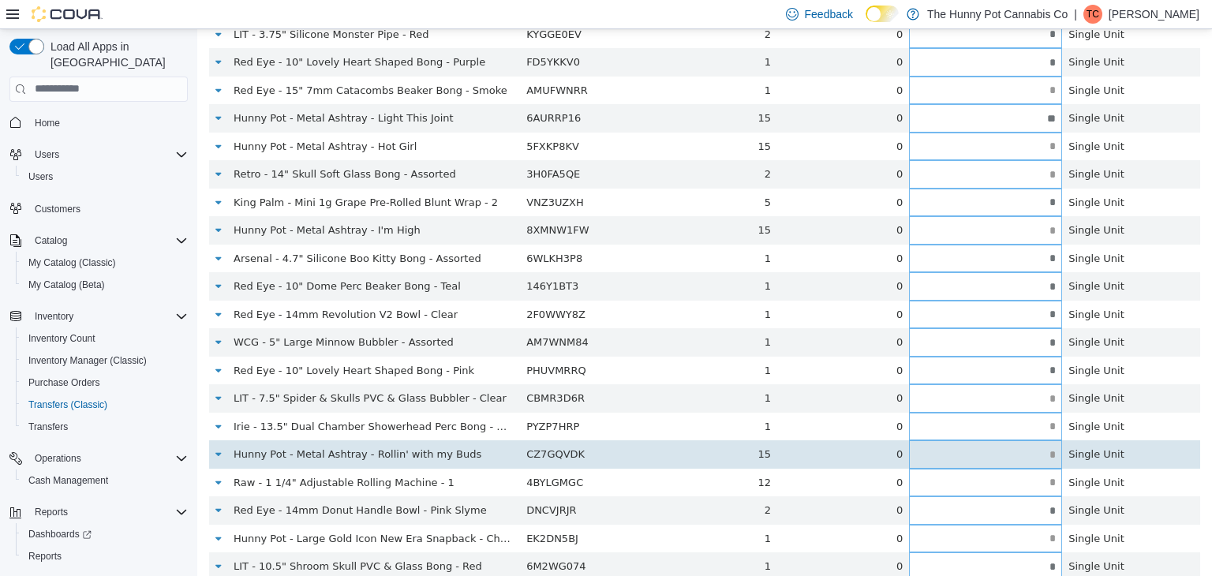
type input "**"
click at [1053, 456] on input "text" at bounding box center [985, 454] width 153 height 12
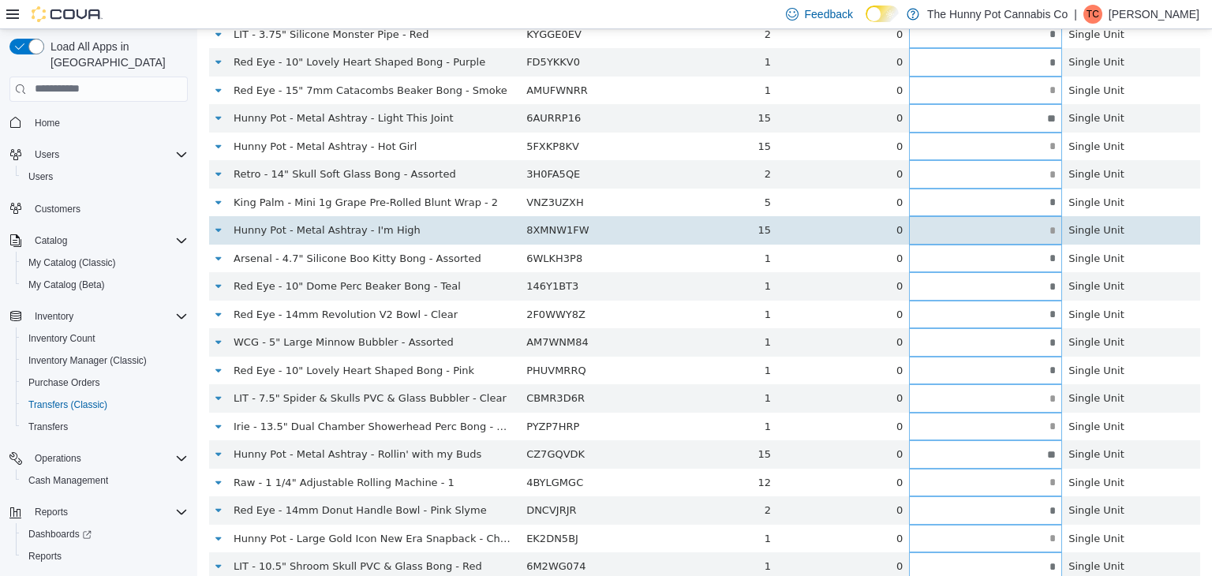
type input "**"
click at [1050, 230] on input "text" at bounding box center [985, 230] width 153 height 12
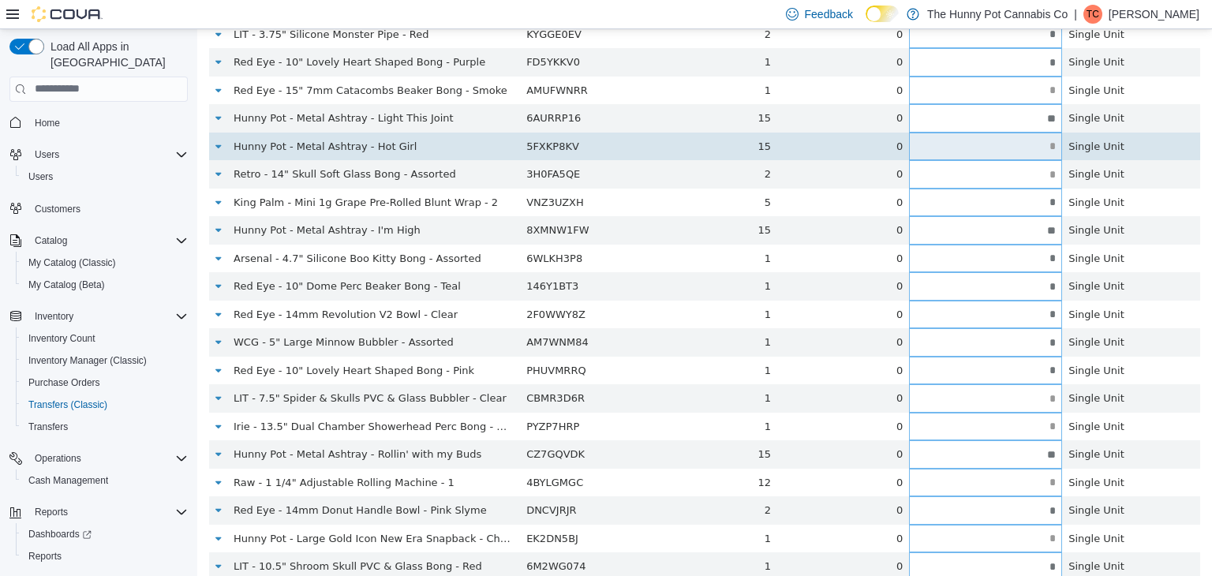
type input "**"
click at [1044, 144] on input "text" at bounding box center [985, 146] width 153 height 12
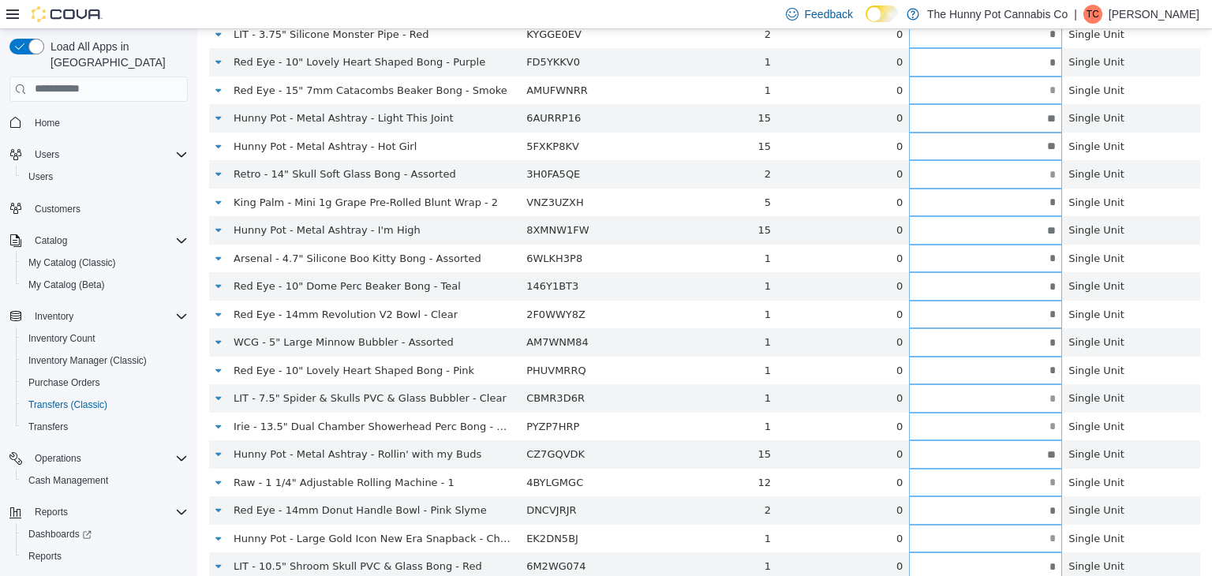
type input "**"
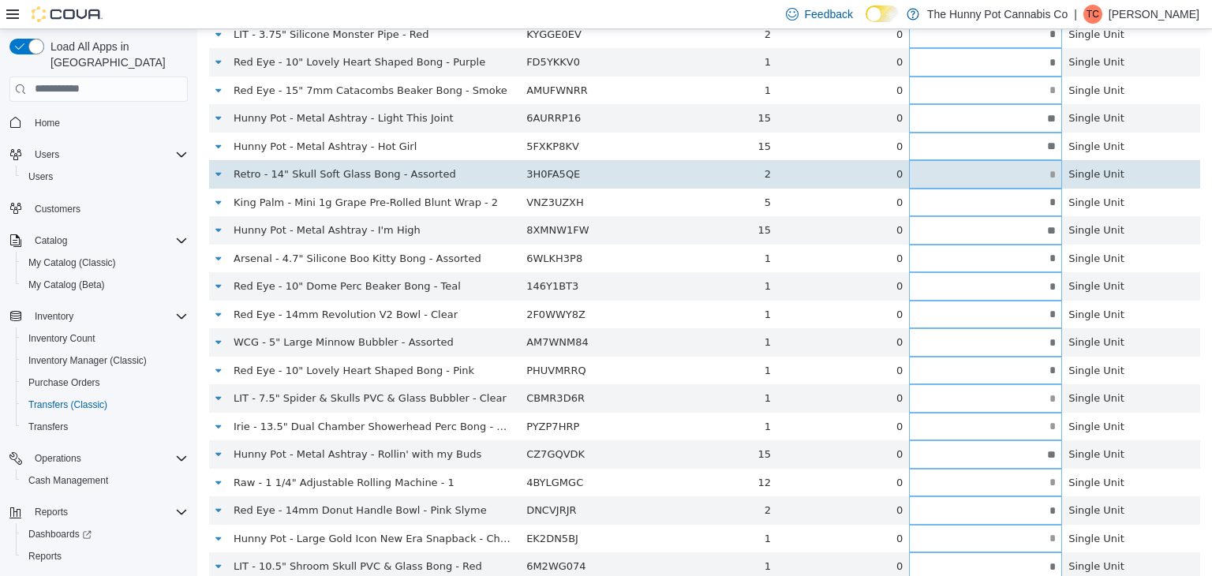
click at [1048, 173] on input "text" at bounding box center [985, 174] width 153 height 12
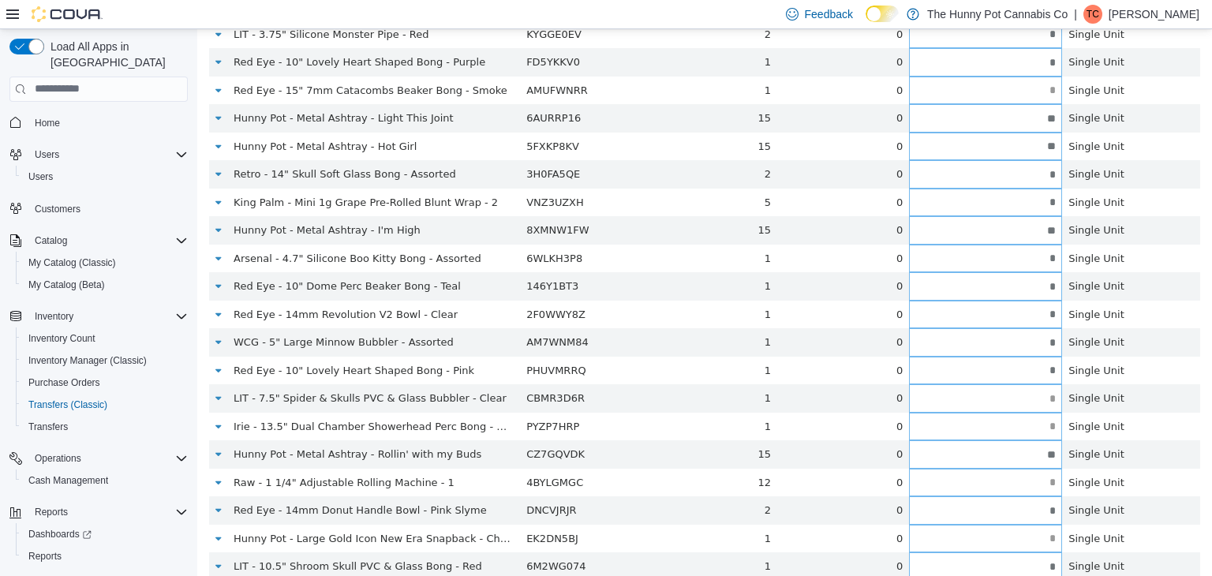
type input "*"
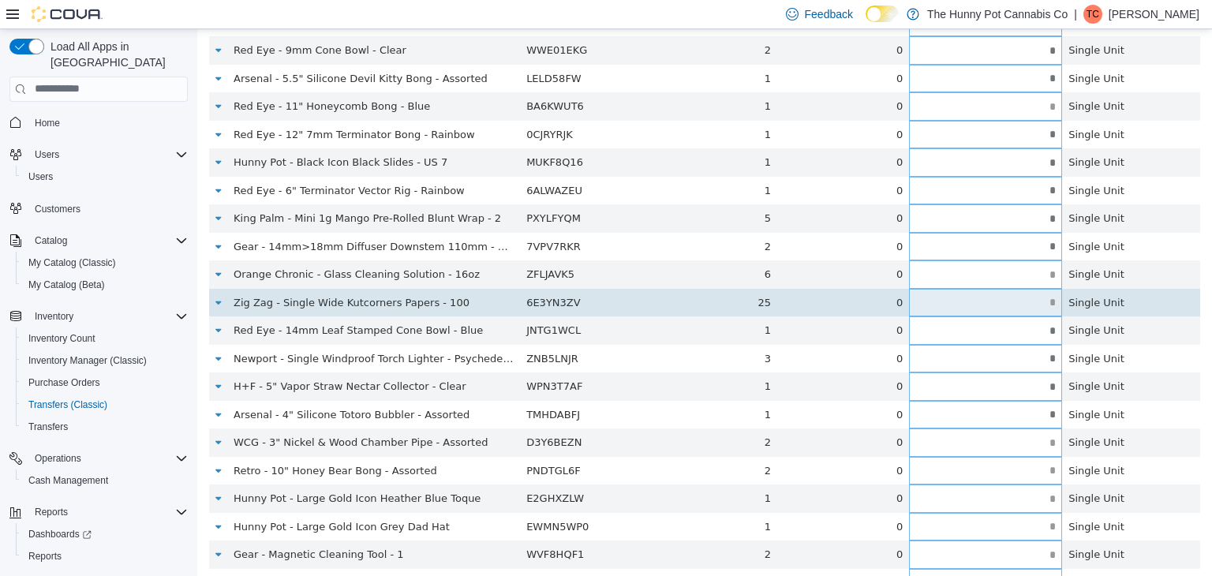
click at [1045, 299] on input "text" at bounding box center [985, 302] width 153 height 12
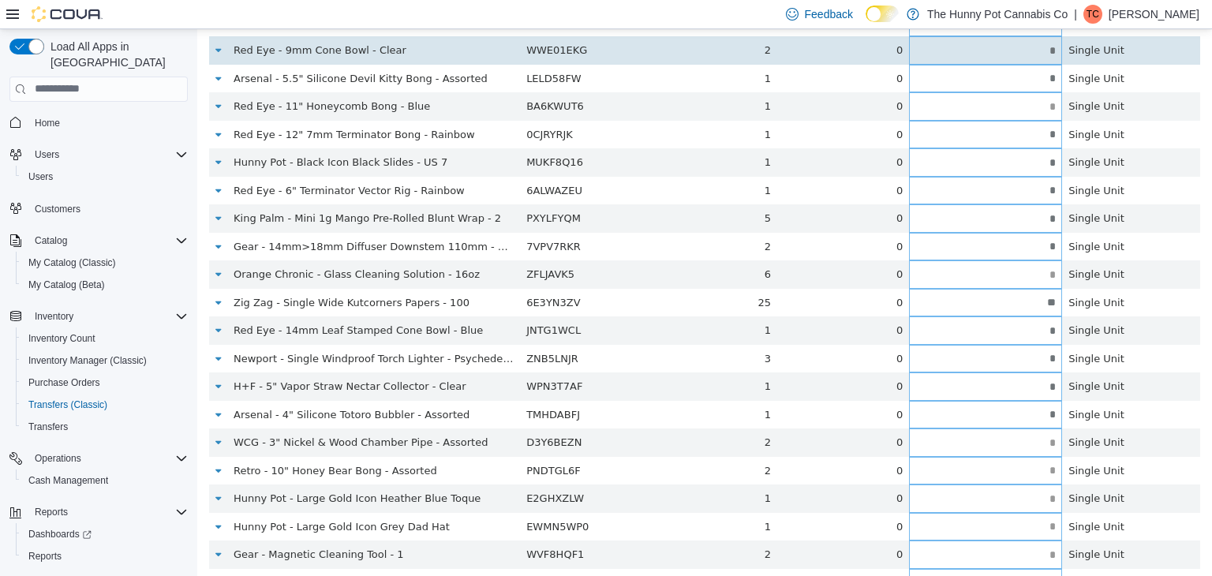
type input "**"
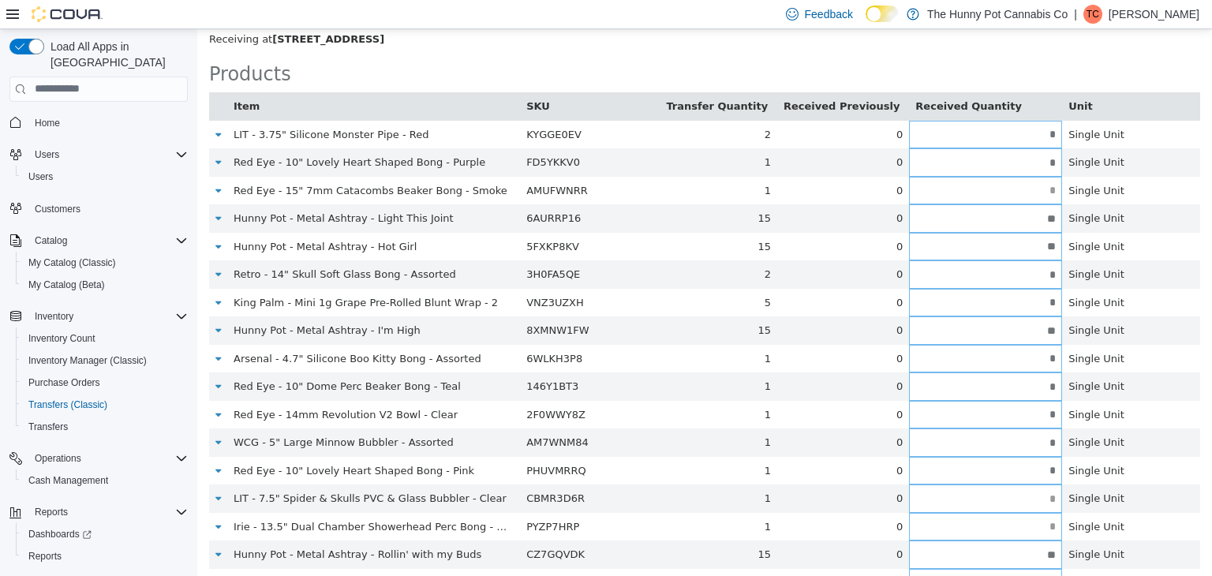
scroll to position [379, 0]
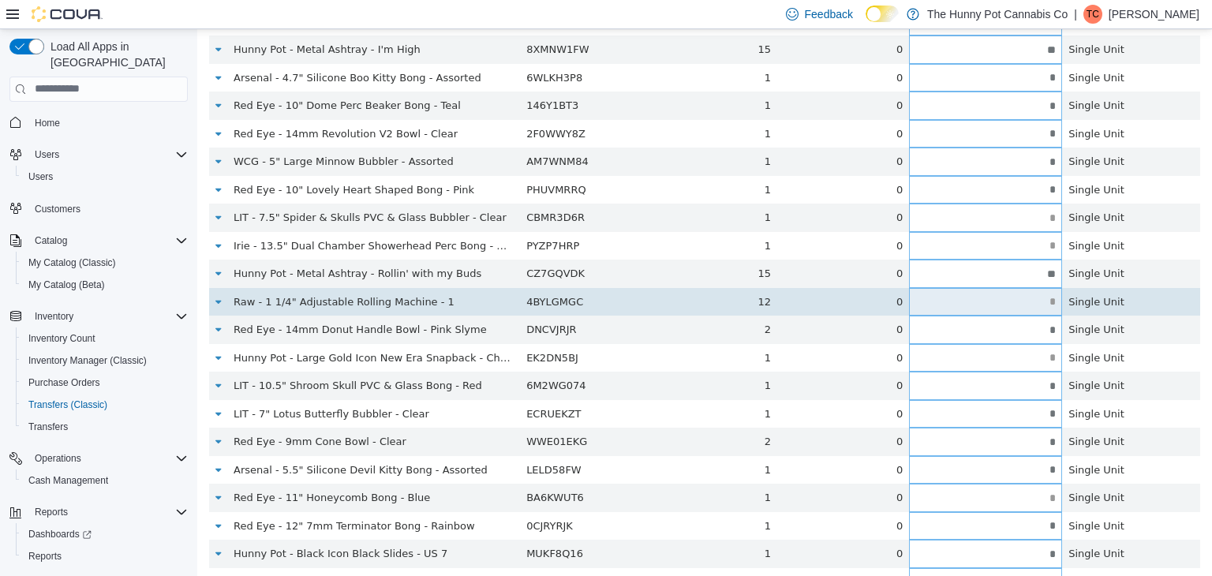
click at [1047, 304] on input "text" at bounding box center [985, 301] width 153 height 12
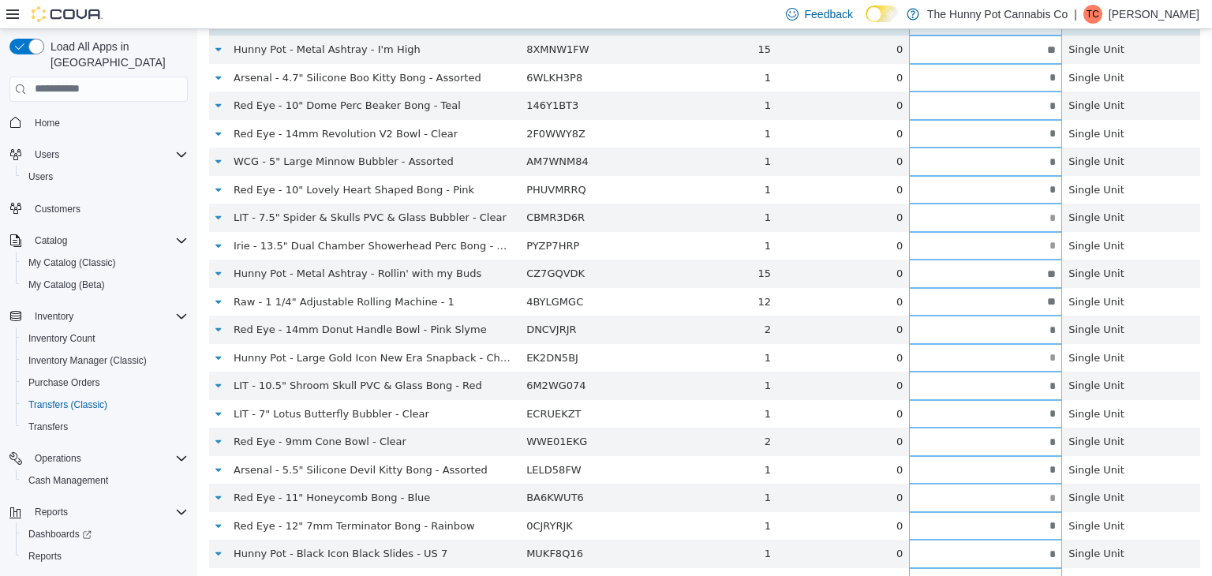
type input "**"
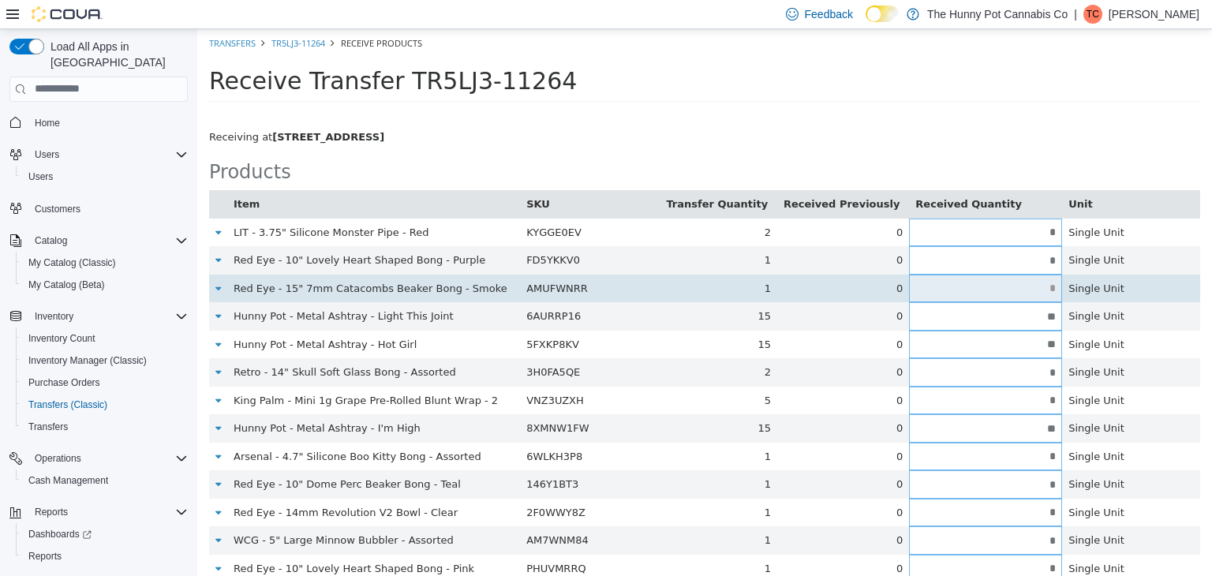
click at [1050, 290] on input "text" at bounding box center [985, 288] width 153 height 12
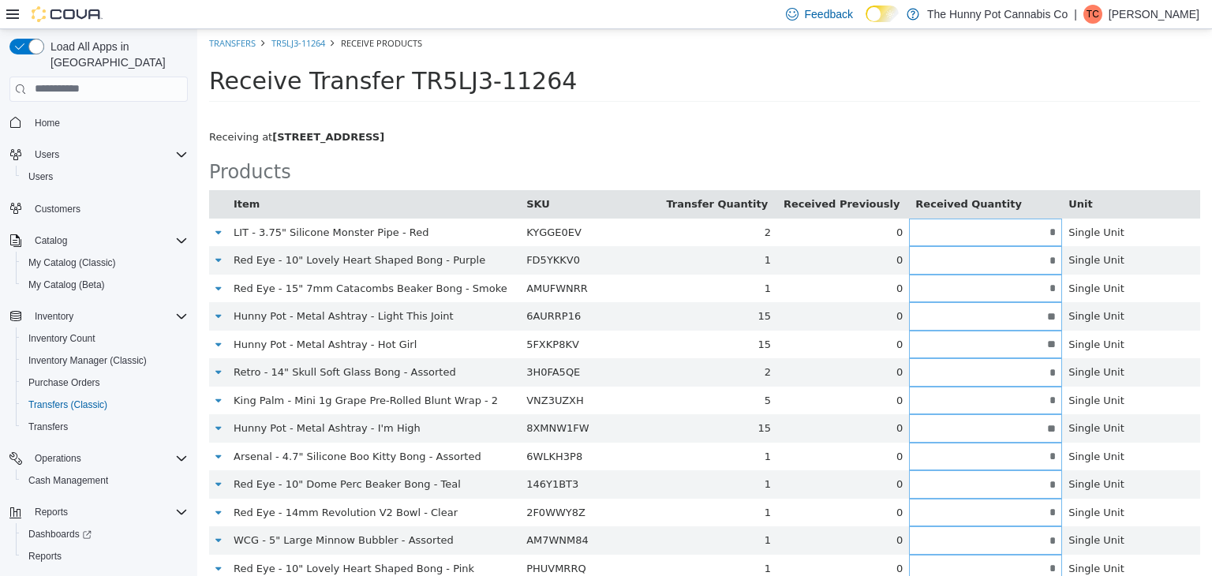
type input "*"
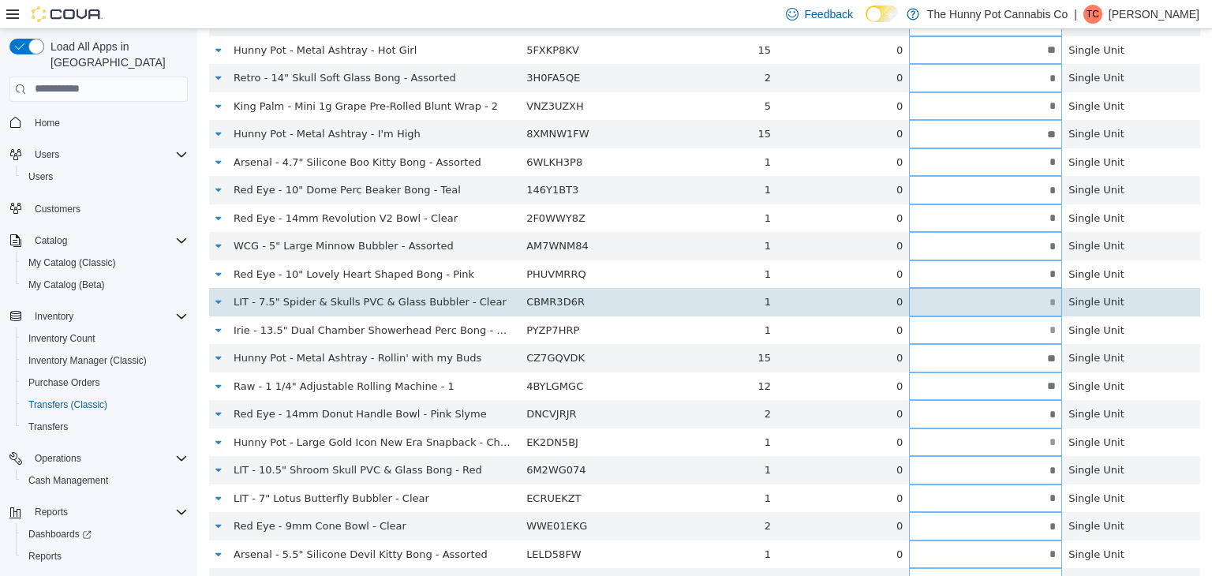
click at [1047, 299] on input "text" at bounding box center [985, 302] width 153 height 12
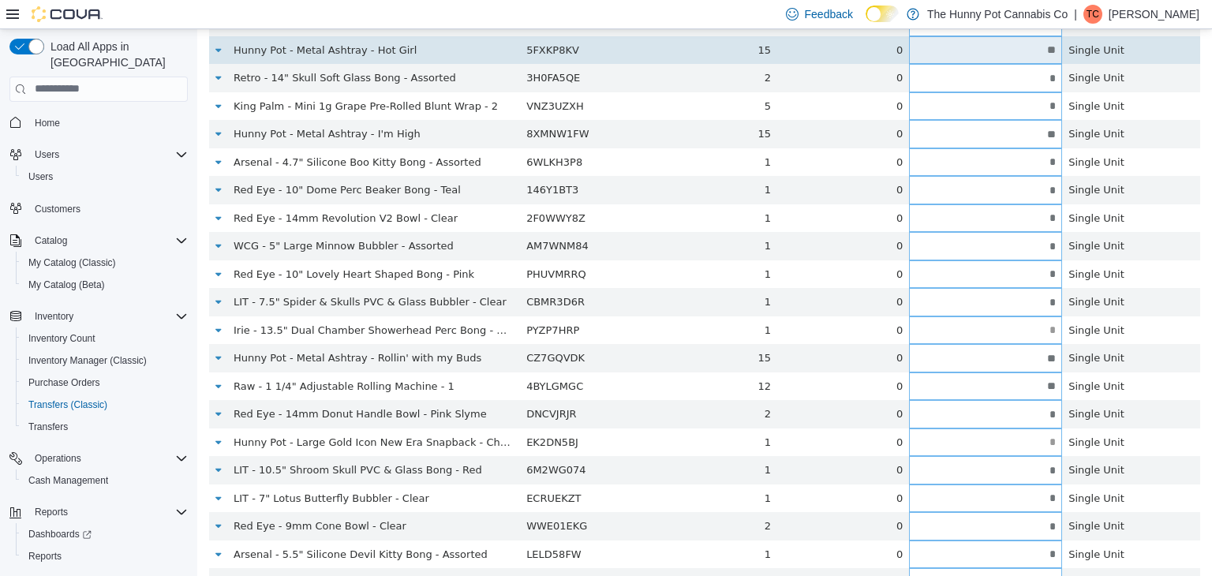
type input "*"
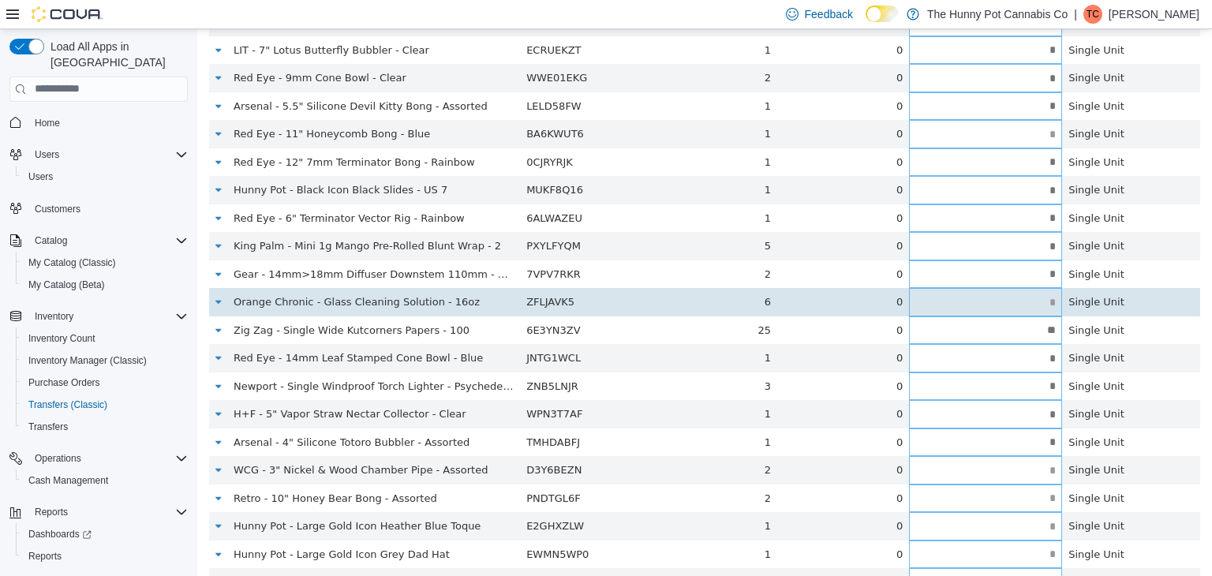
click at [1048, 301] on input "text" at bounding box center [985, 302] width 153 height 12
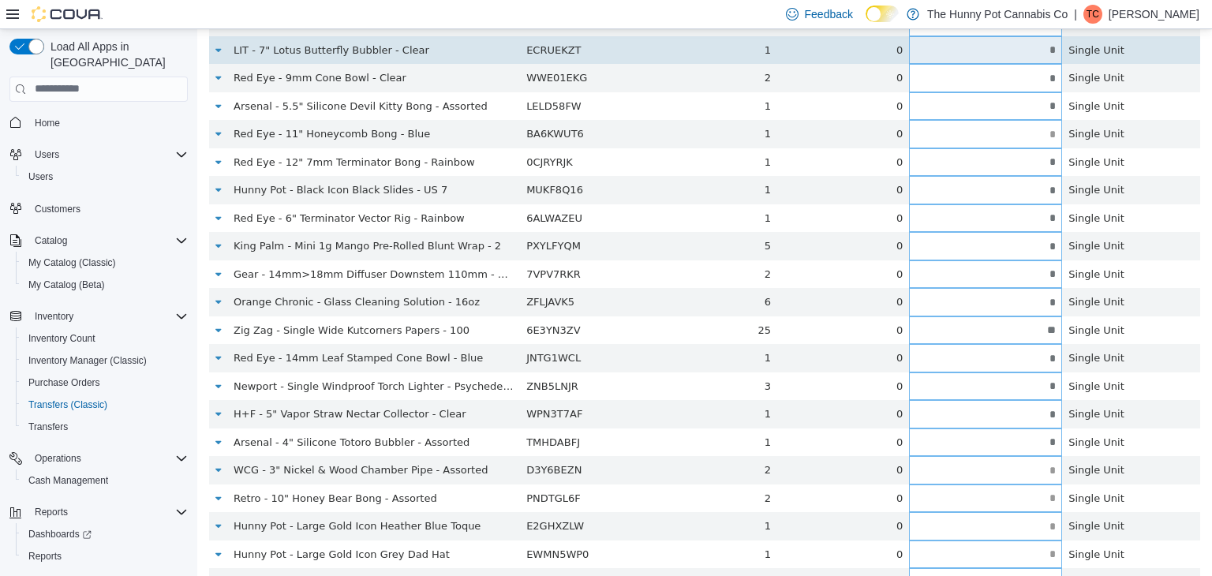
type input "*"
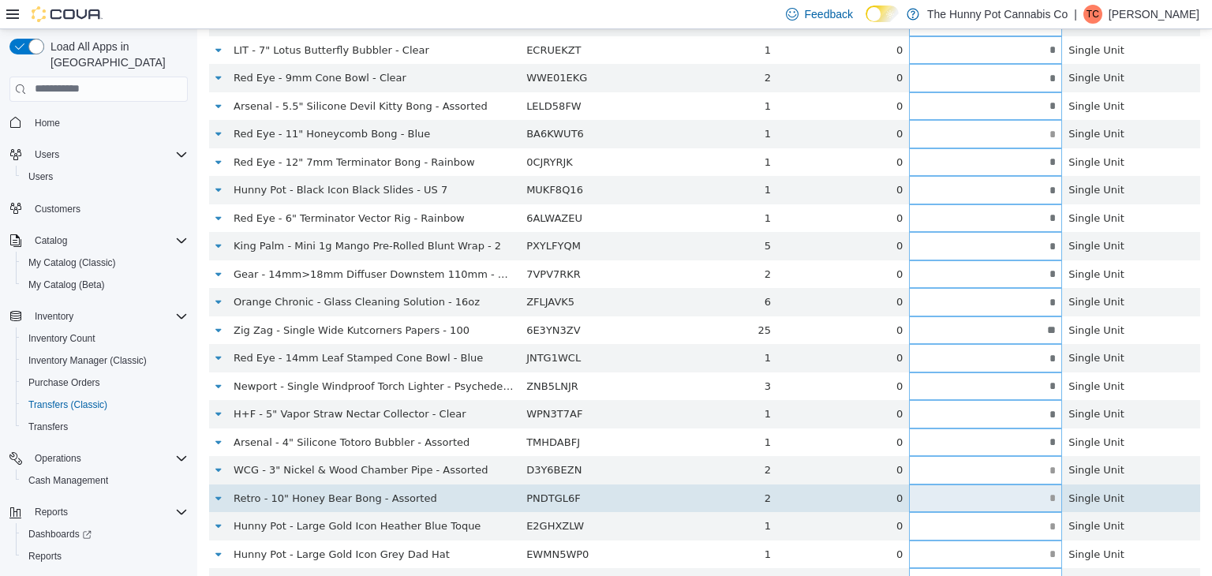
click at [1047, 497] on input "text" at bounding box center [985, 497] width 153 height 12
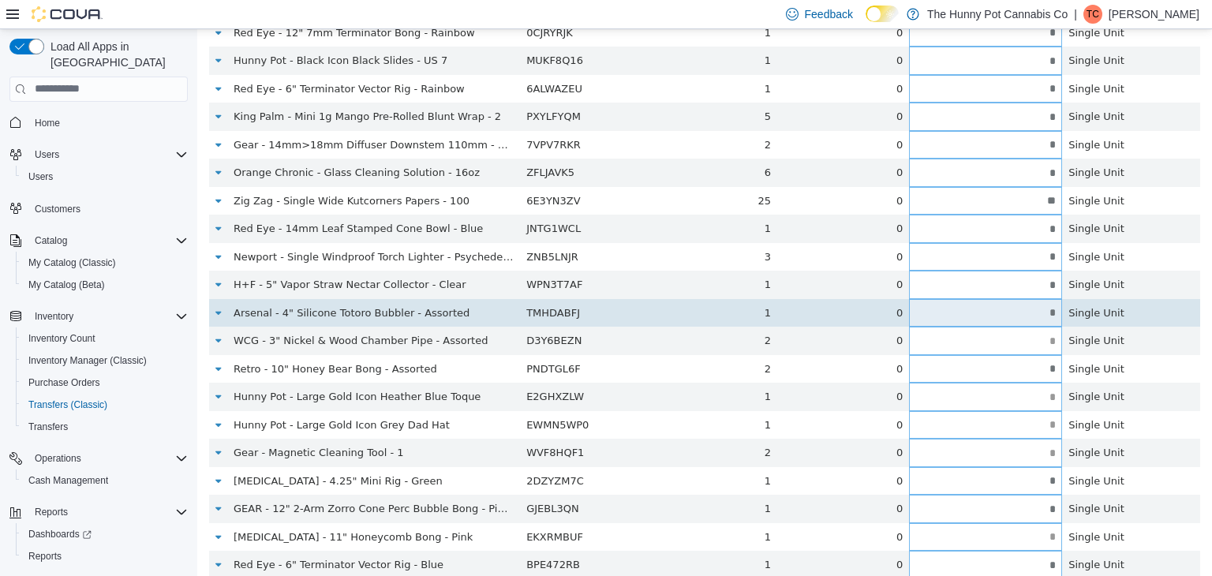
scroll to position [874, 0]
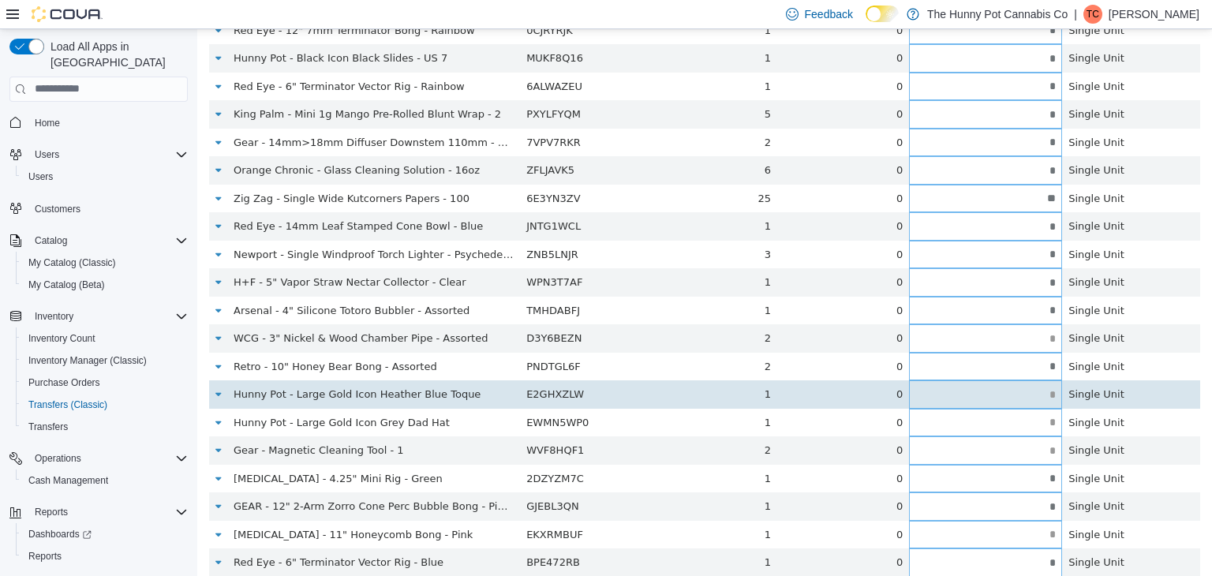
type input "*"
click at [1050, 391] on input "text" at bounding box center [985, 394] width 153 height 12
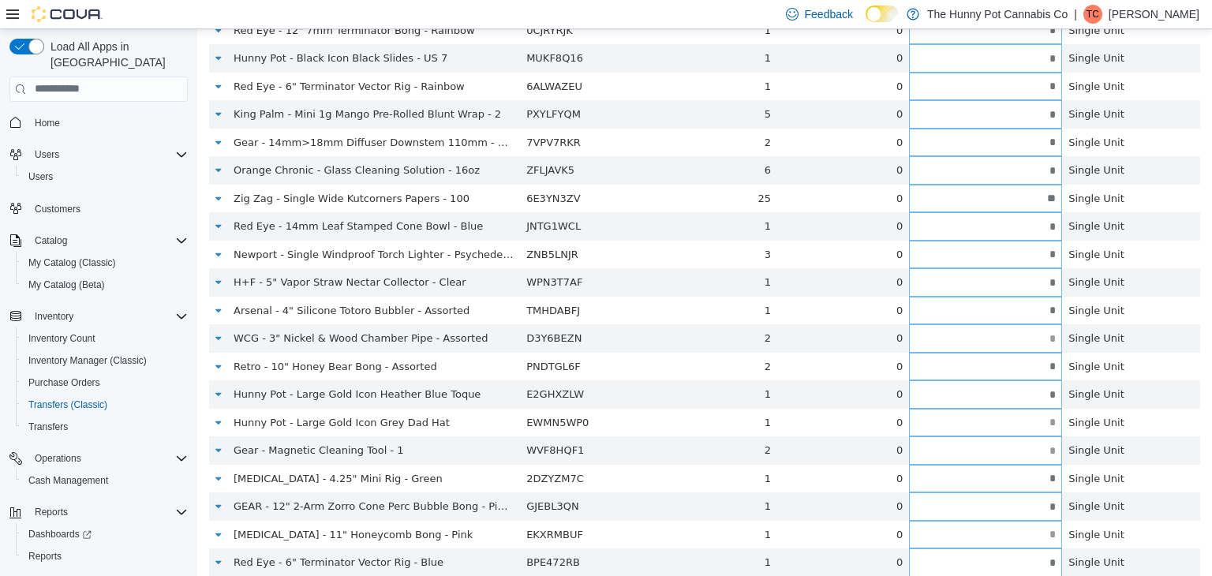
type input "*"
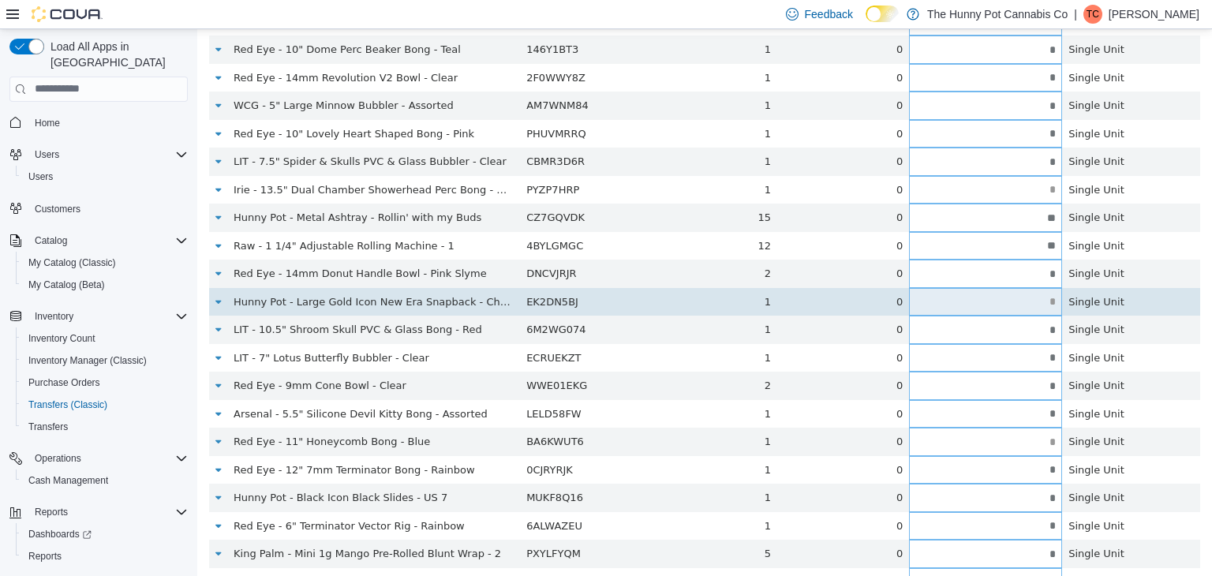
click at [1046, 302] on input "text" at bounding box center [985, 301] width 153 height 12
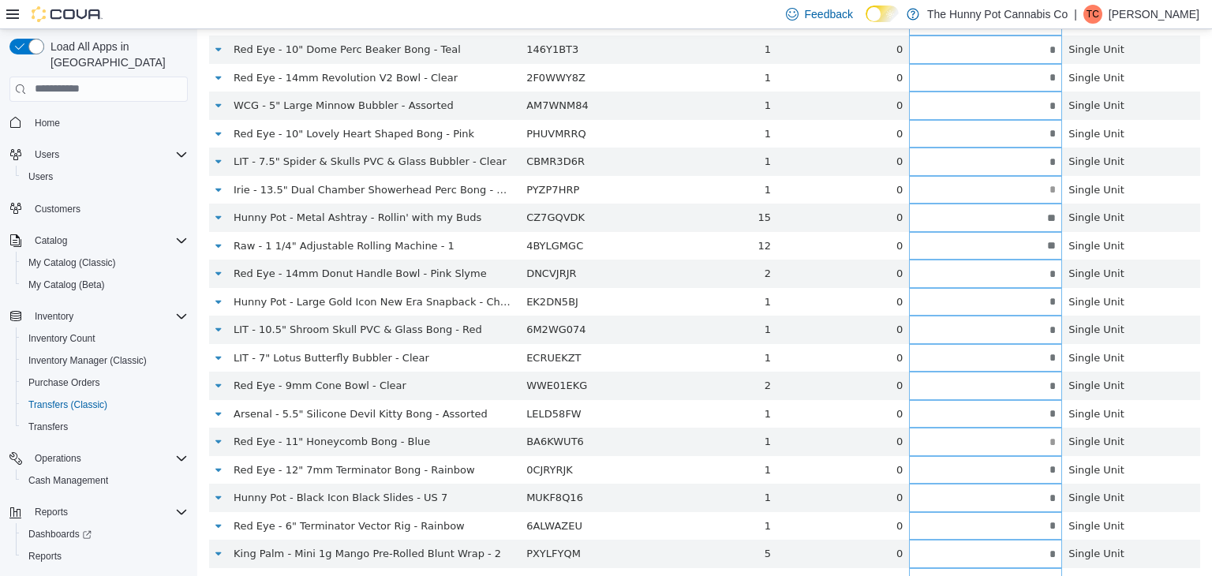
type input "*"
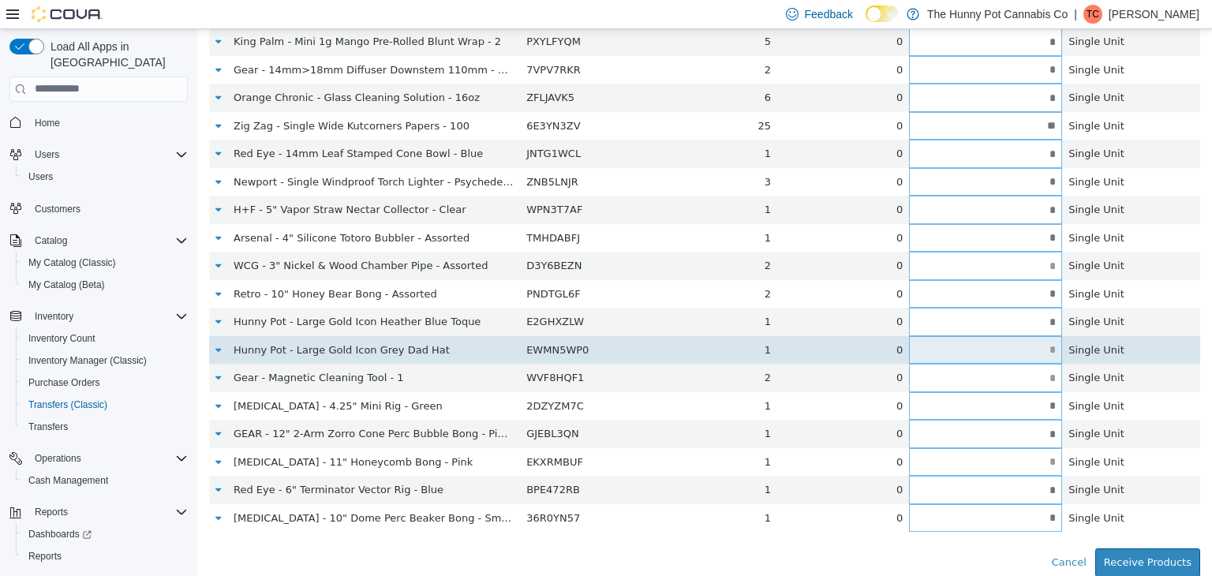
click at [1044, 349] on input "text" at bounding box center [985, 349] width 153 height 12
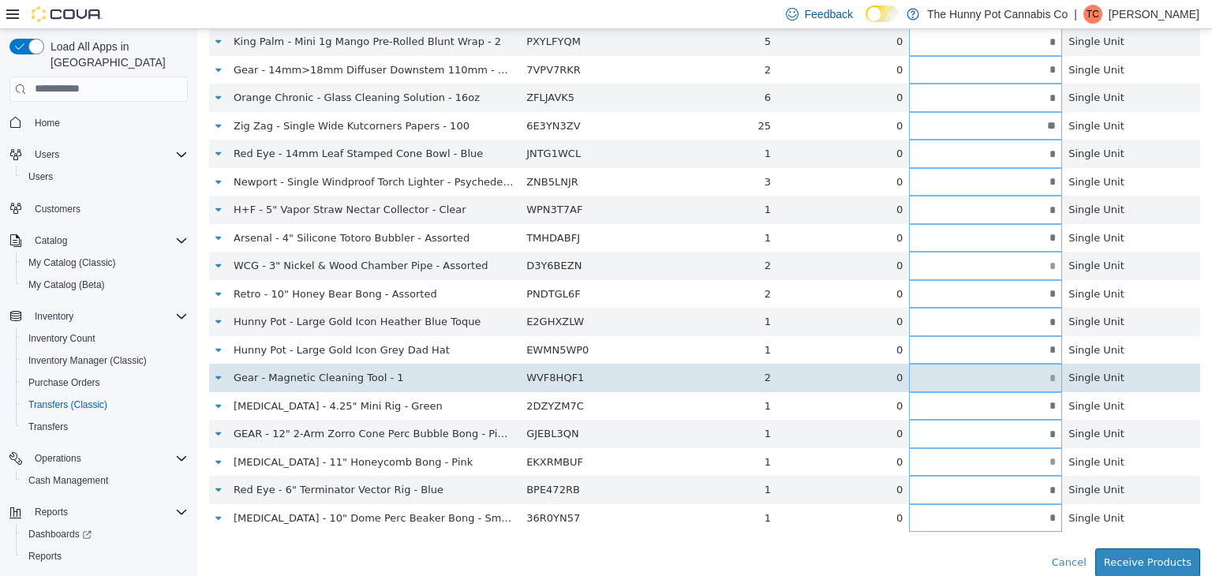
type input "*"
click at [1047, 377] on input "text" at bounding box center [985, 378] width 153 height 12
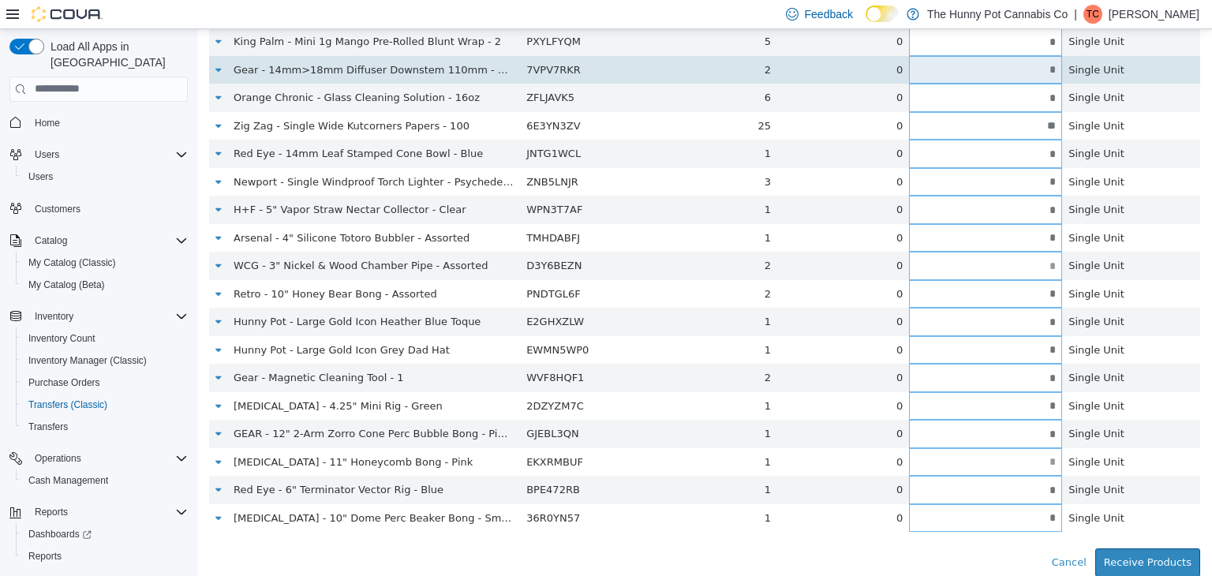
type input "*"
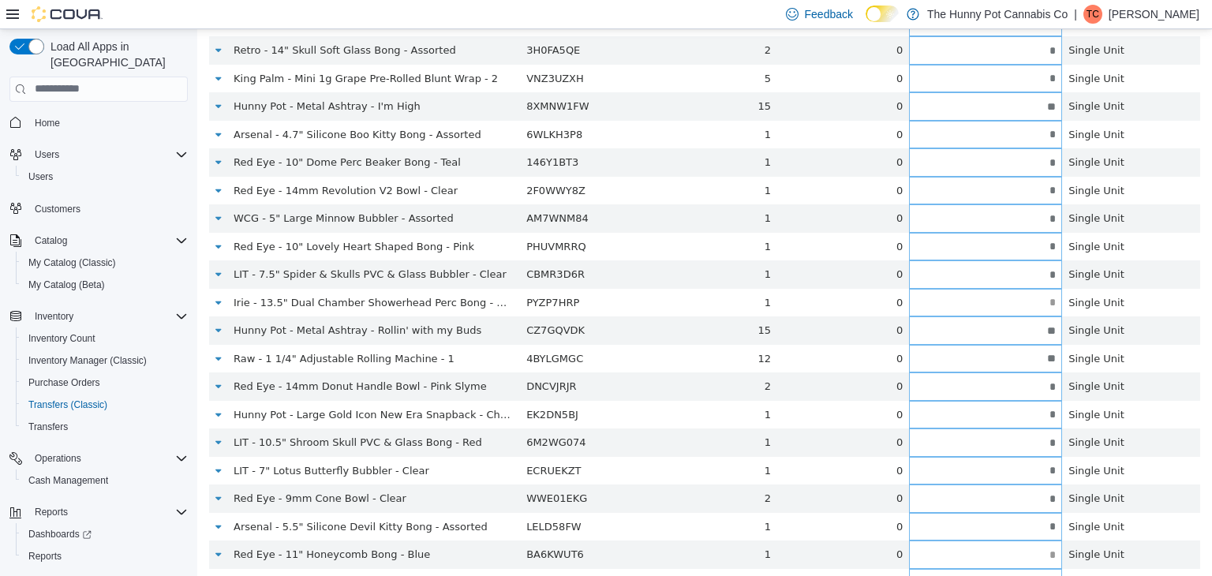
scroll to position [910, 0]
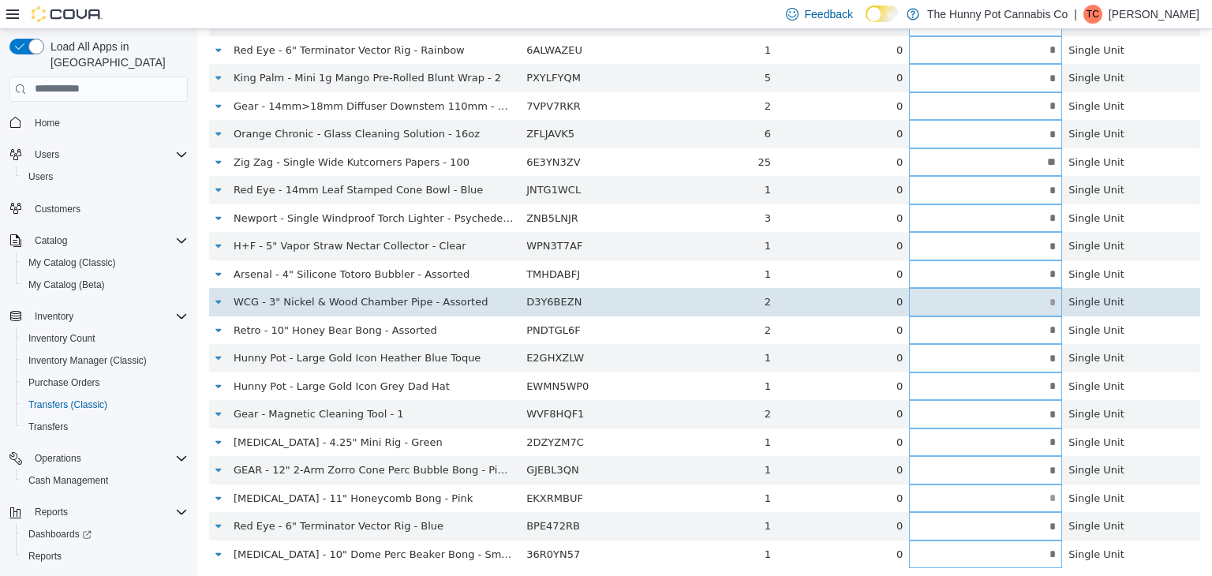
click at [1062, 303] on td "Single Unit" at bounding box center [1131, 301] width 138 height 28
click at [1043, 301] on input "text" at bounding box center [985, 302] width 153 height 12
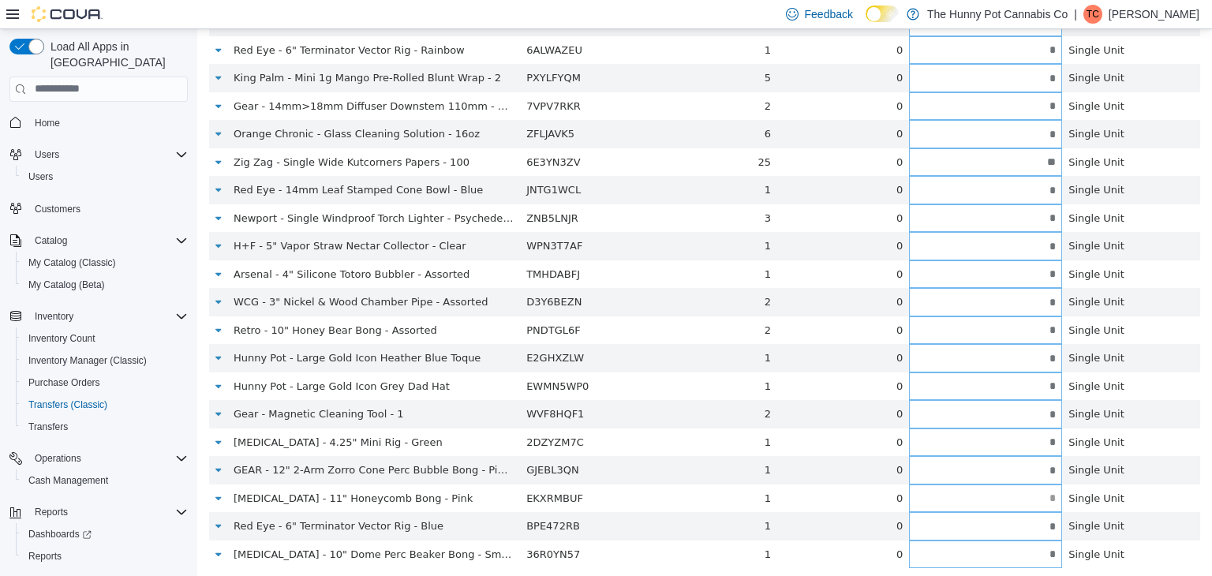
type input "*"
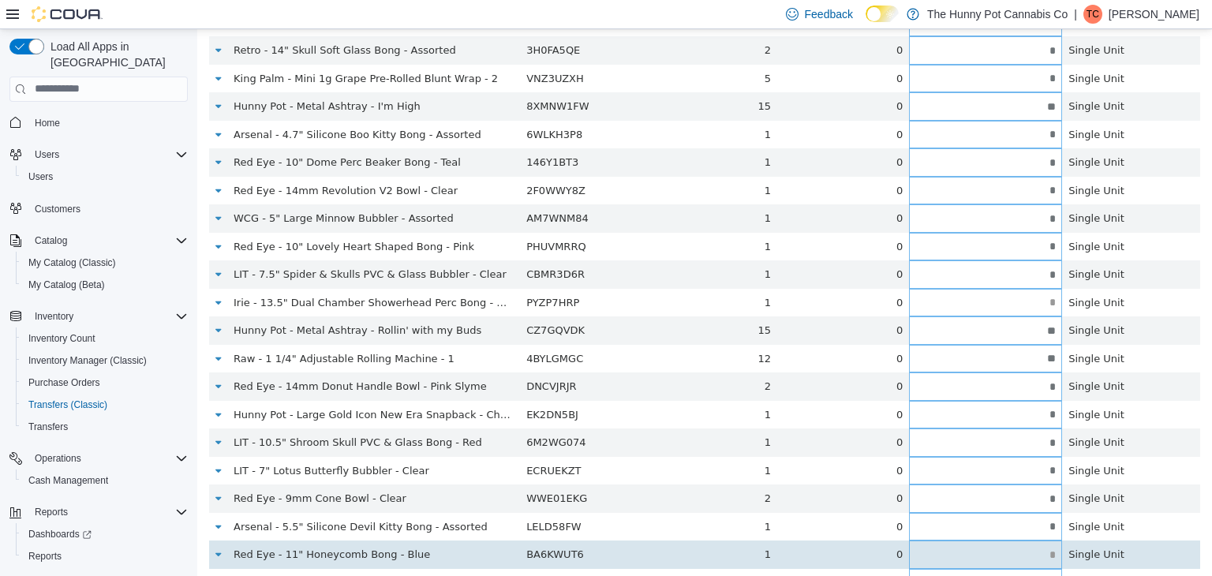
click at [1050, 552] on input "text" at bounding box center [985, 554] width 153 height 12
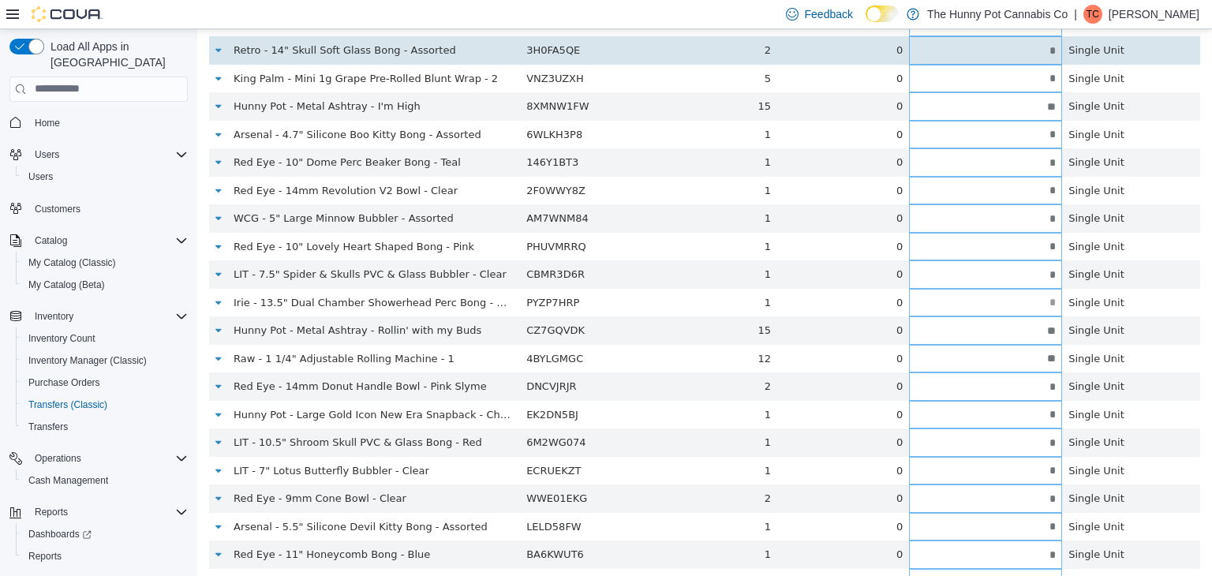
type input "*"
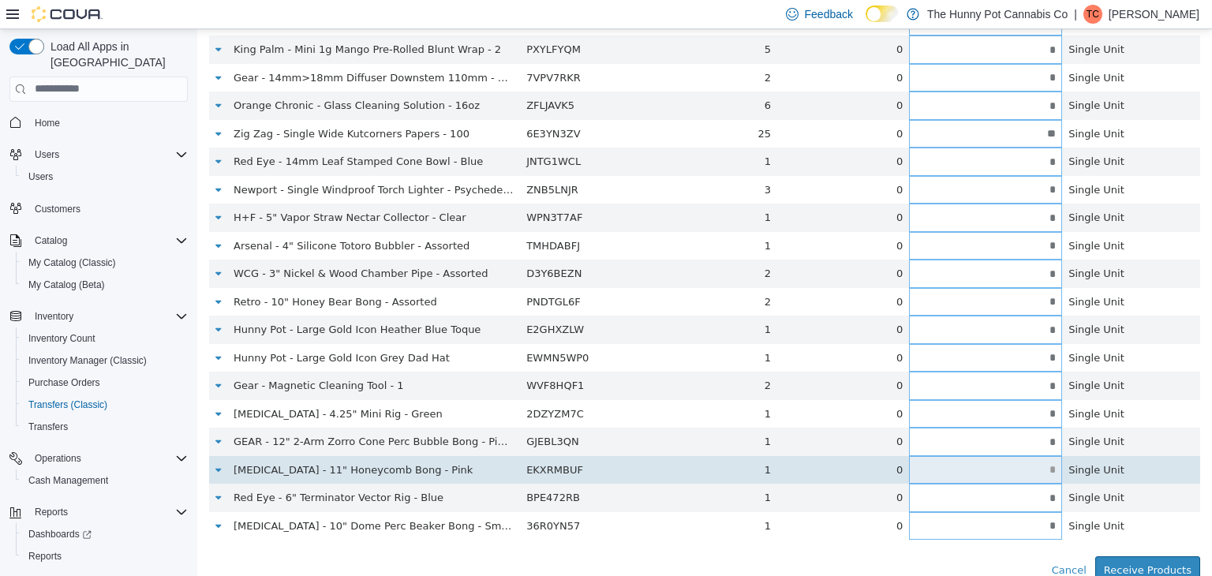
click at [1044, 468] on input "text" at bounding box center [985, 469] width 153 height 12
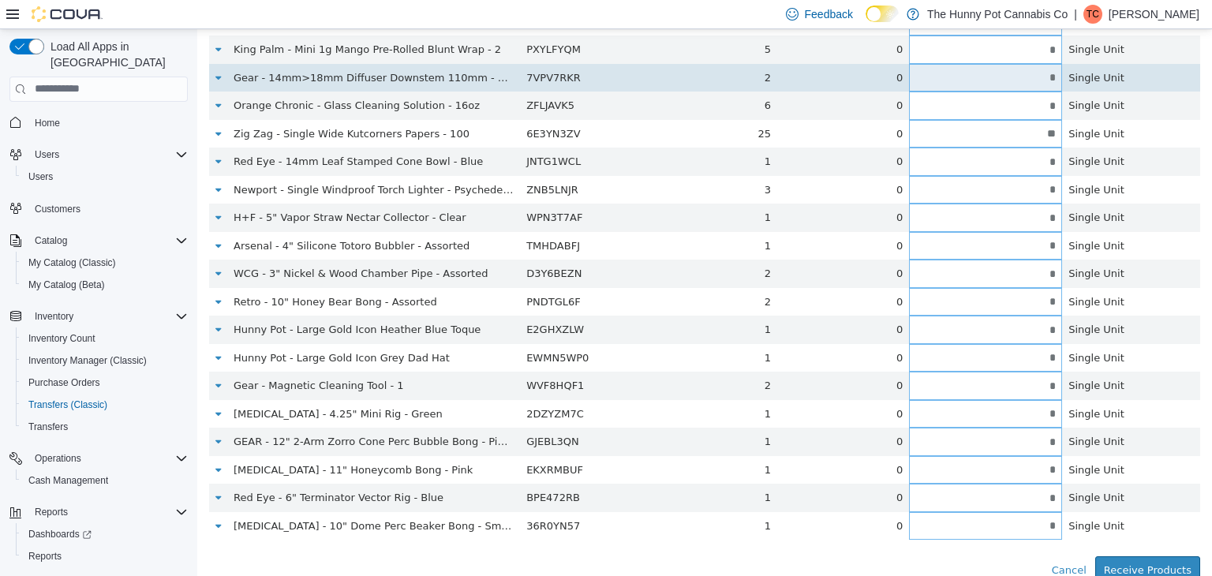
type input "*"
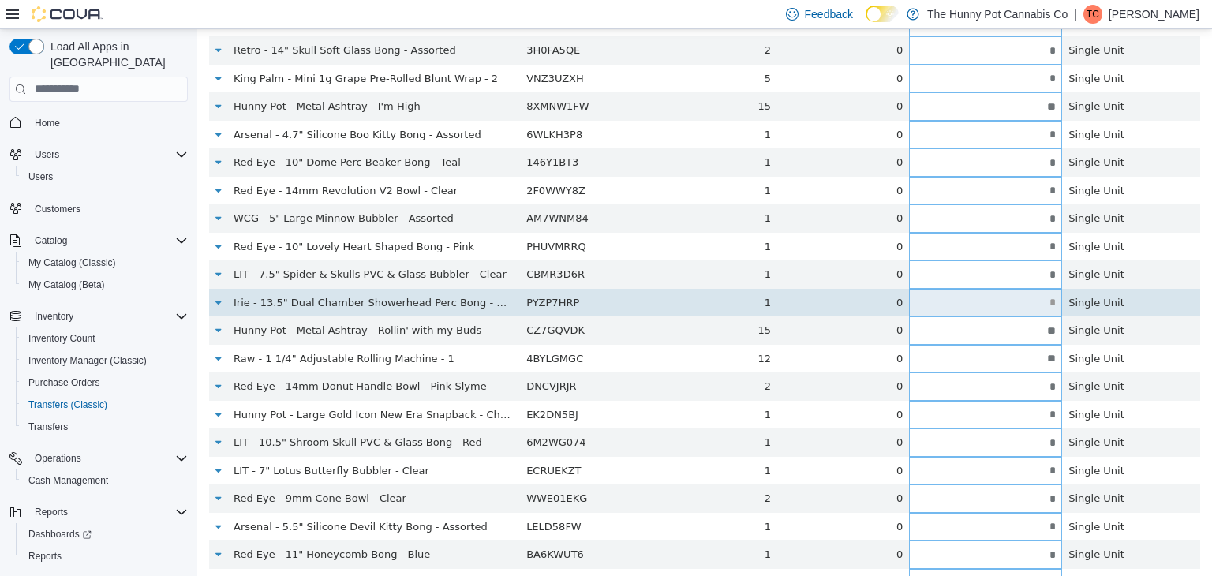
click at [1047, 298] on input "text" at bounding box center [985, 302] width 153 height 12
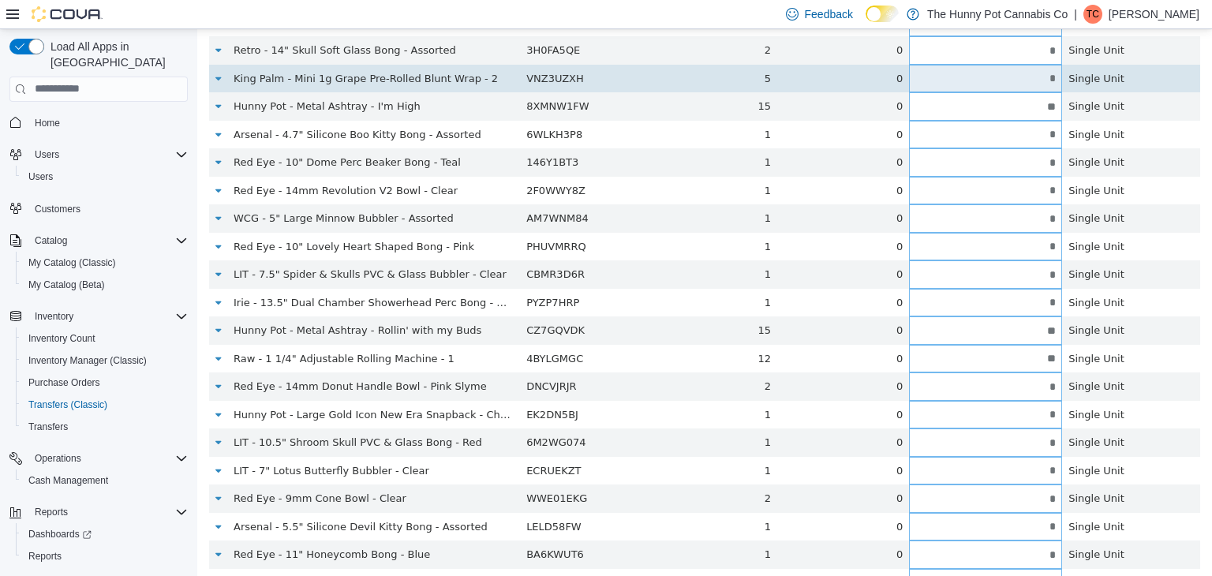
type input "*"
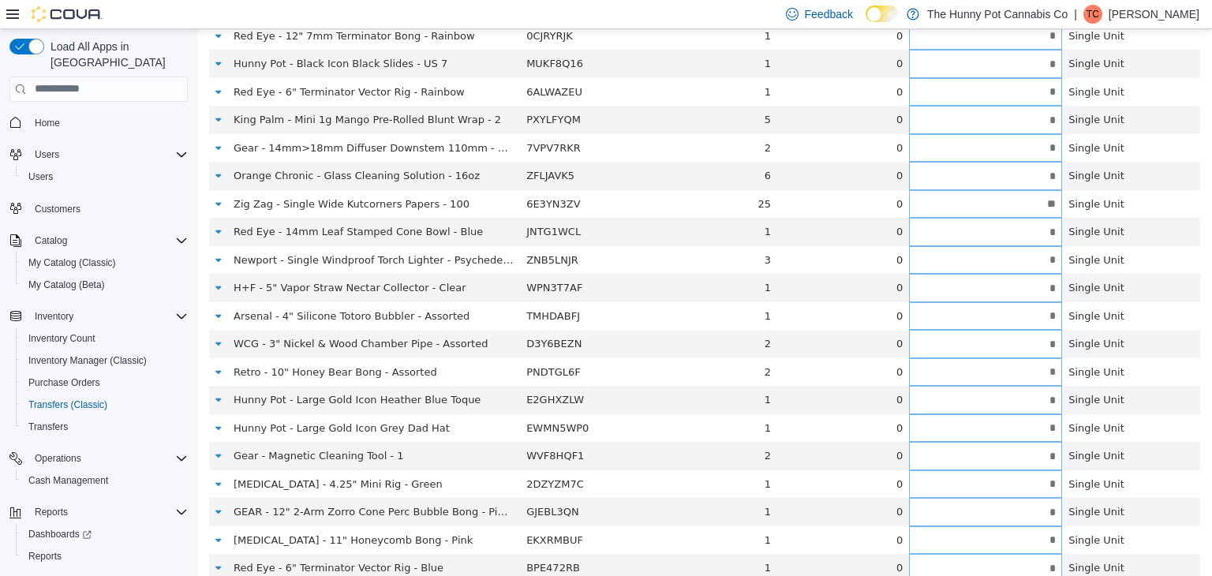
scroll to position [947, 0]
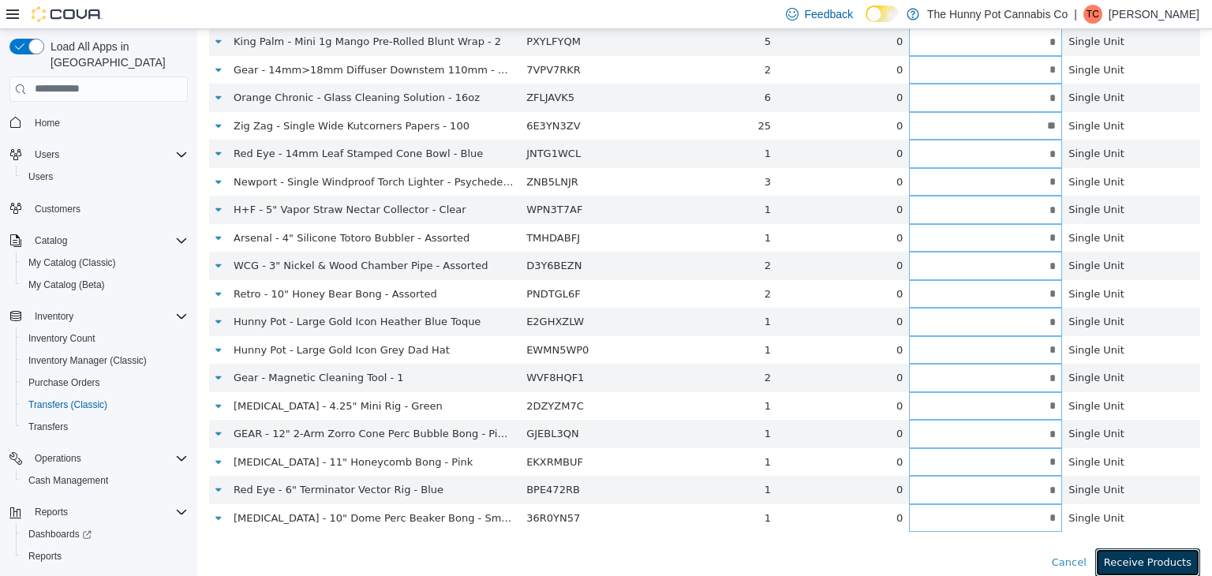
click at [1158, 558] on button "Receive Products" at bounding box center [1147, 561] width 105 height 28
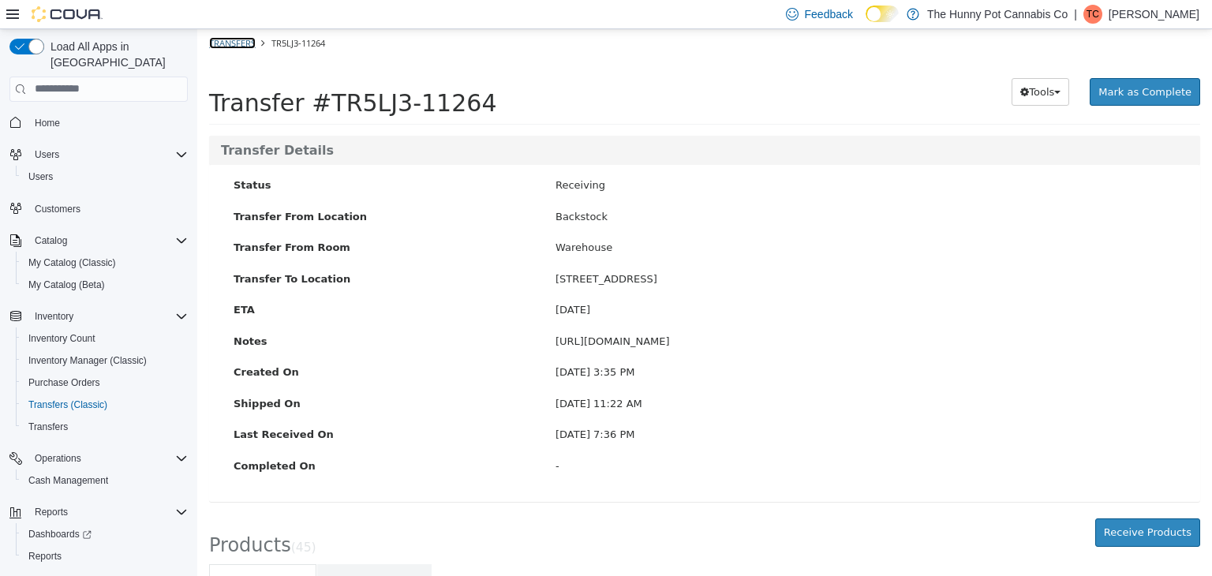
click at [231, 45] on link "Transfers" at bounding box center [232, 42] width 47 height 12
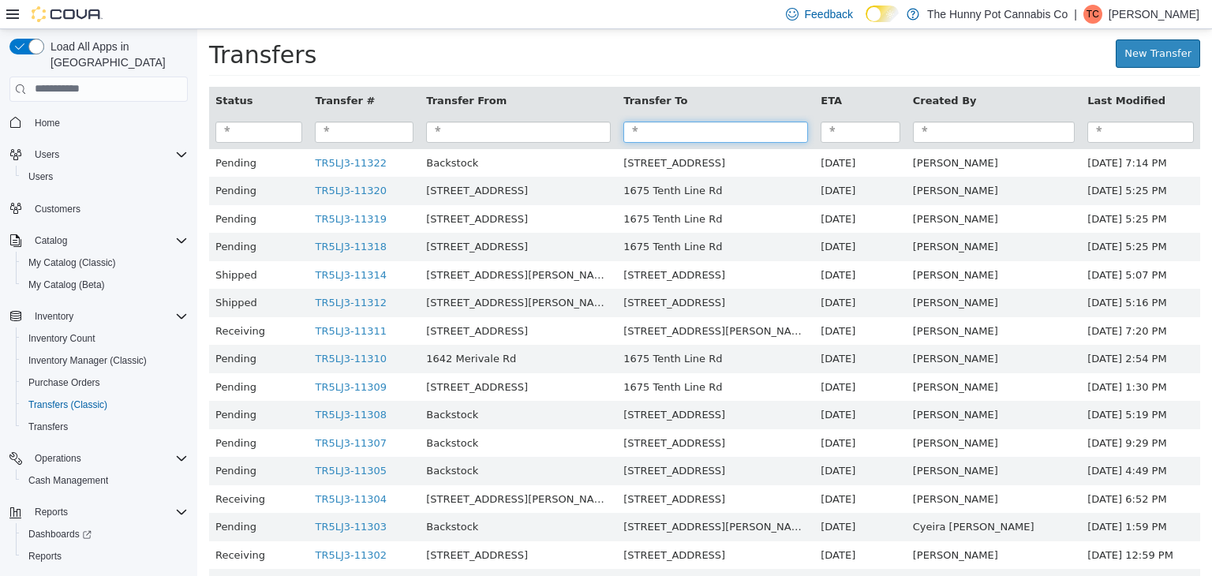
click at [665, 135] on input "search" at bounding box center [715, 131] width 185 height 21
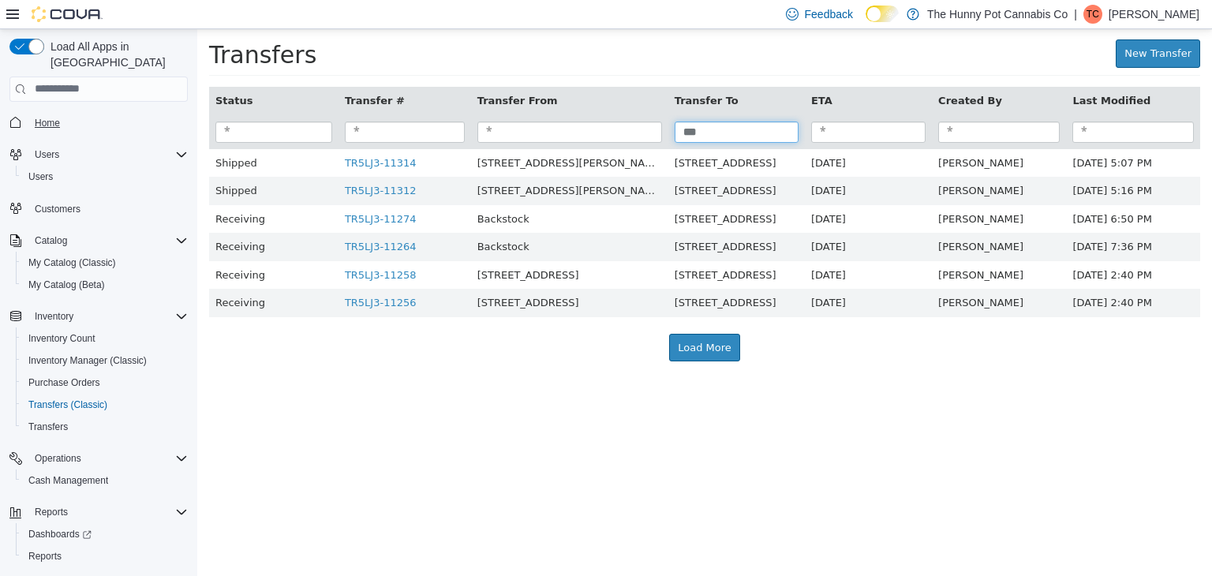
type input "***"
click at [54, 117] on span "Home" at bounding box center [47, 123] width 25 height 13
